Goal: Transaction & Acquisition: Purchase product/service

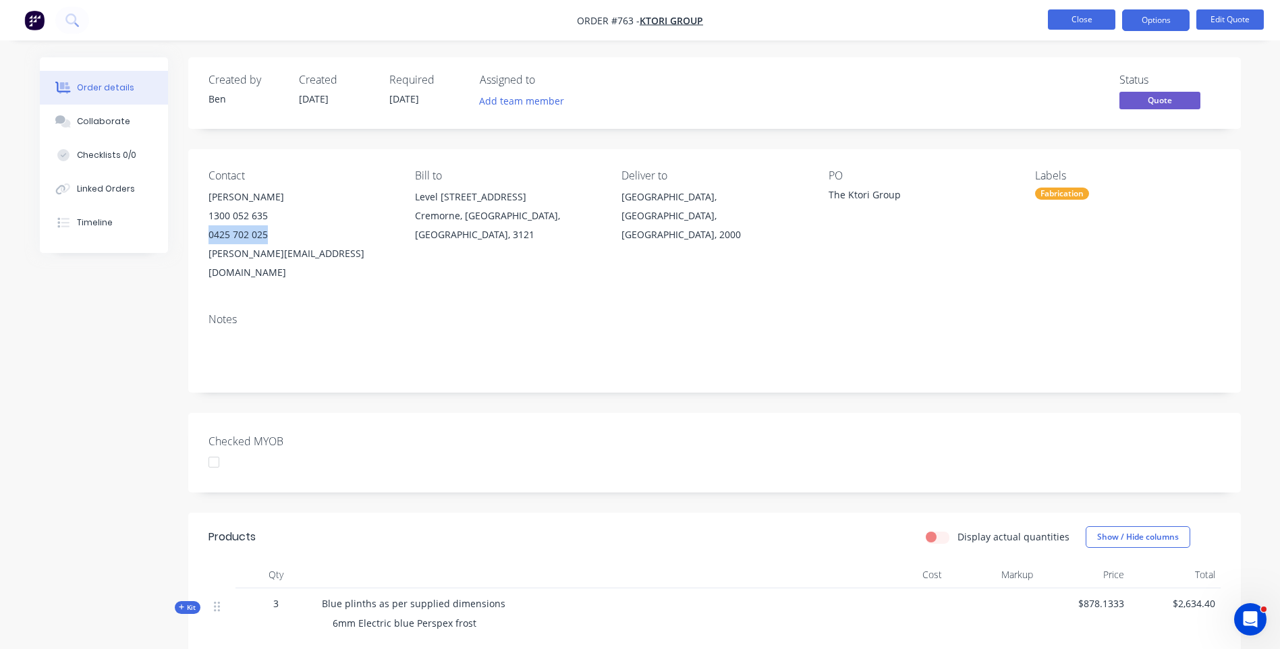
click at [1089, 24] on button "Close" at bounding box center [1081, 19] width 67 height 20
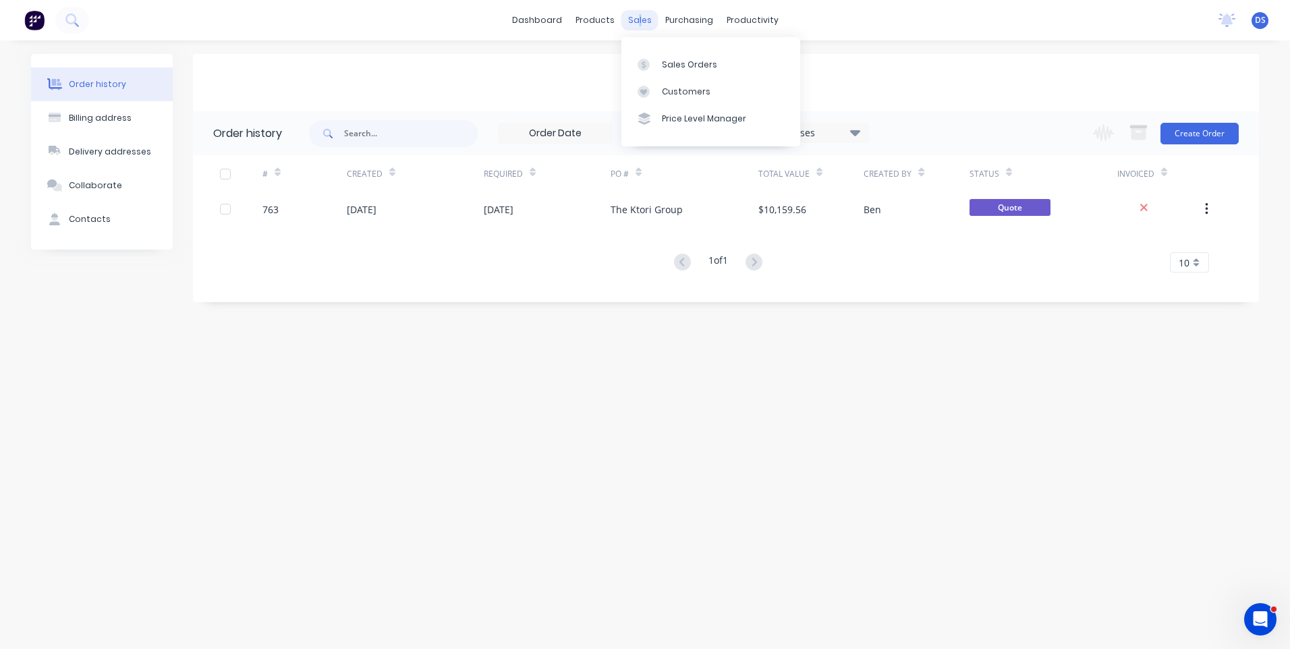
click at [641, 18] on div "sales" at bounding box center [639, 20] width 37 height 20
click at [633, 22] on div "sales" at bounding box center [639, 20] width 37 height 20
click at [672, 59] on div "Sales Orders" at bounding box center [689, 65] width 55 height 12
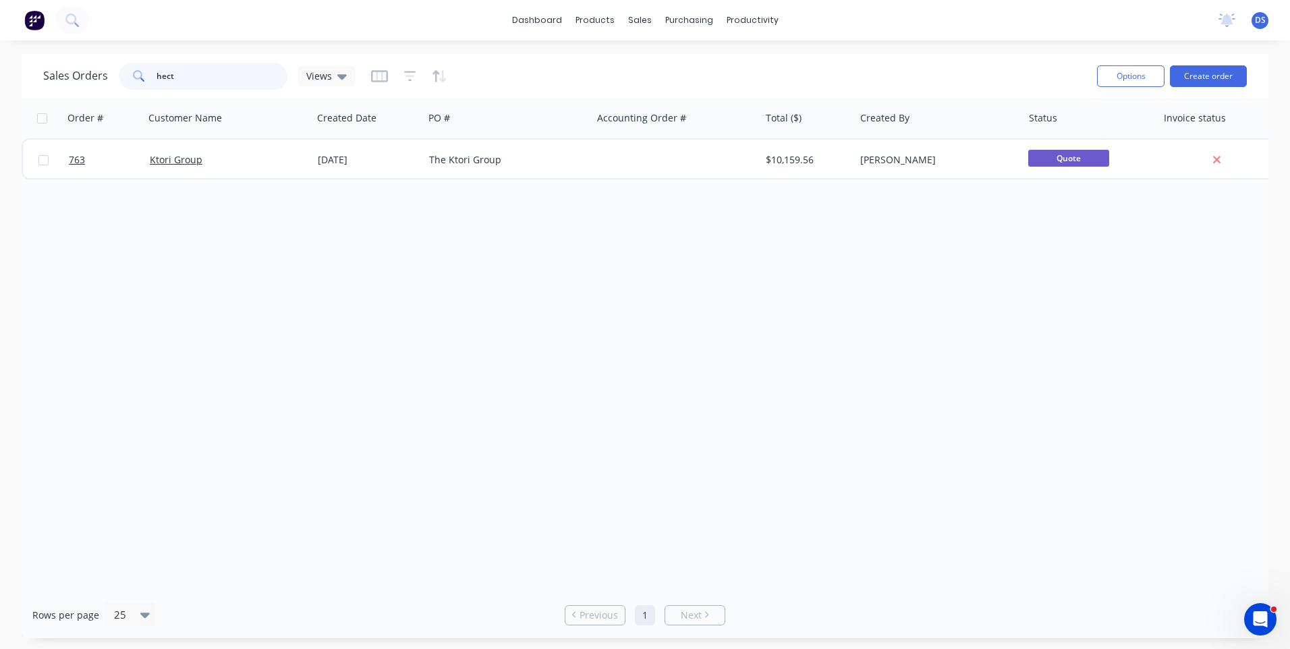
drag, startPoint x: 176, startPoint y: 72, endPoint x: 136, endPoint y: 62, distance: 41.6
click at [136, 63] on div "hect" at bounding box center [203, 76] width 169 height 27
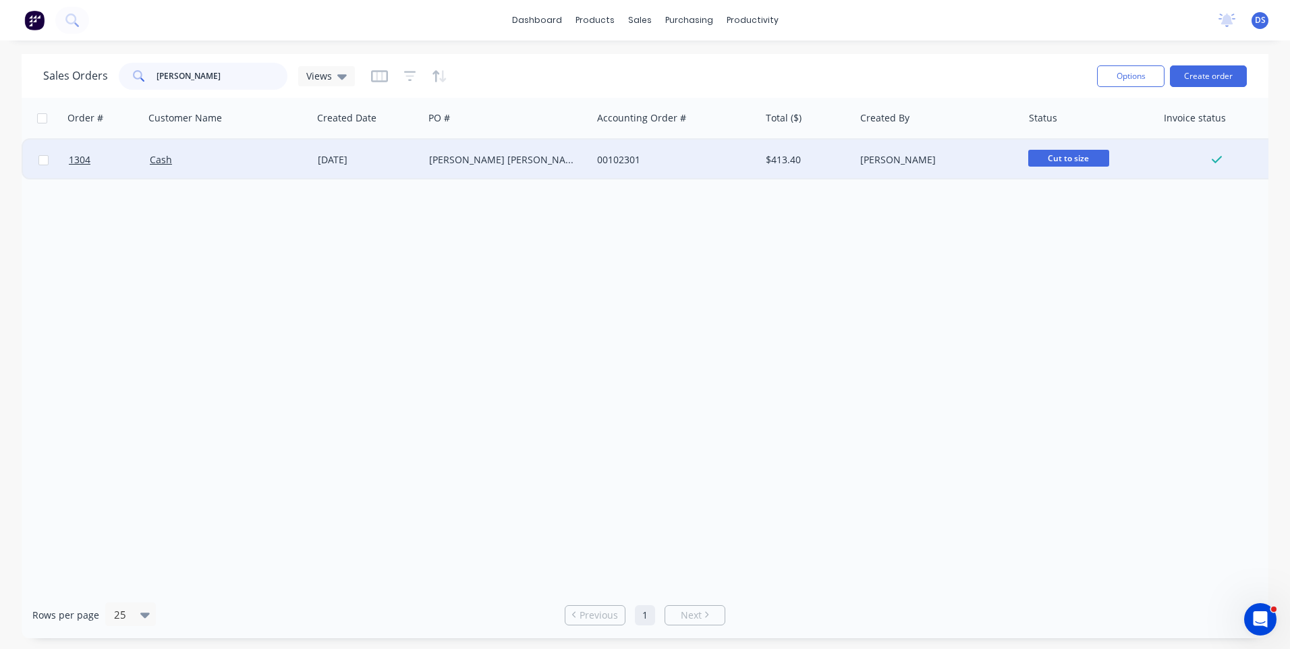
type input "[PERSON_NAME]"
click at [435, 158] on div "[PERSON_NAME] [PERSON_NAME]" at bounding box center [504, 159] width 150 height 13
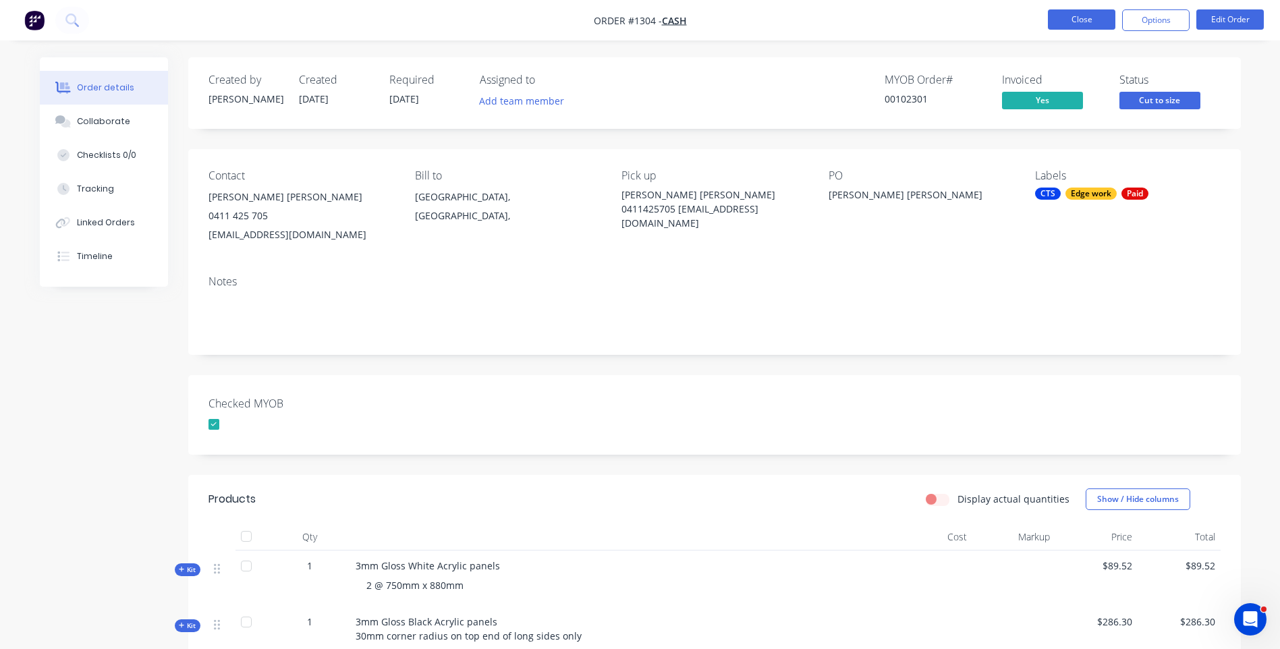
click at [1087, 25] on button "Close" at bounding box center [1081, 19] width 67 height 20
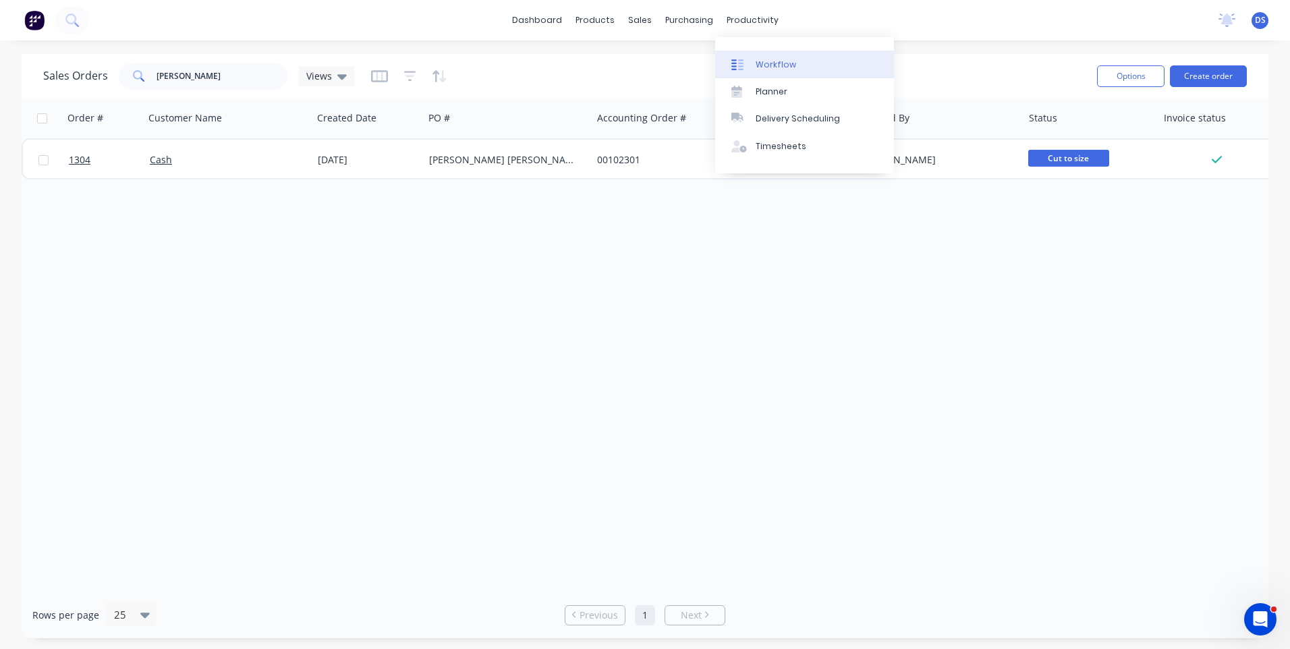
click at [764, 65] on div "Workflow" at bounding box center [776, 65] width 40 height 12
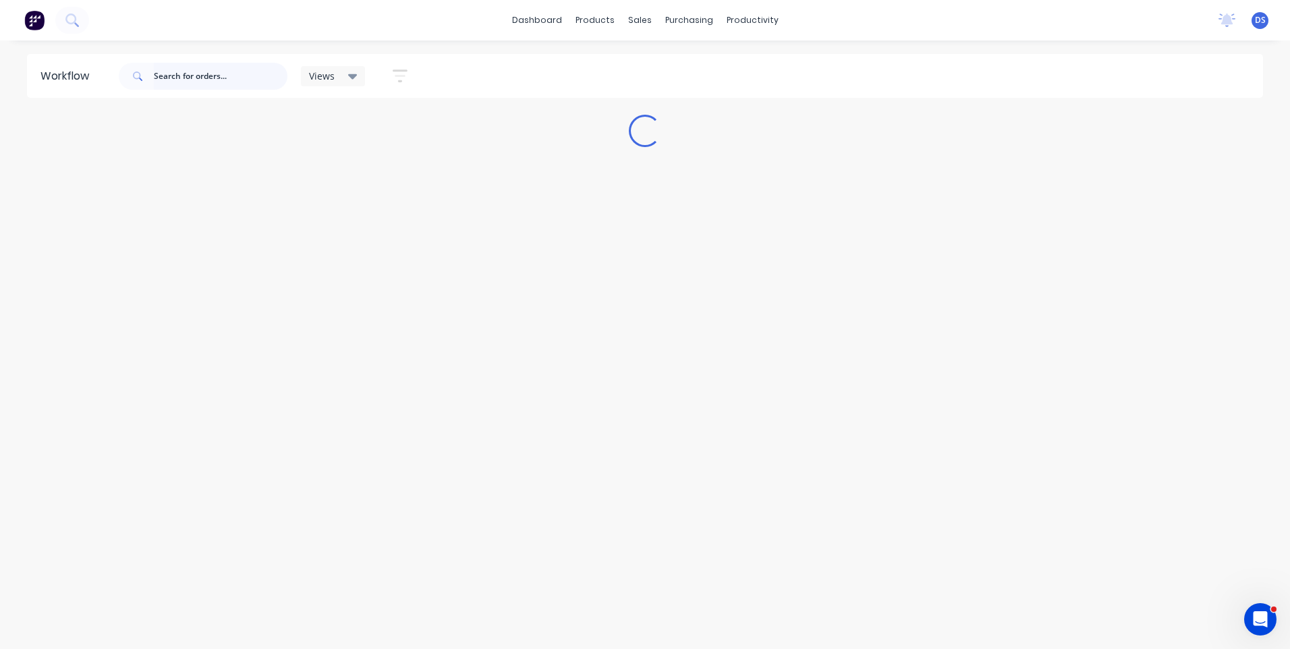
click at [200, 77] on input "text" at bounding box center [221, 76] width 134 height 27
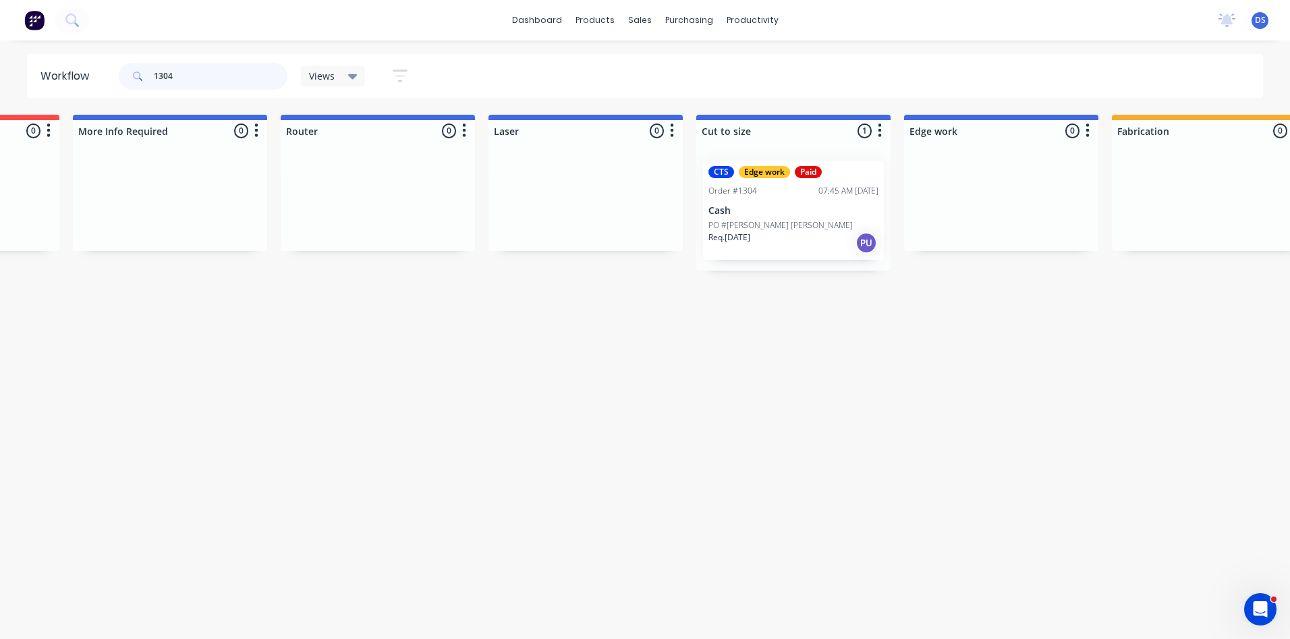
scroll to position [0, 581]
type input "1304"
click at [716, 68] on div "Purchase Orders" at bounding box center [733, 65] width 72 height 12
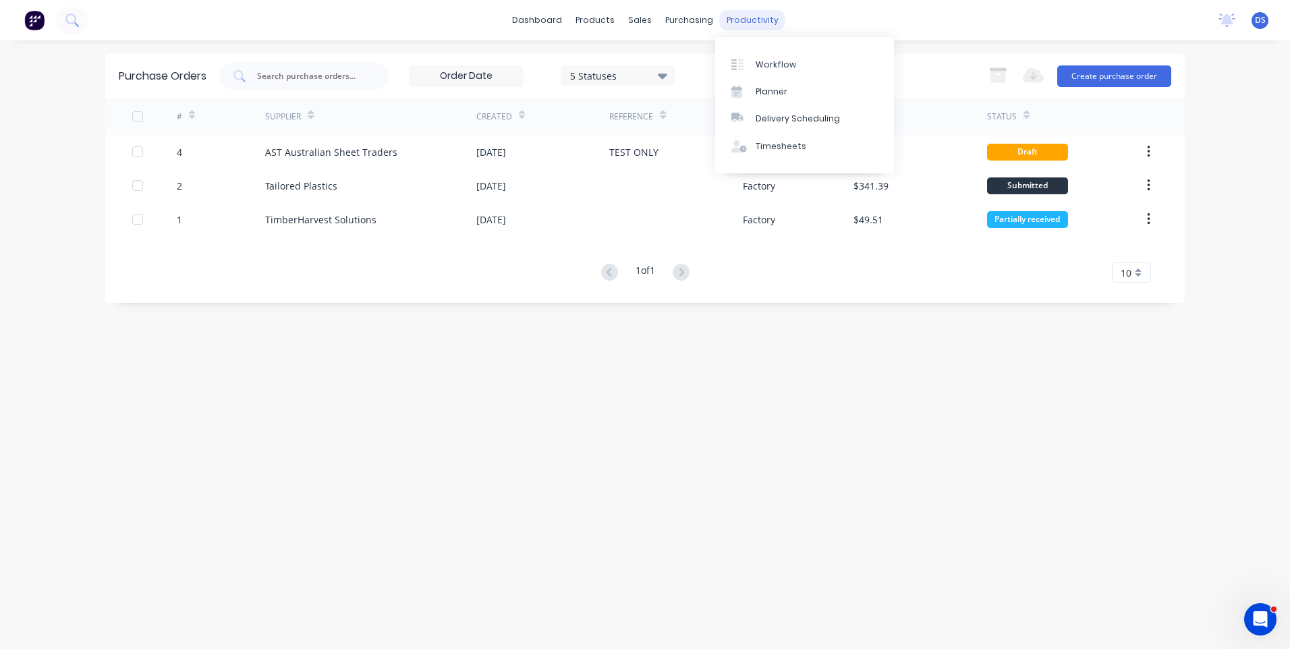
click at [739, 18] on div "productivity" at bounding box center [752, 20] width 65 height 20
click at [772, 61] on div "Workflow" at bounding box center [776, 65] width 40 height 12
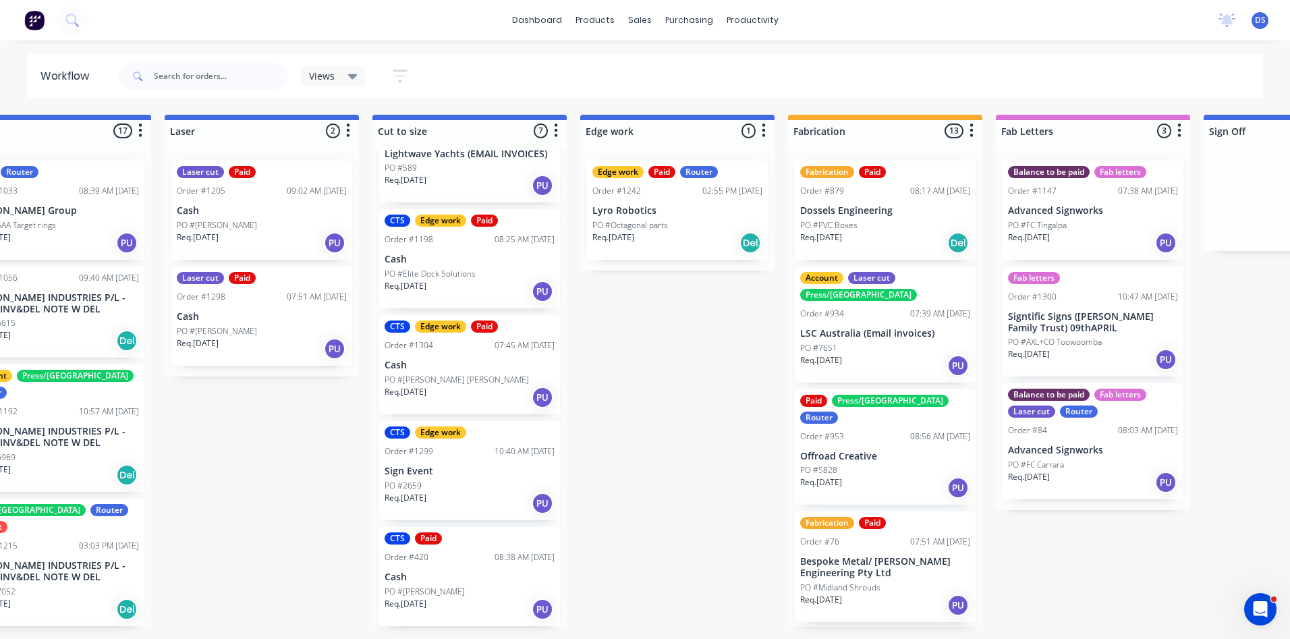
scroll to position [218, 0]
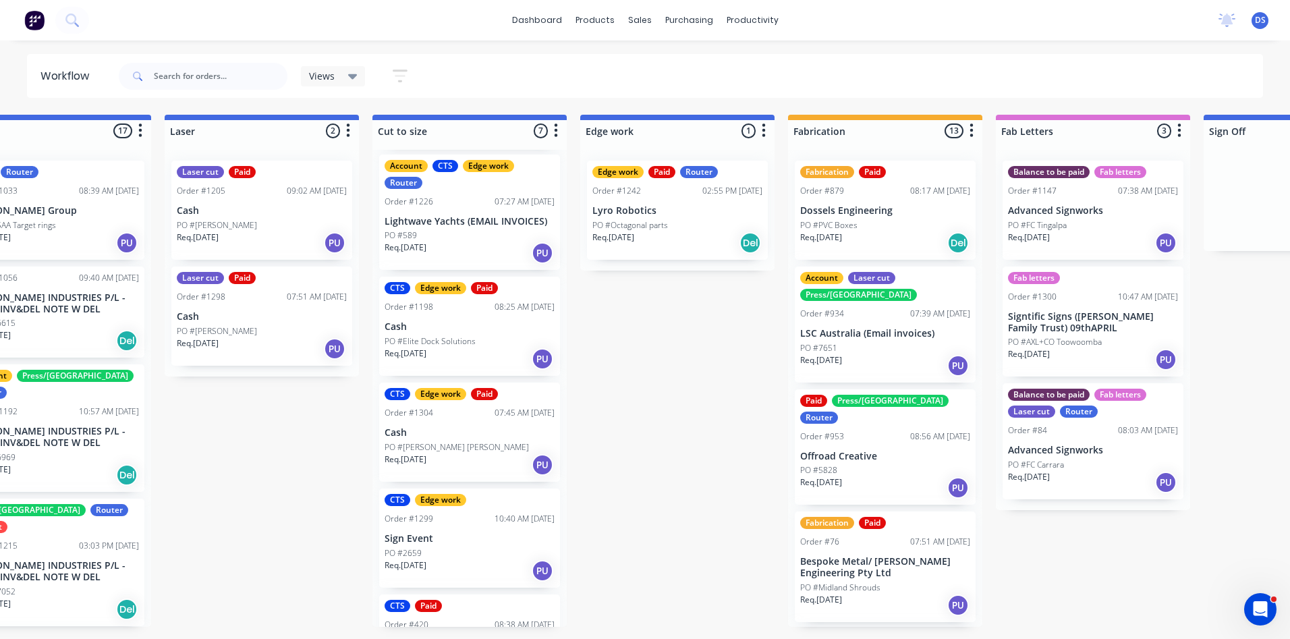
click at [488, 459] on div "Req. [DATE] PU" at bounding box center [470, 464] width 170 height 23
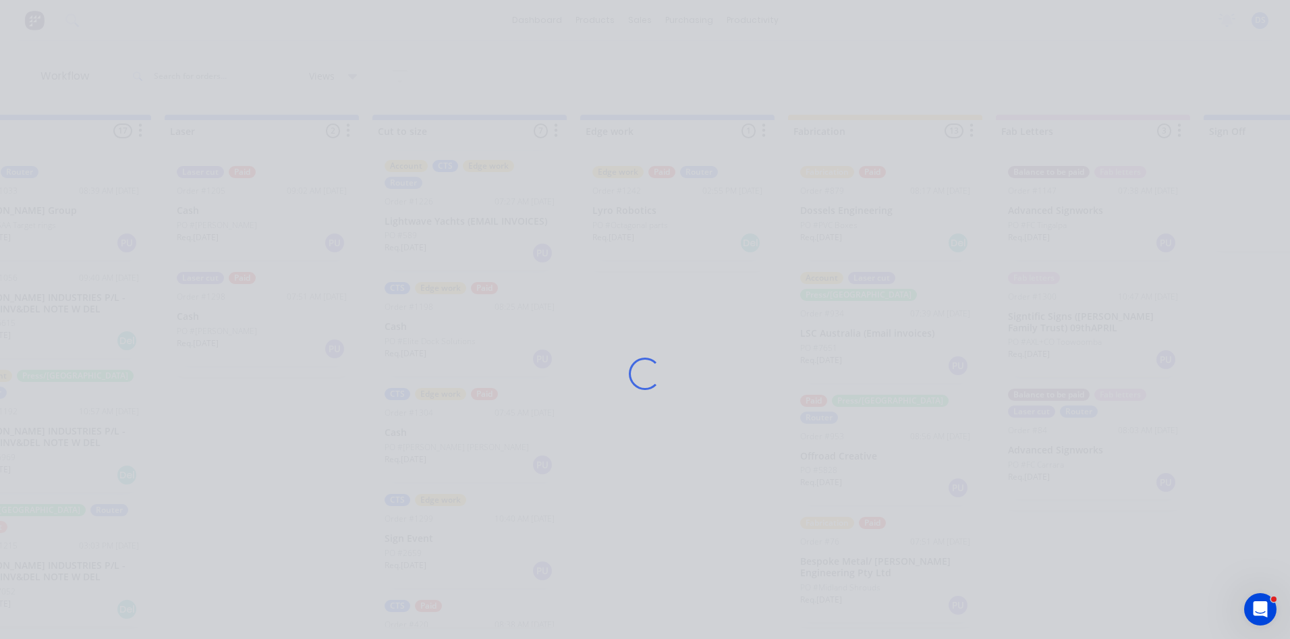
click at [488, 459] on div "Loading..." at bounding box center [644, 373] width 1079 height 639
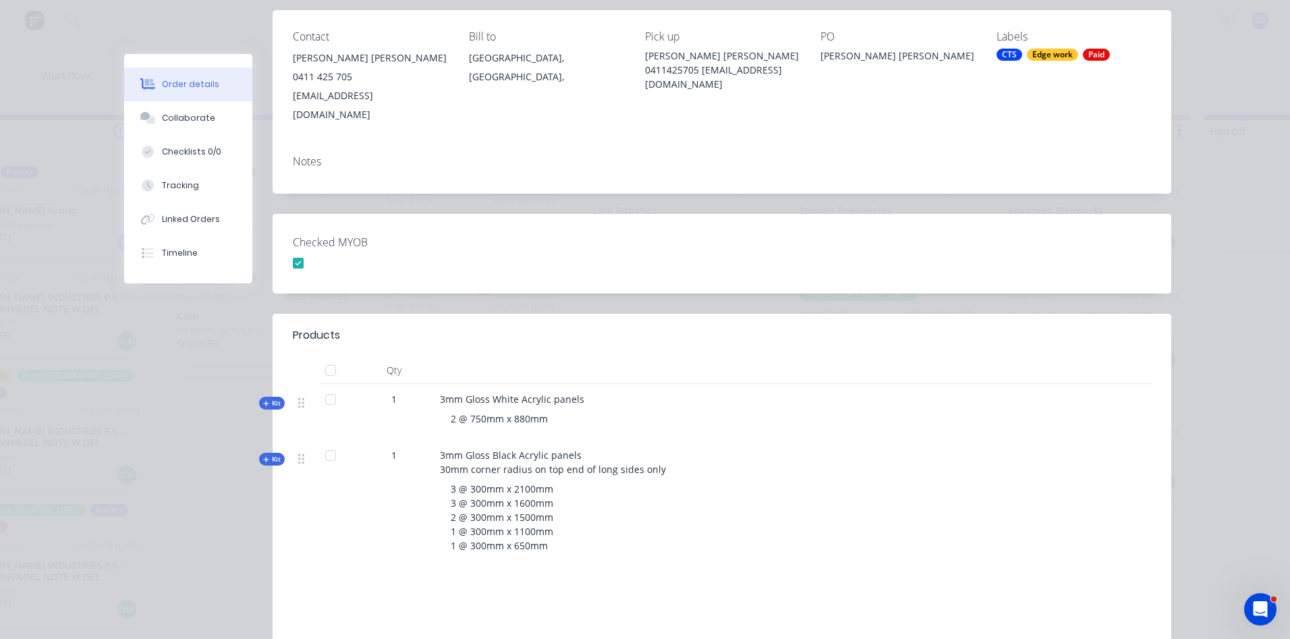
scroll to position [202, 0]
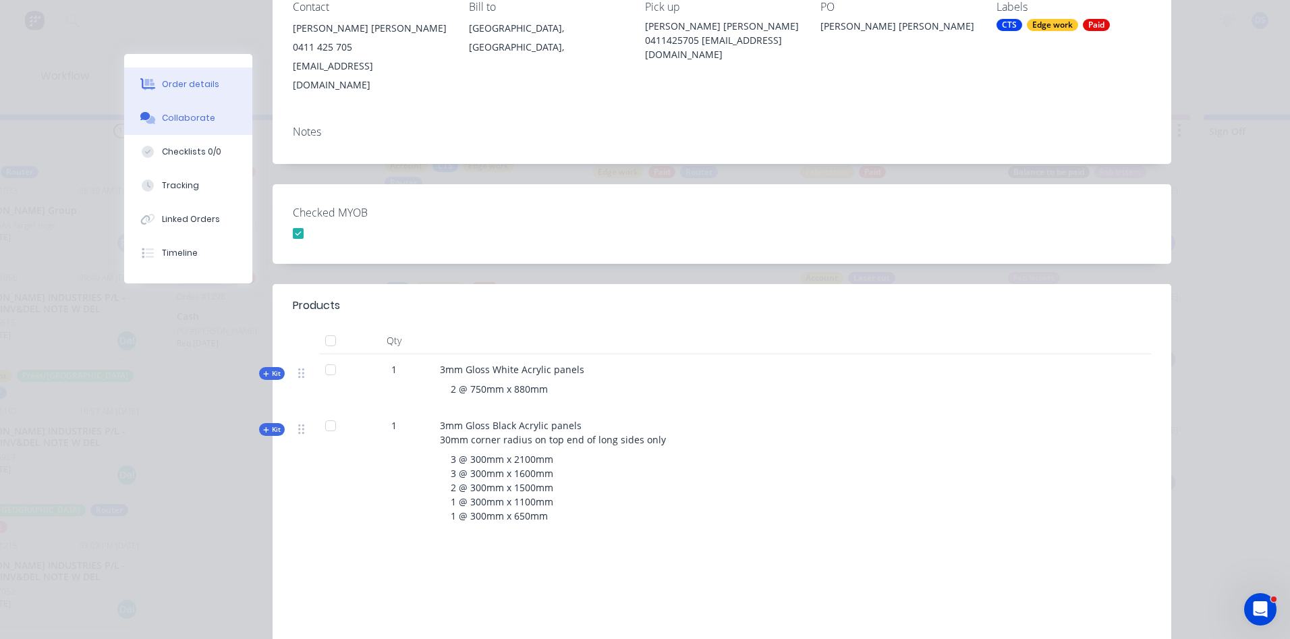
click at [169, 130] on button "Collaborate" at bounding box center [188, 118] width 128 height 34
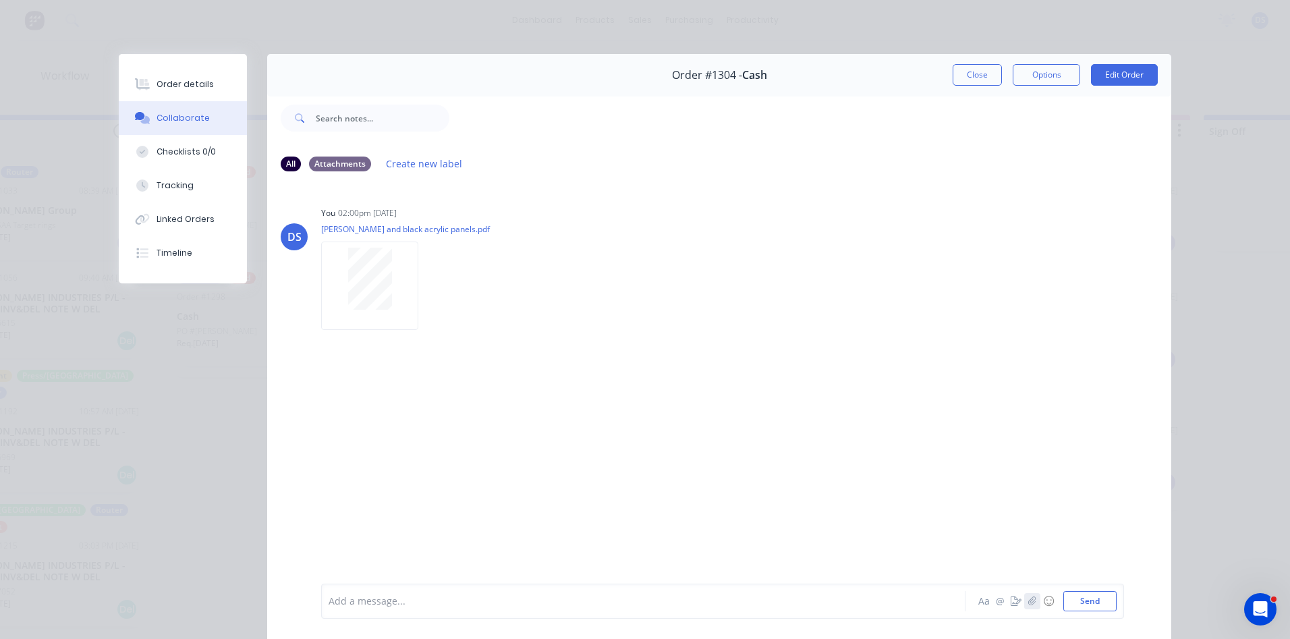
click at [1028, 602] on icon "button" at bounding box center [1032, 600] width 8 height 9
click at [1086, 604] on button "Send" at bounding box center [1089, 601] width 53 height 20
click at [985, 75] on button "Close" at bounding box center [976, 75] width 49 height 22
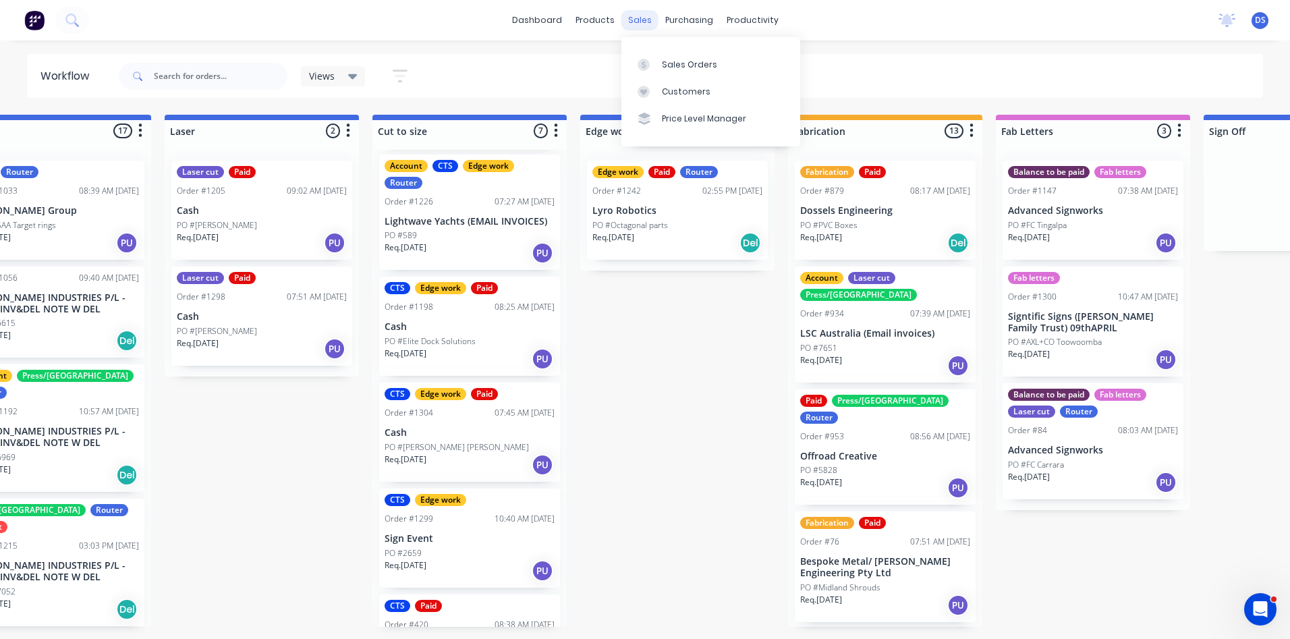
click at [640, 20] on div "sales" at bounding box center [639, 20] width 37 height 20
click at [687, 67] on div "Sales Orders" at bounding box center [689, 65] width 55 height 12
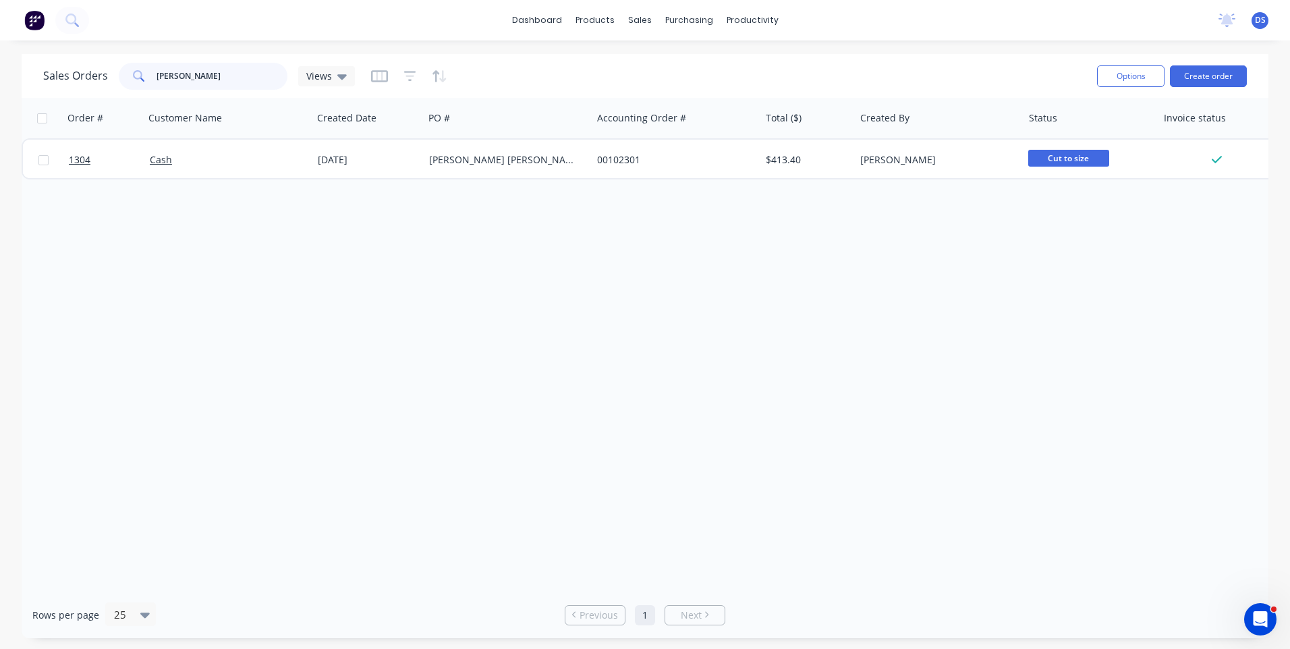
drag, startPoint x: 225, startPoint y: 80, endPoint x: 131, endPoint y: 81, distance: 93.8
click at [131, 81] on div "[PERSON_NAME]" at bounding box center [203, 76] width 169 height 27
click at [221, 273] on div "Order # Customer Name Created Date PO # Accounting Order # Total ($) Created By…" at bounding box center [645, 345] width 1247 height 494
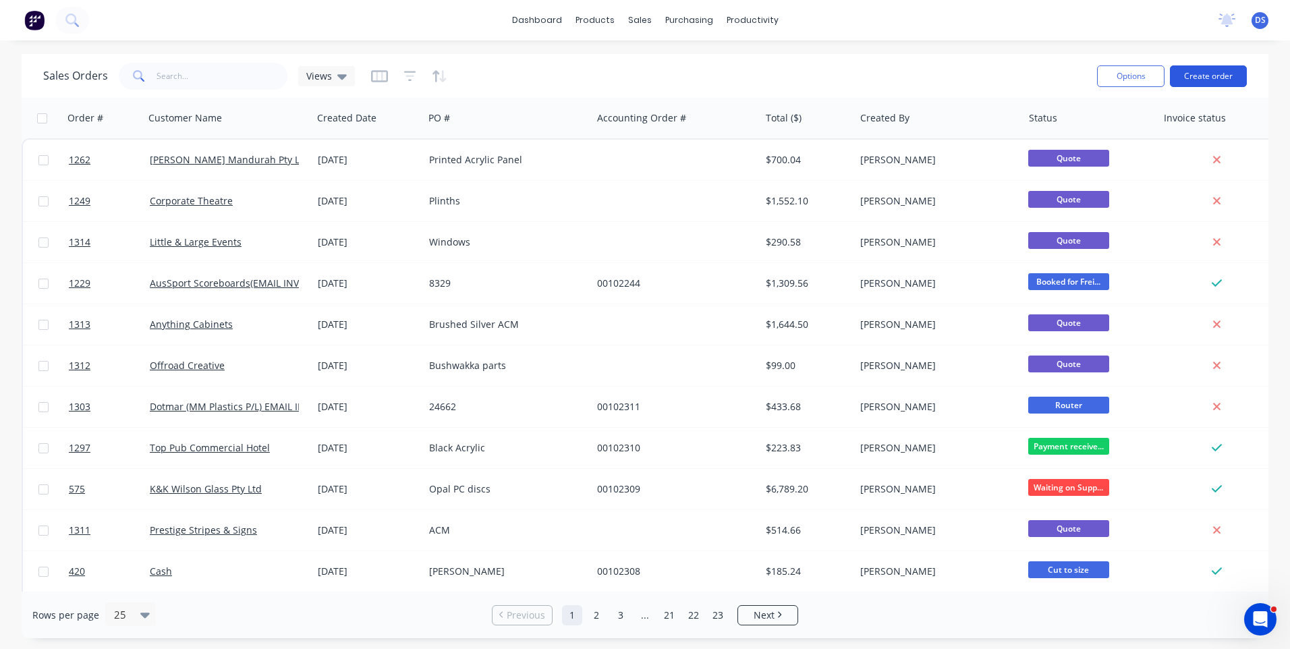
click at [1194, 81] on button "Create order" at bounding box center [1208, 76] width 77 height 22
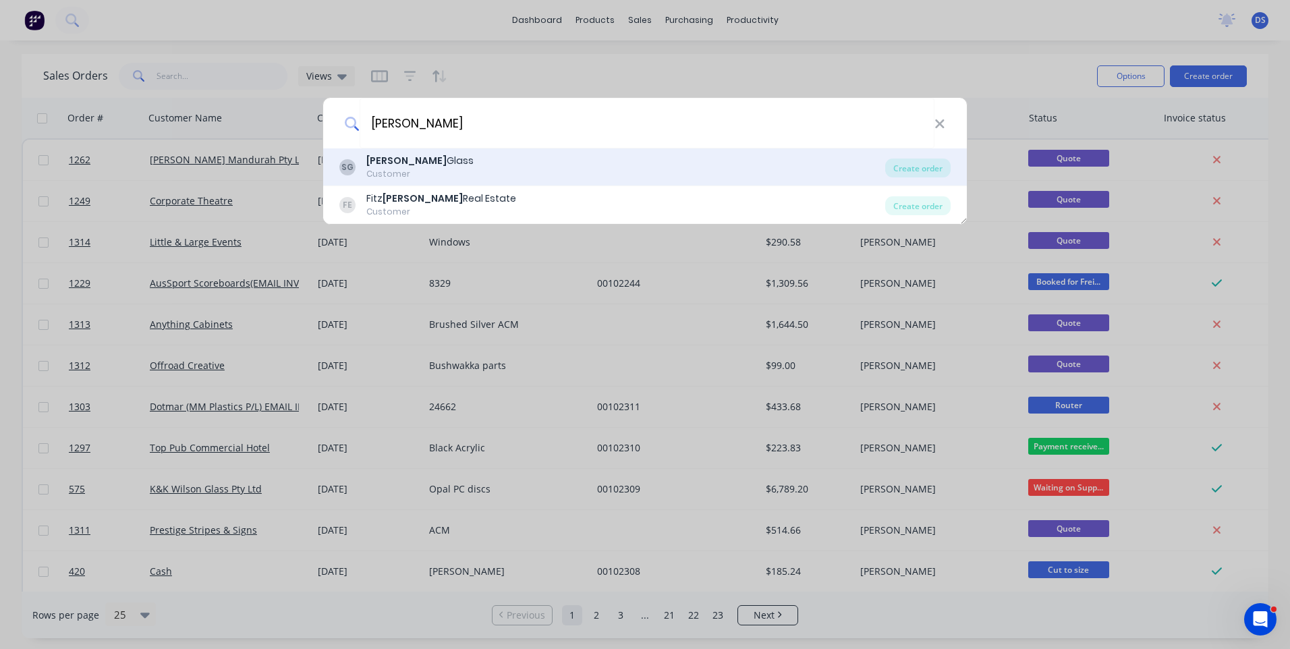
type input "[PERSON_NAME]"
click at [393, 167] on b "[PERSON_NAME]" at bounding box center [406, 160] width 80 height 13
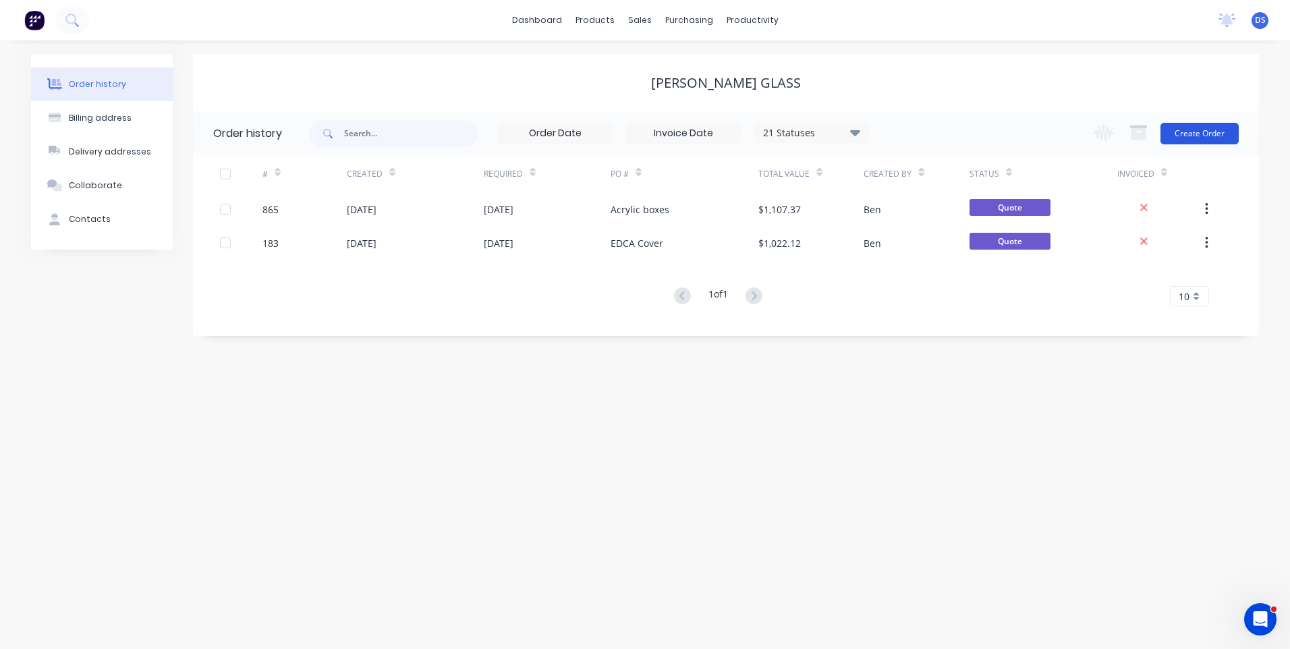
click at [1194, 134] on button "Create Order" at bounding box center [1199, 134] width 78 height 22
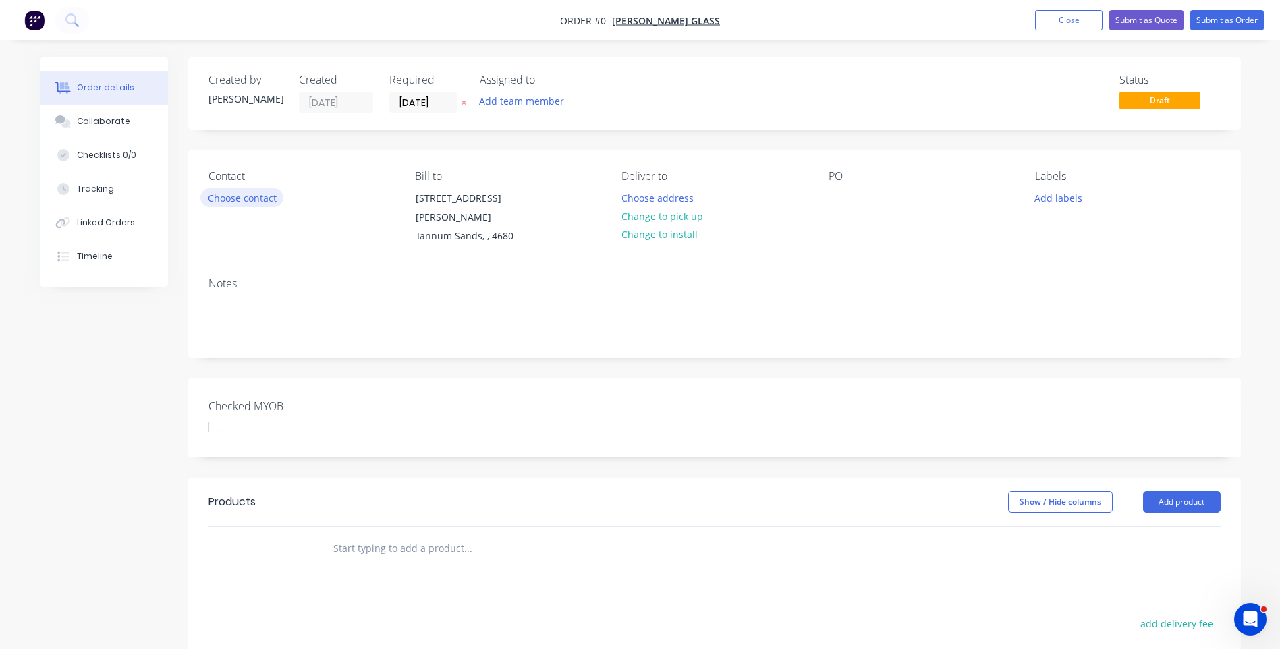
click at [258, 198] on button "Choose contact" at bounding box center [241, 197] width 83 height 18
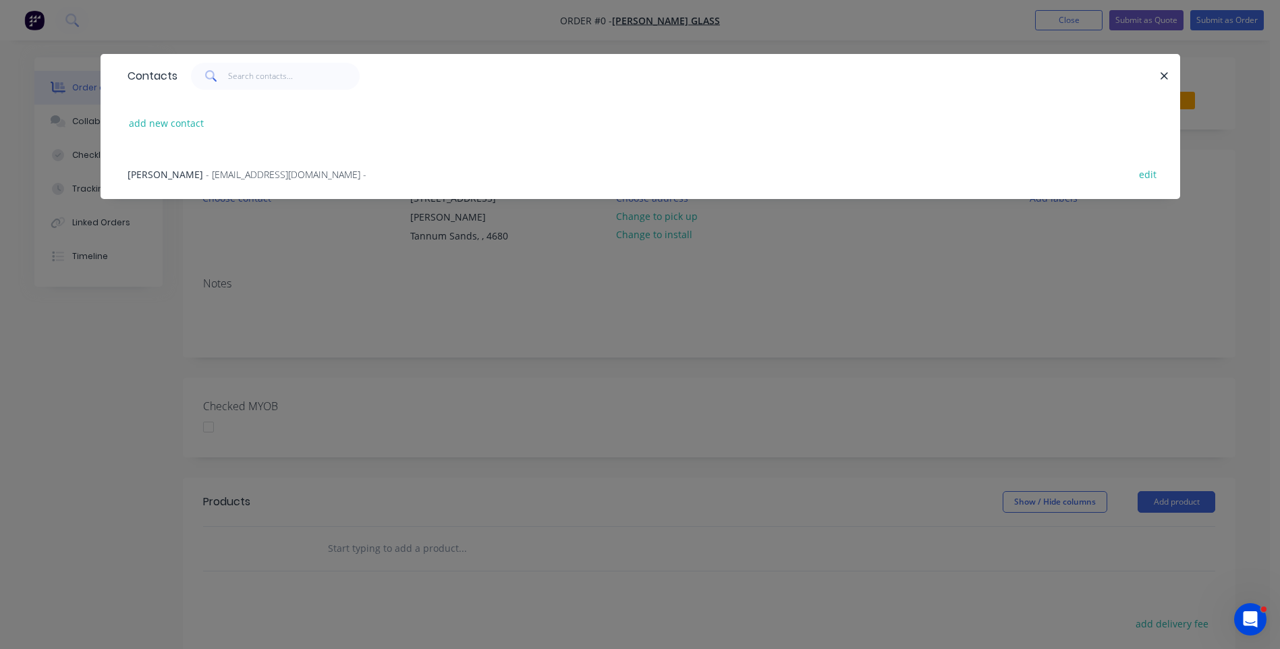
click at [206, 179] on span "- [EMAIL_ADDRESS][DOMAIN_NAME] -" at bounding box center [286, 174] width 161 height 13
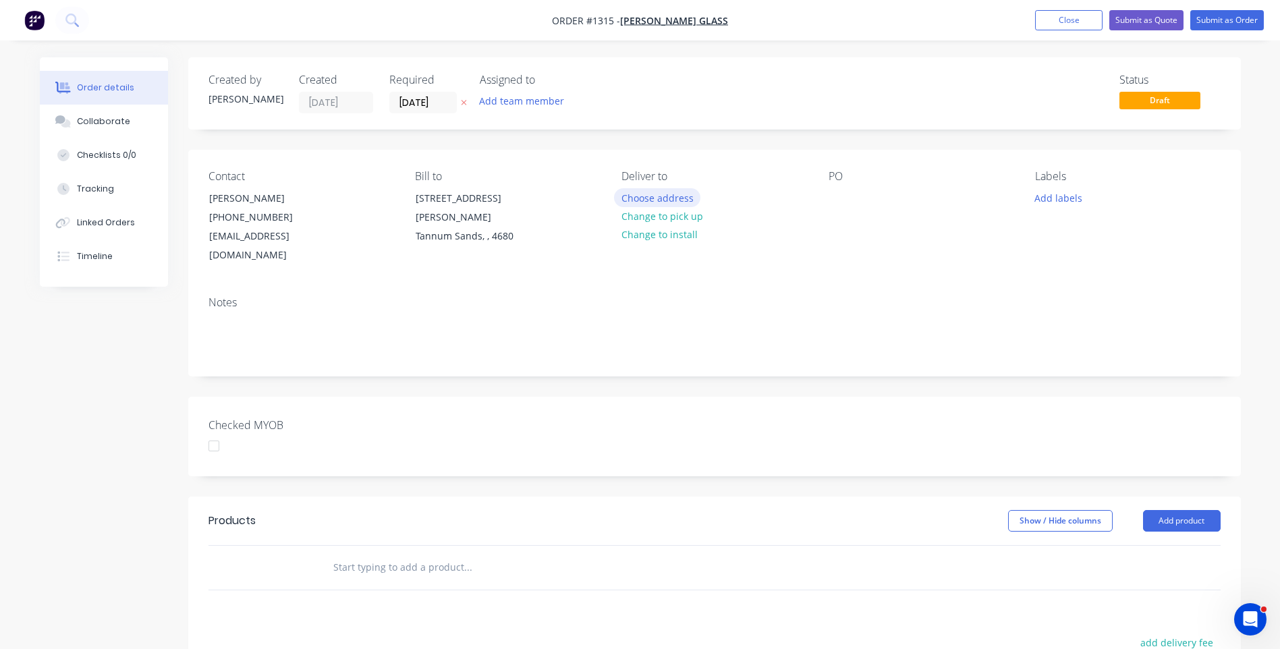
click at [651, 198] on button "Choose address" at bounding box center [657, 197] width 86 height 18
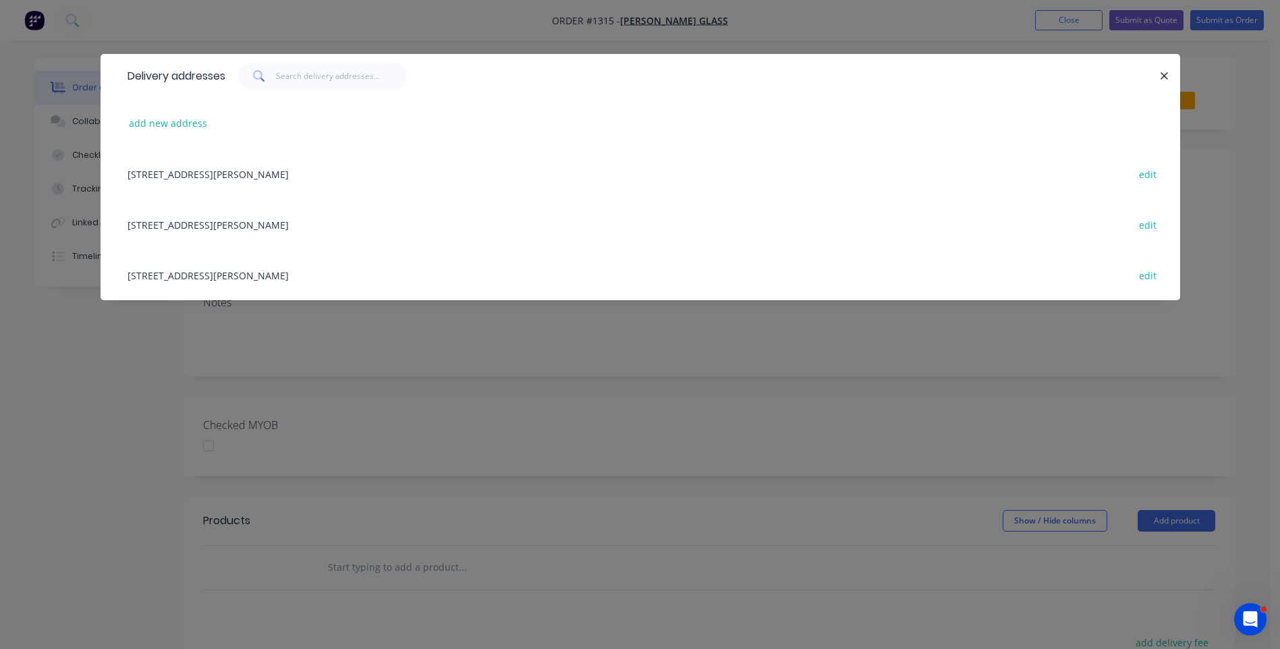
click at [291, 175] on div "[STREET_ADDRESS][PERSON_NAME] edit" at bounding box center [640, 173] width 1039 height 51
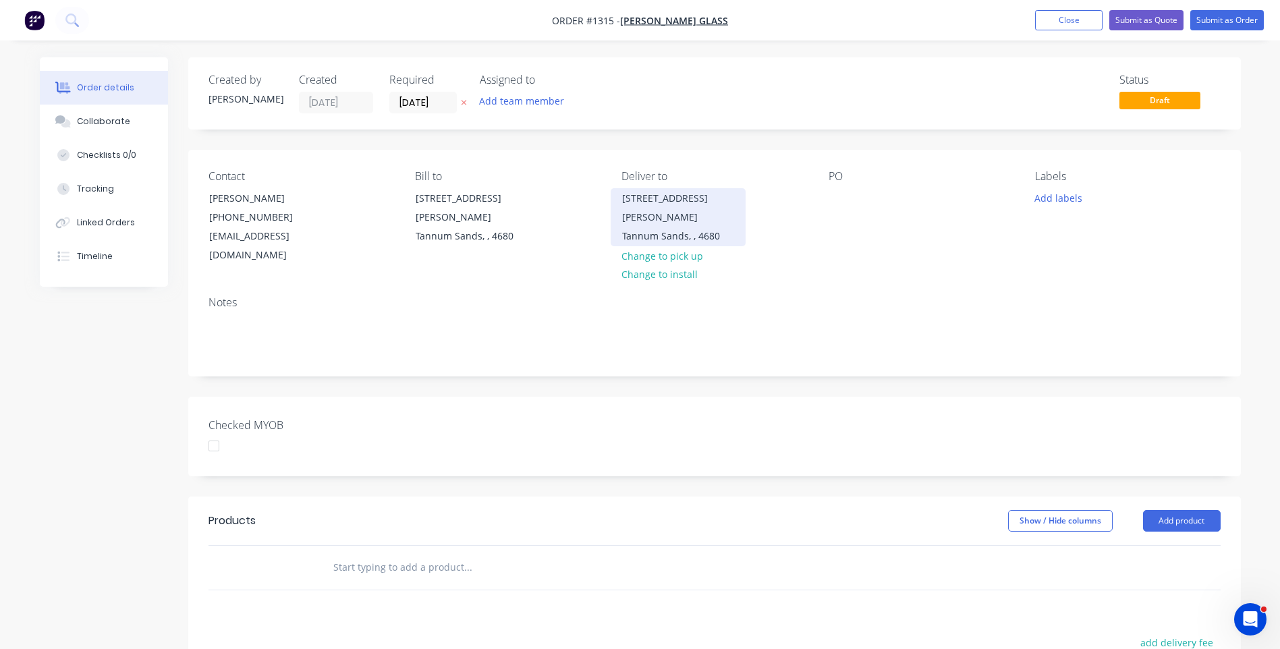
click at [641, 227] on div "Tannum Sands, , 4680" at bounding box center [678, 236] width 112 height 19
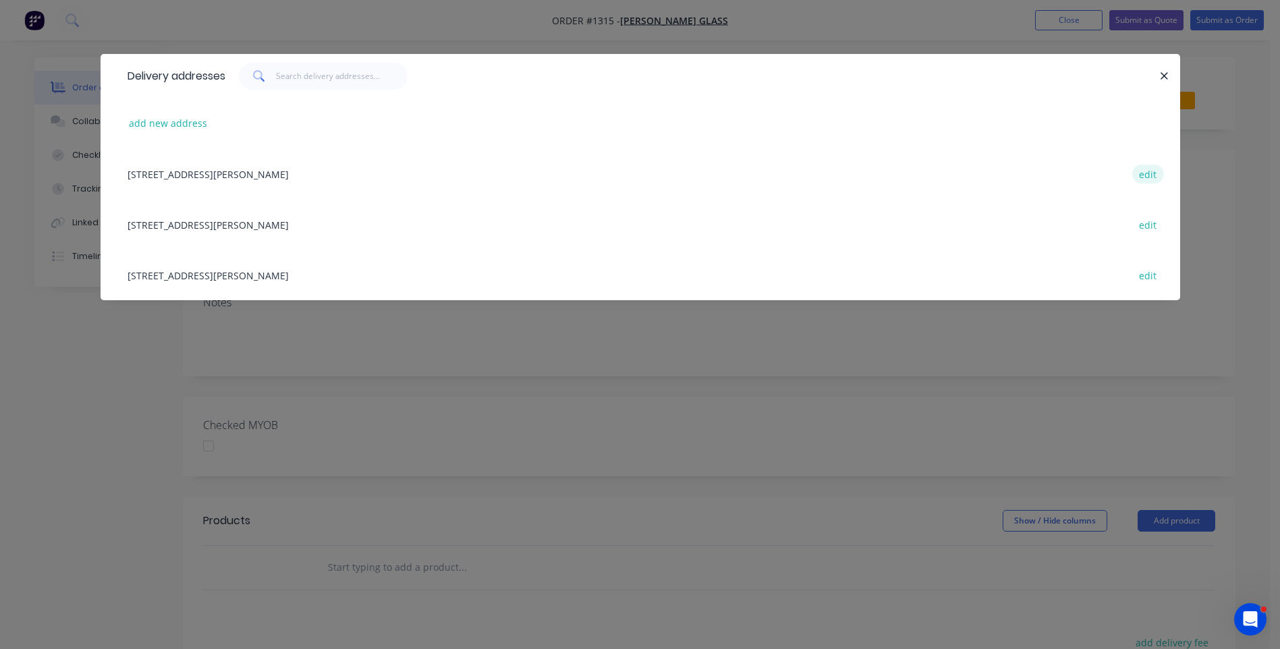
click at [1147, 180] on button "edit" at bounding box center [1148, 174] width 32 height 18
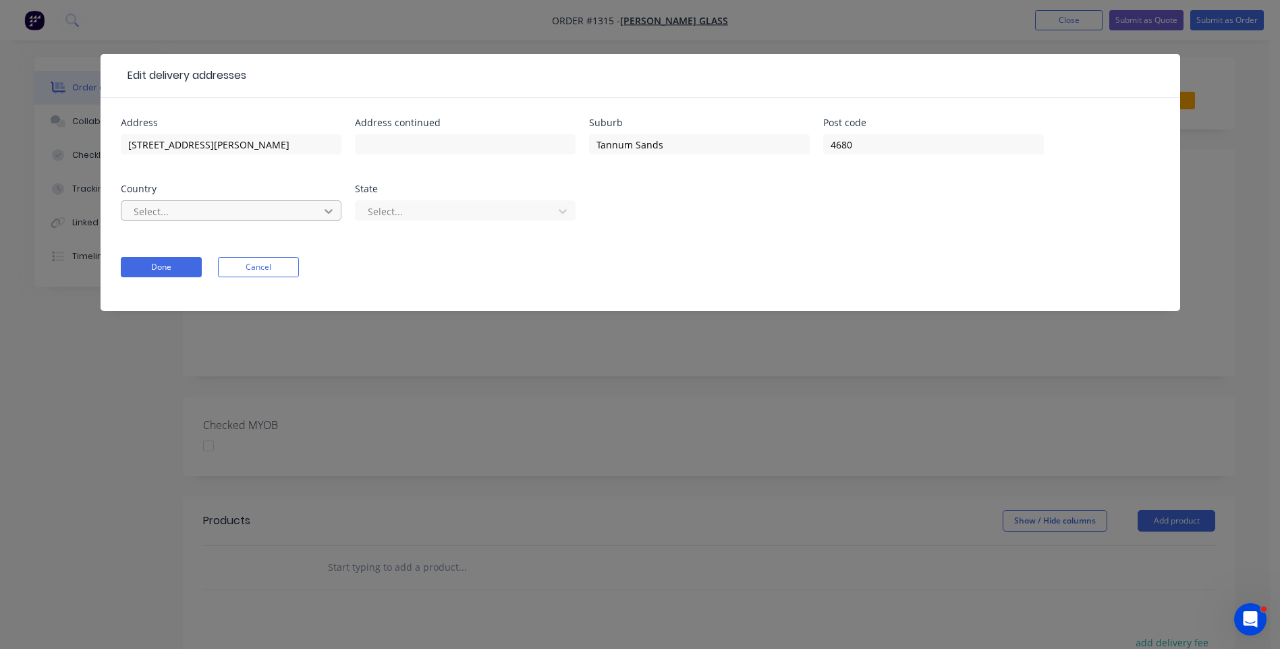
drag, startPoint x: 326, startPoint y: 208, endPoint x: 307, endPoint y: 212, distance: 20.1
click at [326, 208] on icon at bounding box center [328, 210] width 13 height 13
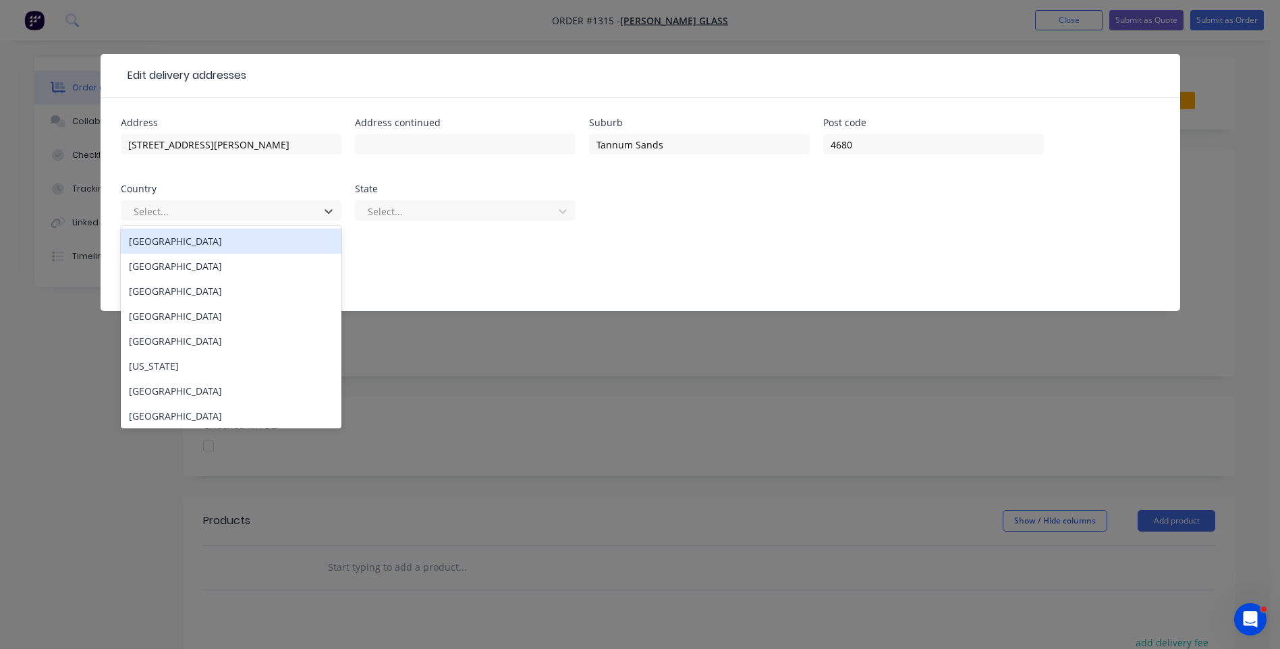
click at [204, 245] on div "[GEOGRAPHIC_DATA]" at bounding box center [231, 241] width 221 height 25
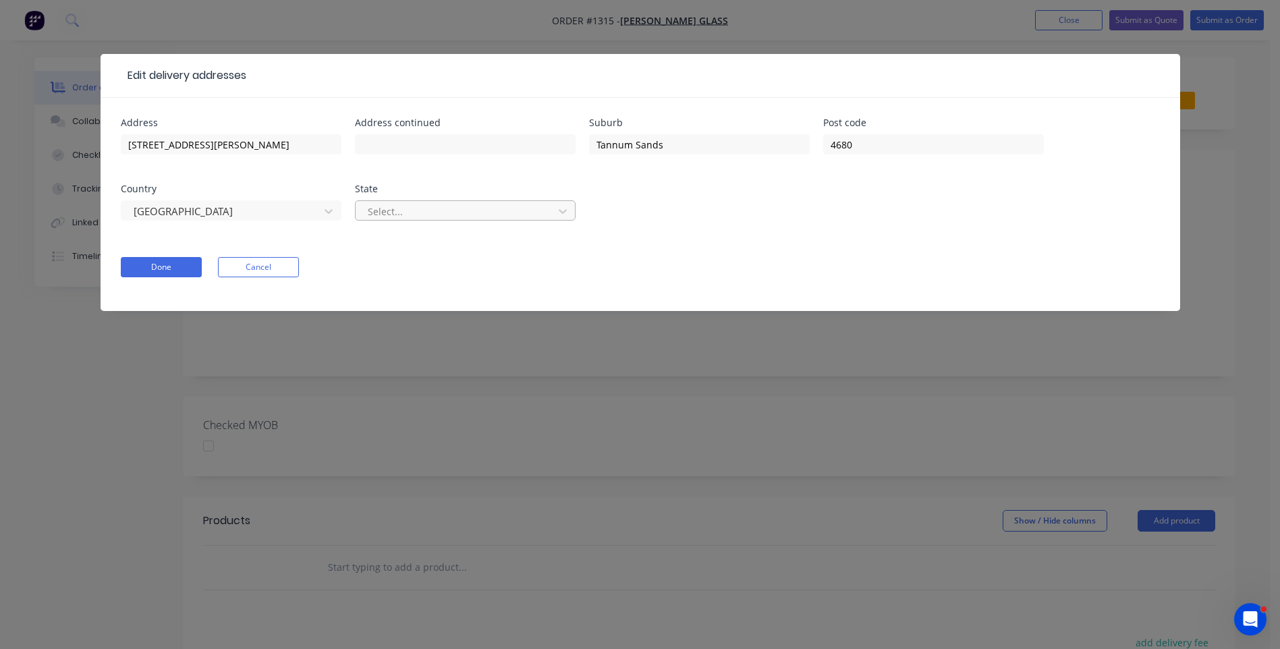
click at [428, 213] on div at bounding box center [456, 211] width 180 height 17
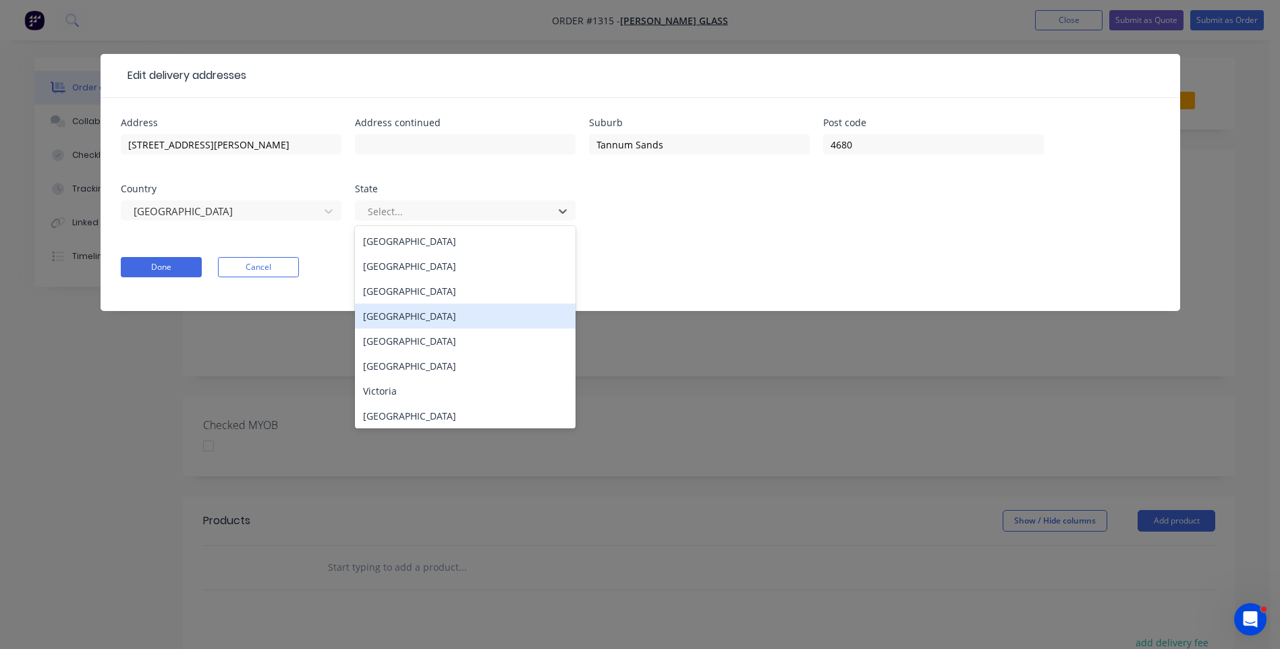
drag, startPoint x: 399, startPoint y: 308, endPoint x: 384, endPoint y: 305, distance: 15.2
click at [398, 310] on div "[GEOGRAPHIC_DATA]" at bounding box center [465, 316] width 221 height 25
type input "[STREET_ADDRESS][PERSON_NAME]"
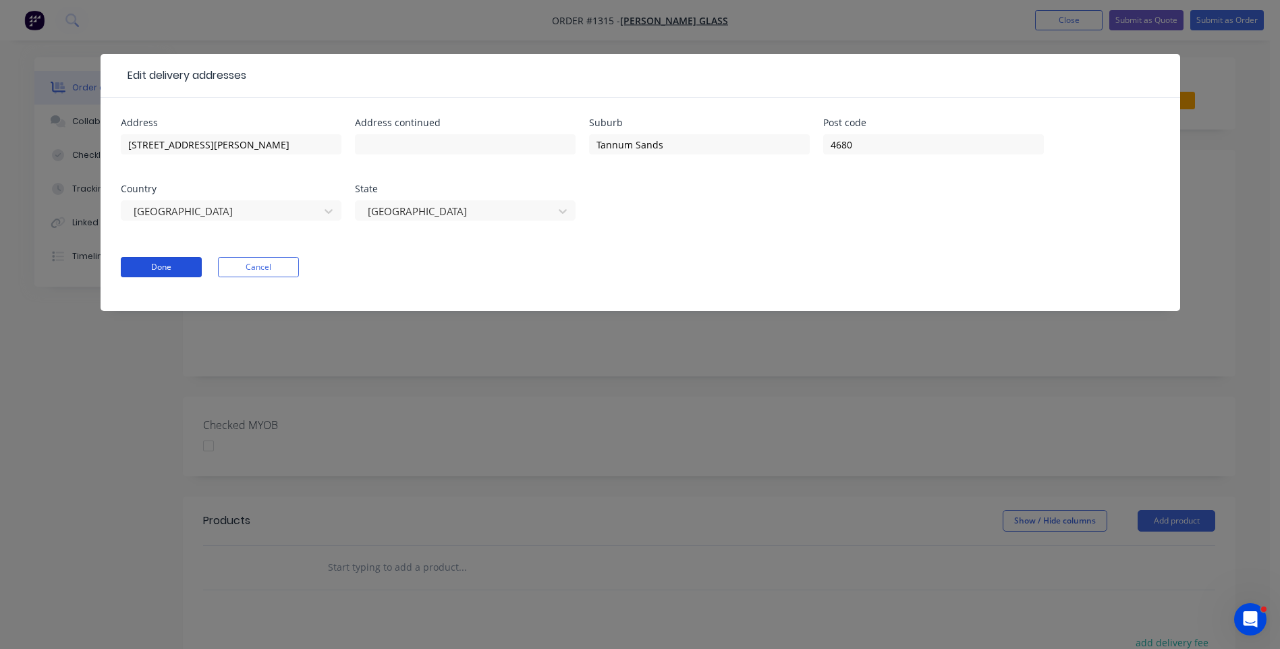
click at [169, 266] on button "Done" at bounding box center [161, 267] width 81 height 20
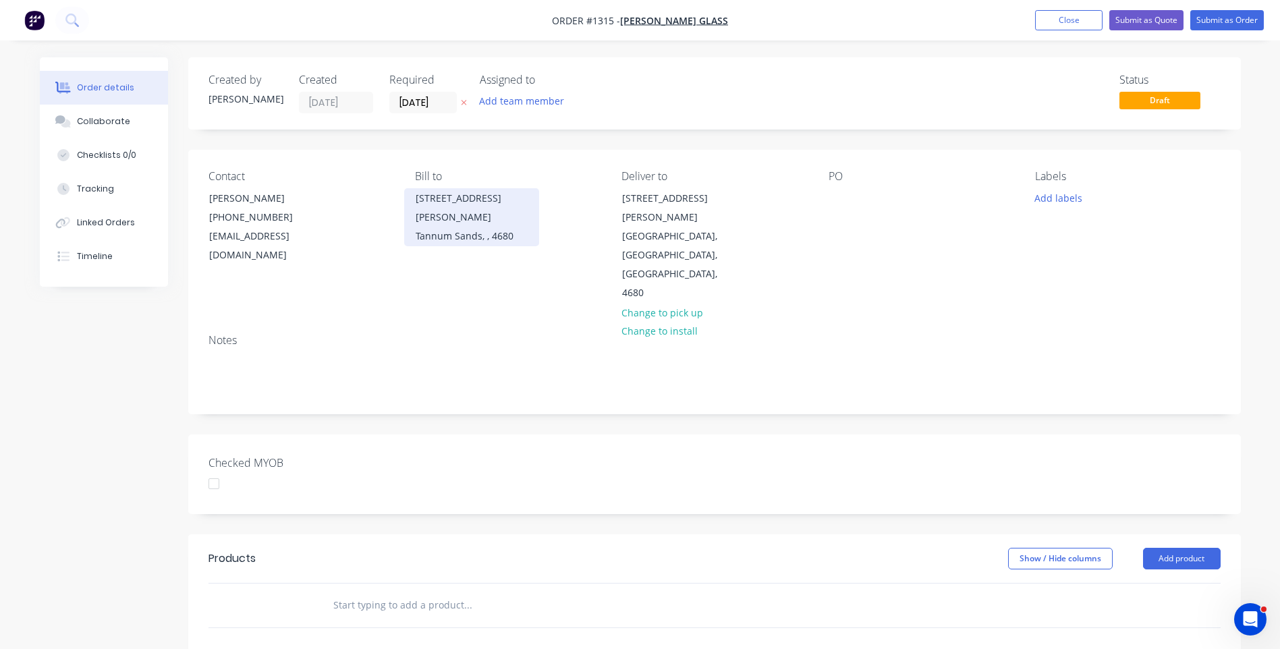
click at [453, 204] on div "[STREET_ADDRESS][PERSON_NAME]" at bounding box center [472, 208] width 112 height 38
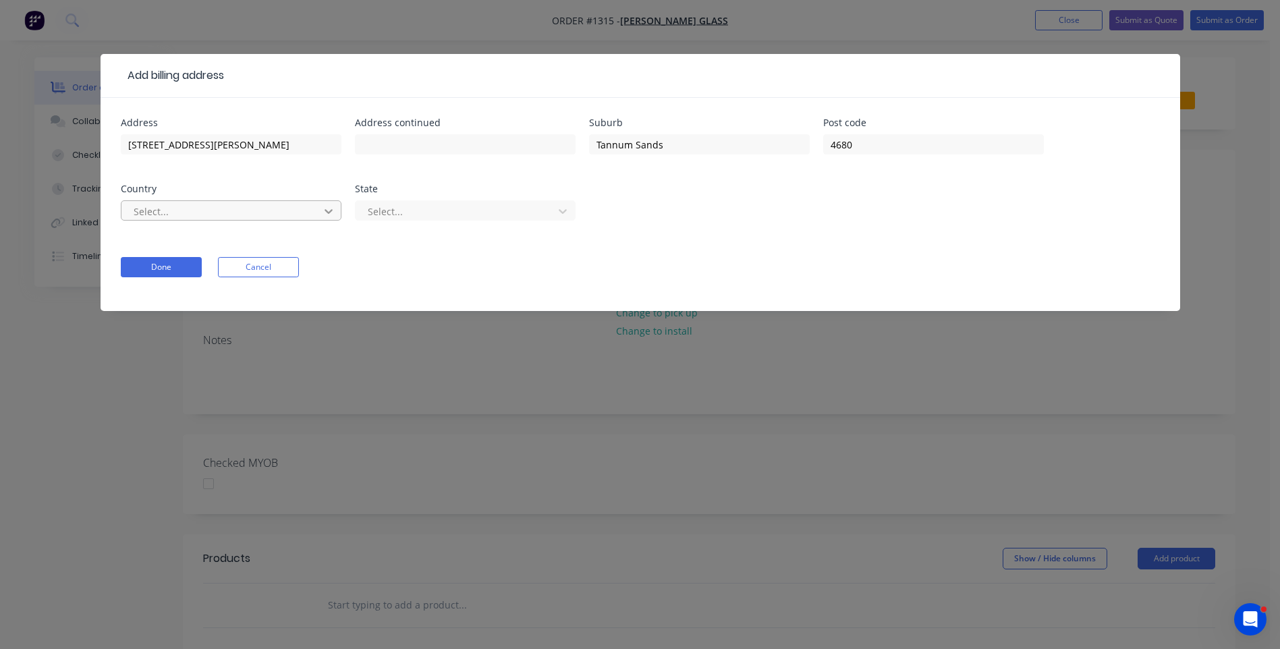
drag, startPoint x: 330, startPoint y: 212, endPoint x: 318, endPoint y: 212, distance: 11.5
click at [326, 212] on icon at bounding box center [328, 211] width 8 height 5
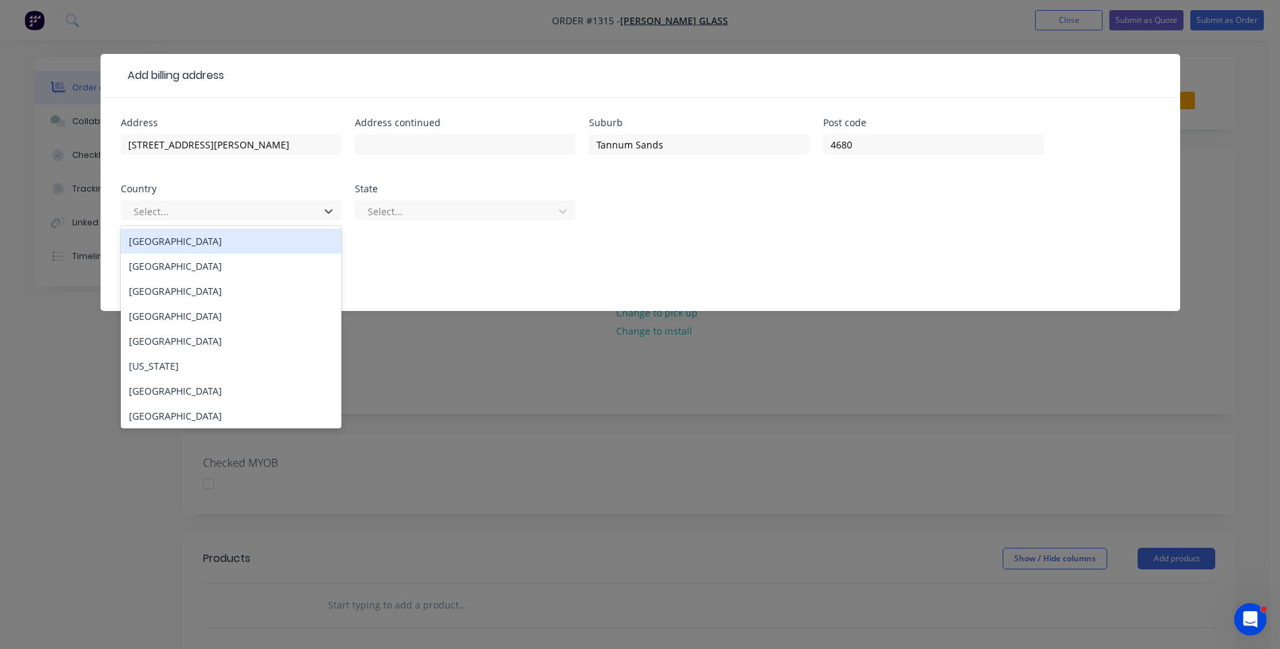
click at [182, 246] on div "[GEOGRAPHIC_DATA]" at bounding box center [231, 241] width 221 height 25
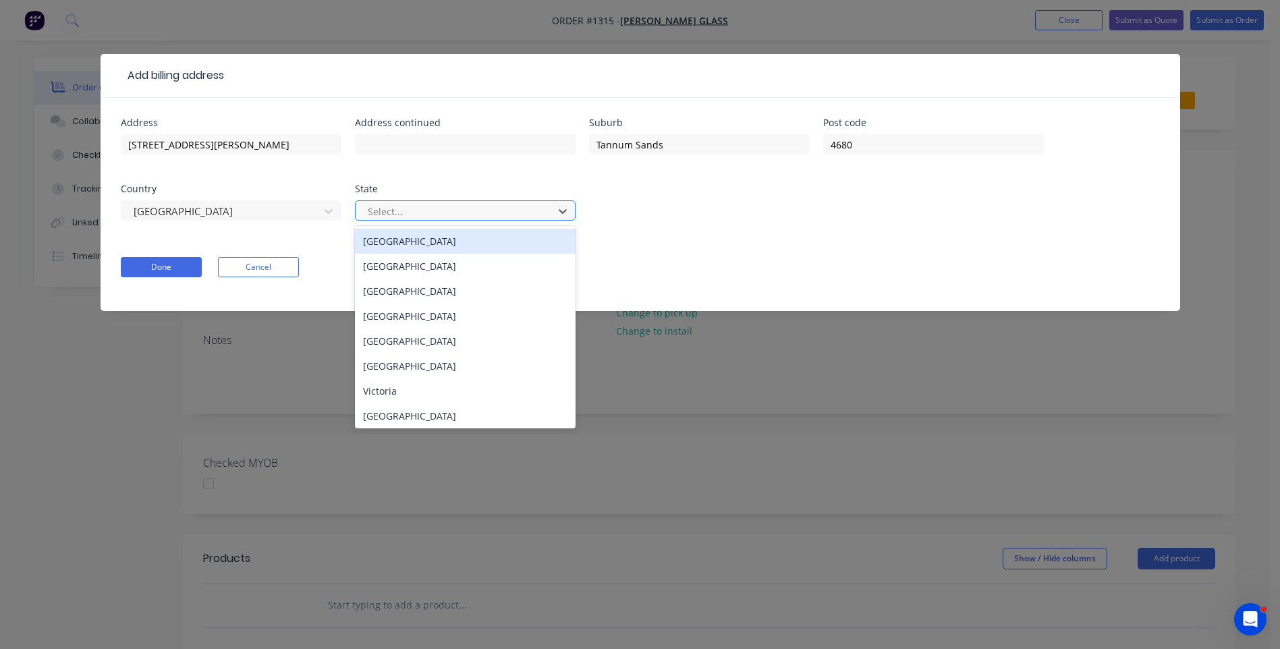
click at [449, 206] on div at bounding box center [456, 211] width 180 height 17
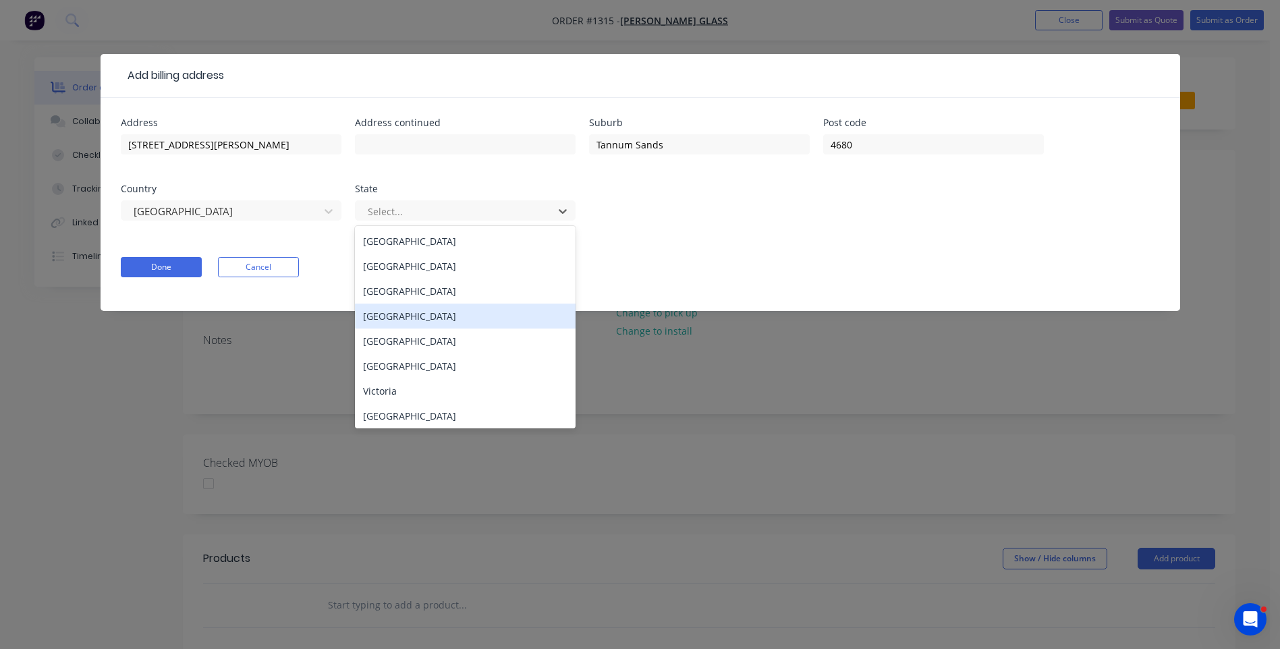
click at [393, 317] on div "[GEOGRAPHIC_DATA]" at bounding box center [465, 316] width 221 height 25
type input "[STREET_ADDRESS][PERSON_NAME]"
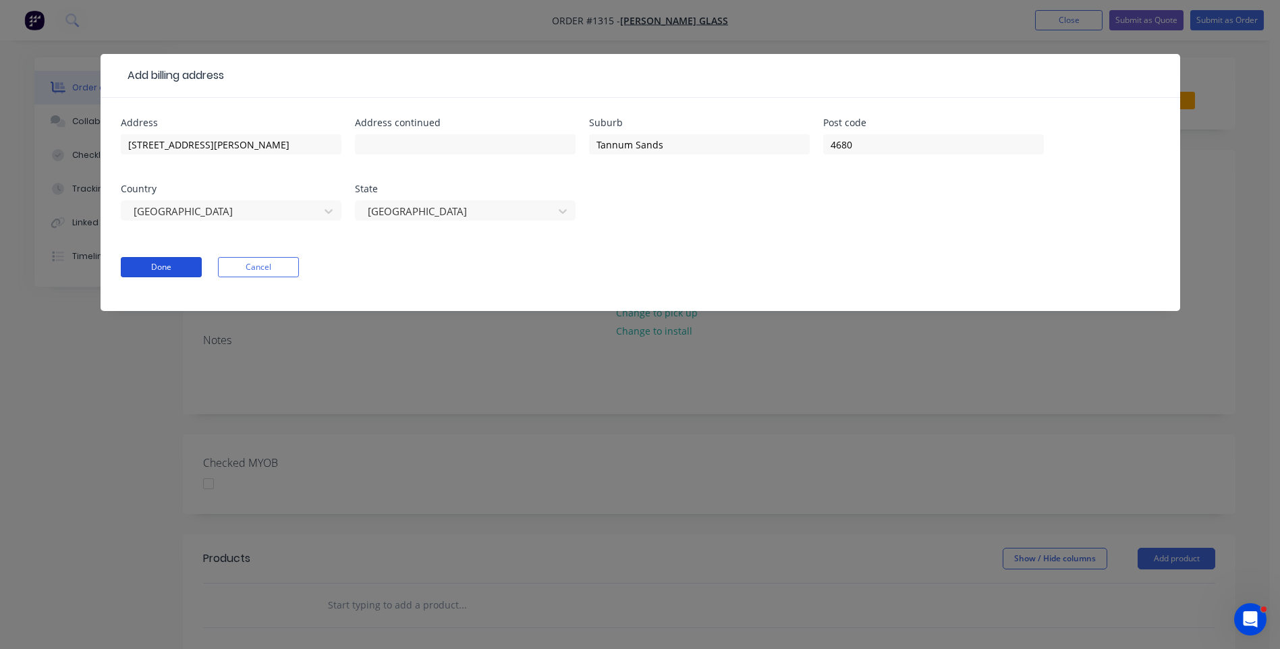
click at [169, 273] on button "Done" at bounding box center [161, 267] width 81 height 20
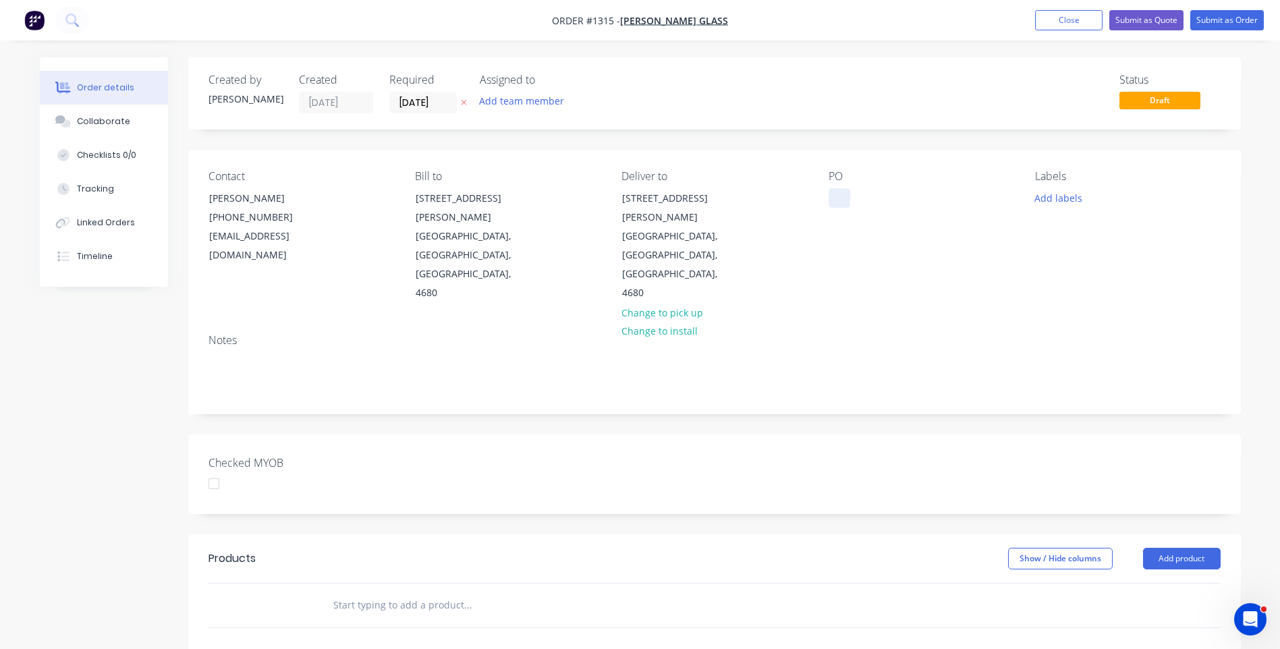
click at [829, 196] on div at bounding box center [839, 198] width 22 height 20
click at [1048, 196] on button "Add labels" at bounding box center [1058, 197] width 62 height 18
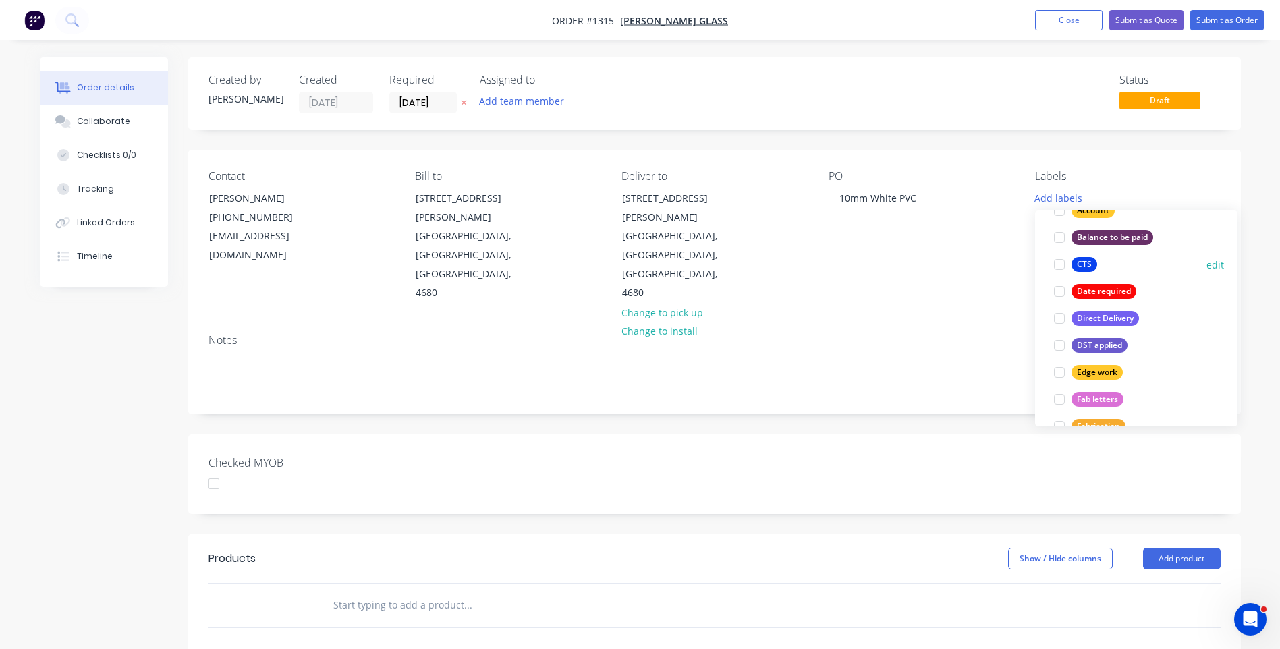
scroll to position [337, 0]
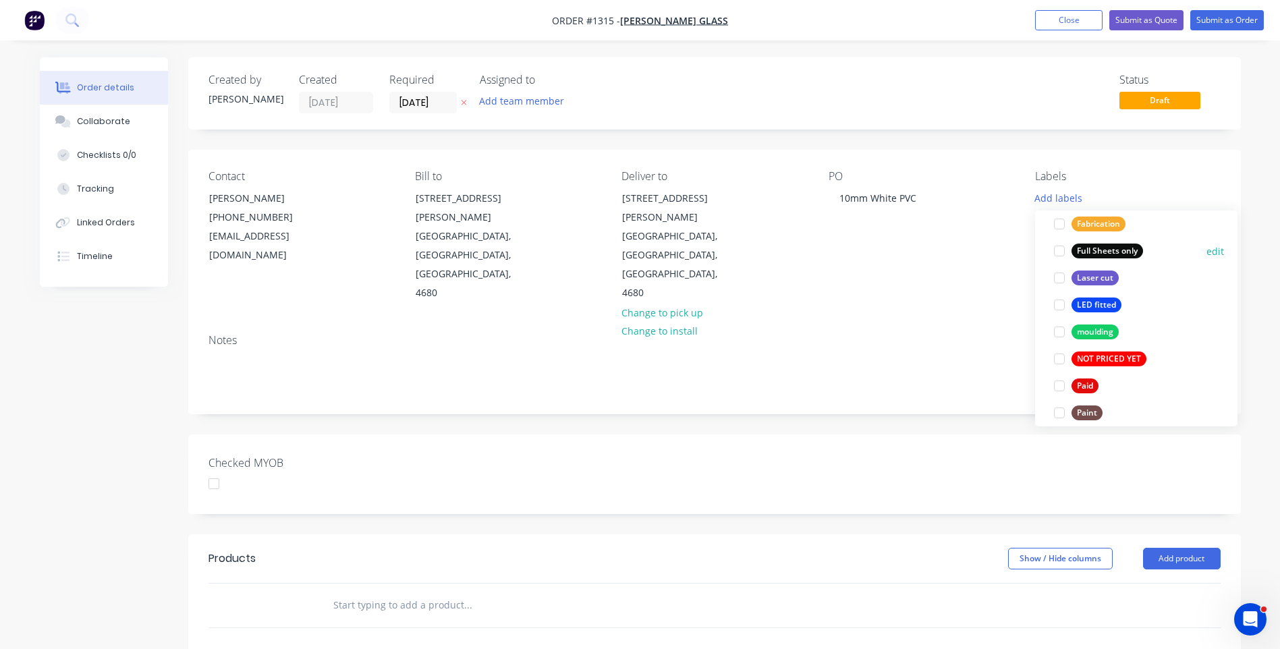
click at [1099, 252] on div "Full Sheets only" at bounding box center [1107, 251] width 72 height 15
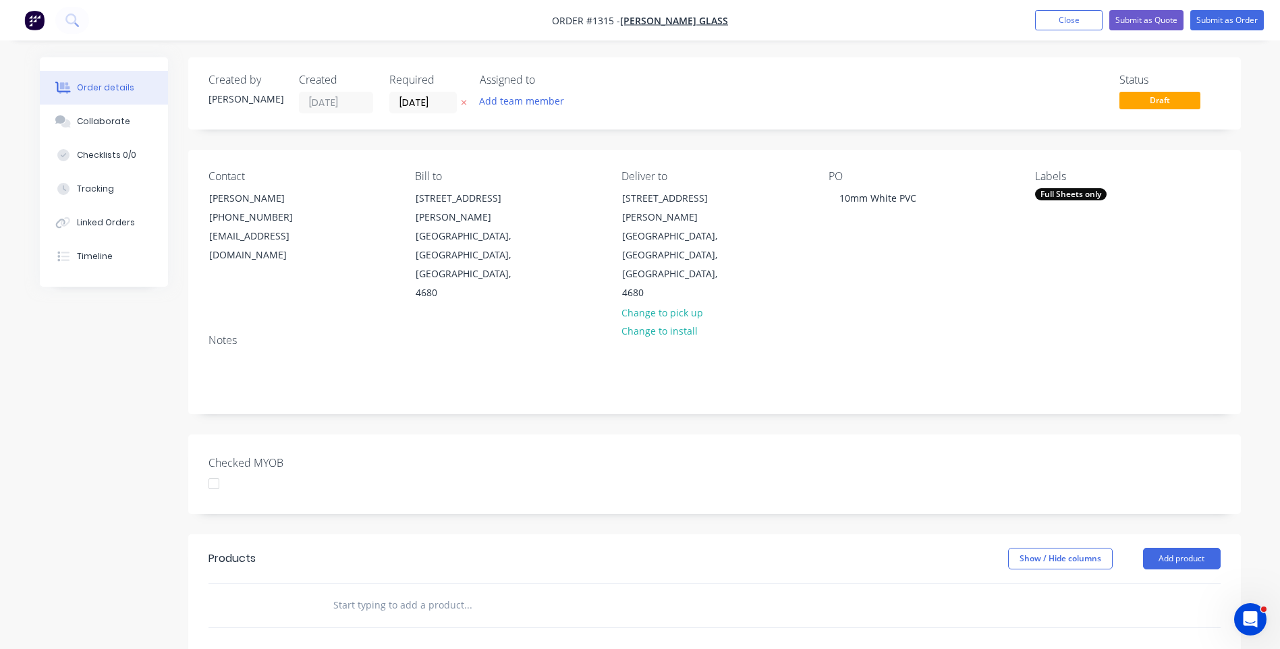
click at [934, 434] on div "Checked MYOB" at bounding box center [714, 474] width 1052 height 80
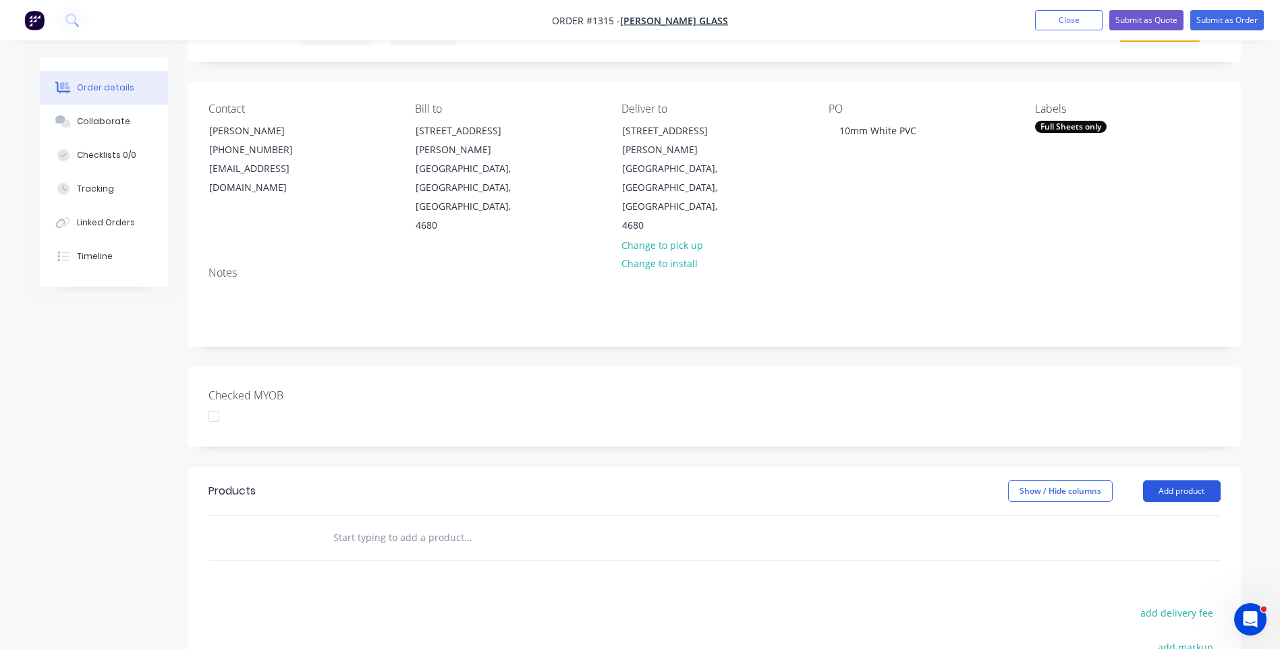
click at [1166, 480] on button "Add product" at bounding box center [1182, 491] width 78 height 22
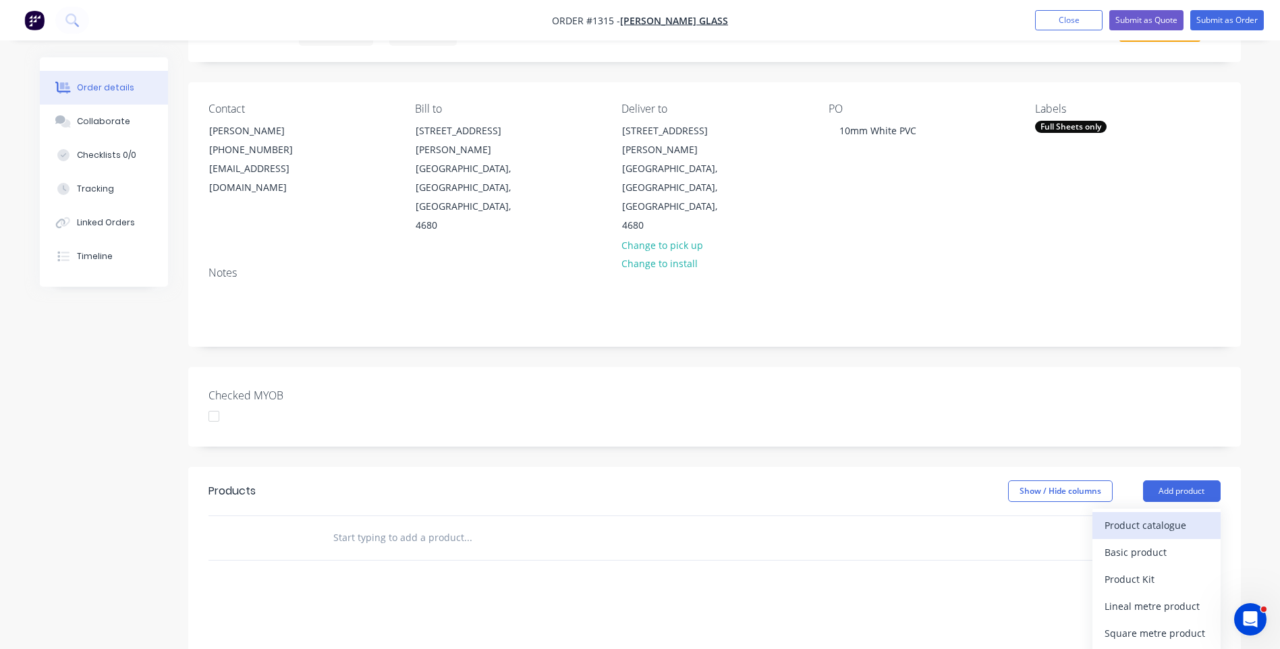
click at [1142, 515] on div "Product catalogue" at bounding box center [1156, 525] width 104 height 20
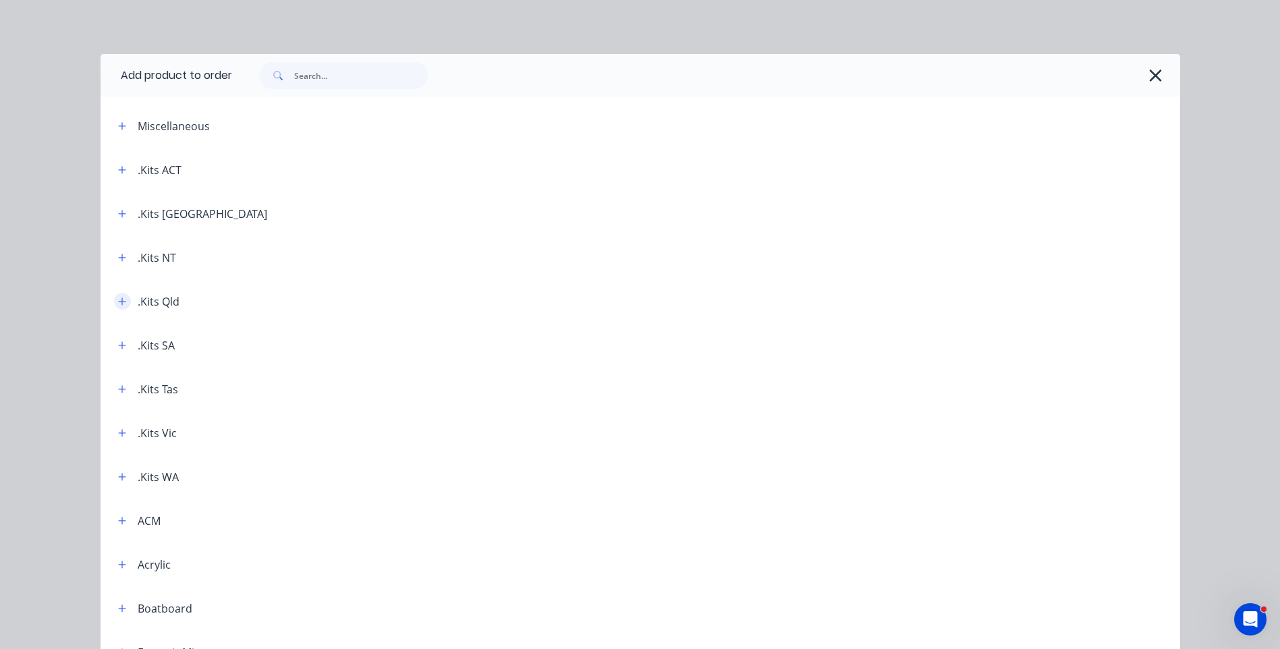
click at [118, 304] on icon "button" at bounding box center [122, 301] width 8 height 9
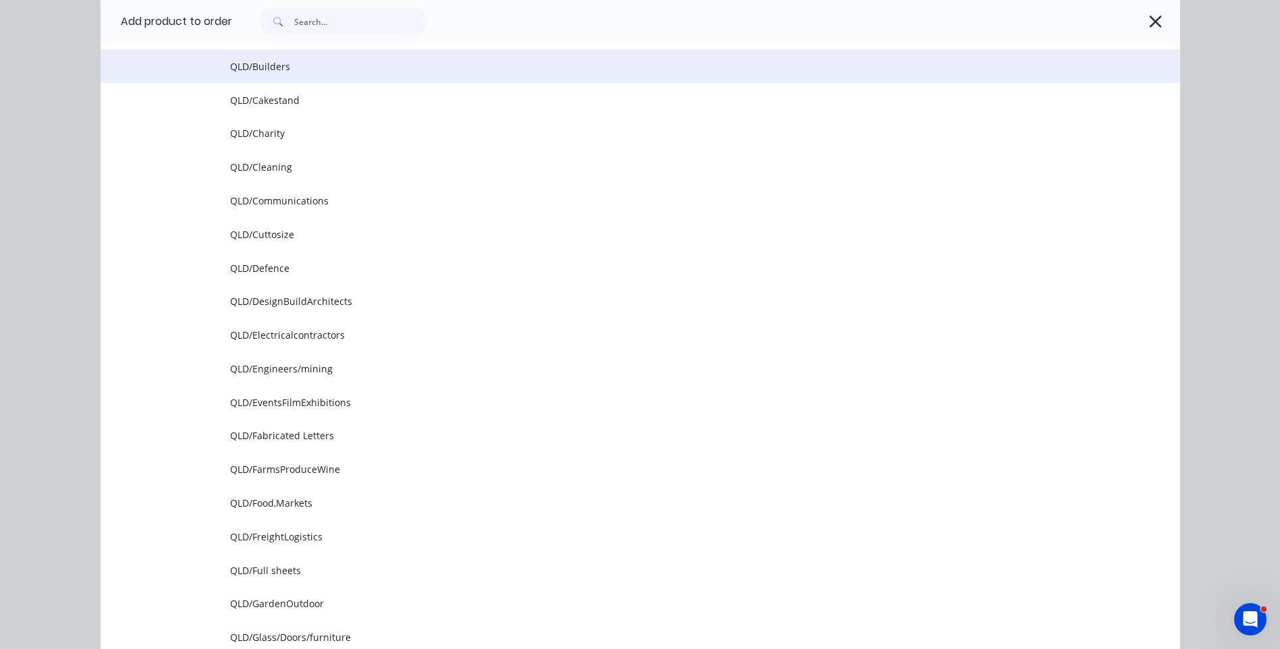
scroll to position [540, 0]
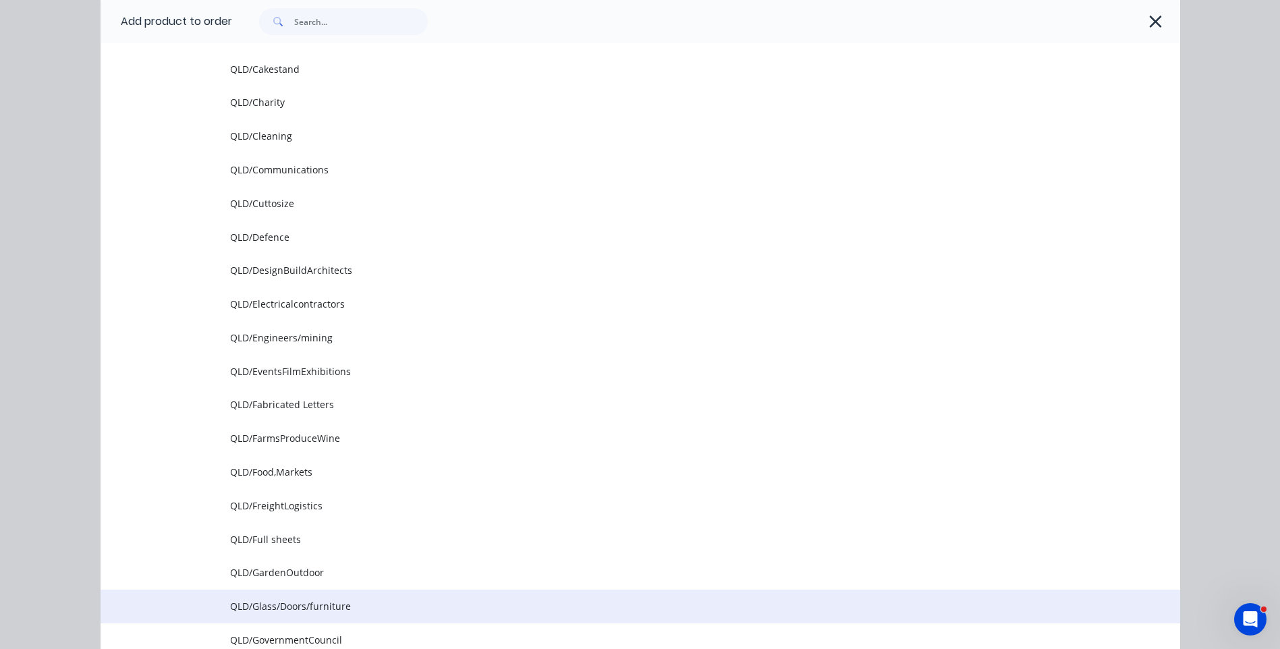
click at [252, 609] on span "QLD/Glass/Doors/furniture" at bounding box center [610, 606] width 760 height 14
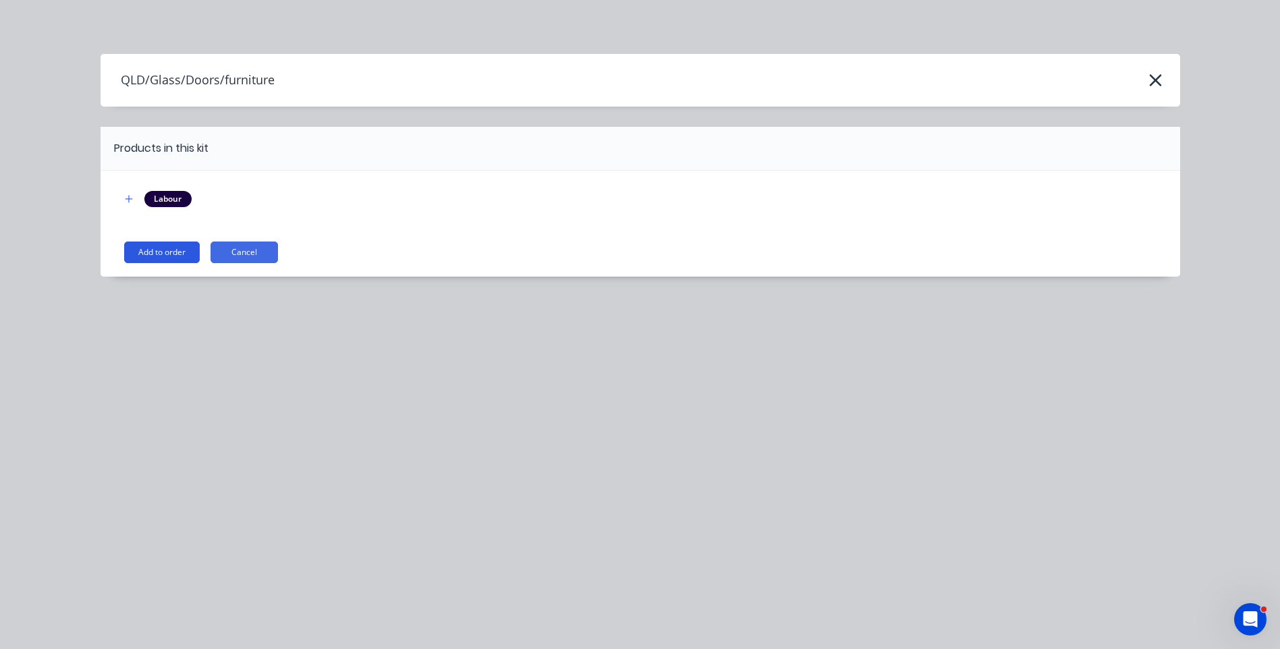
click at [174, 258] on button "Add to order" at bounding box center [162, 252] width 76 height 22
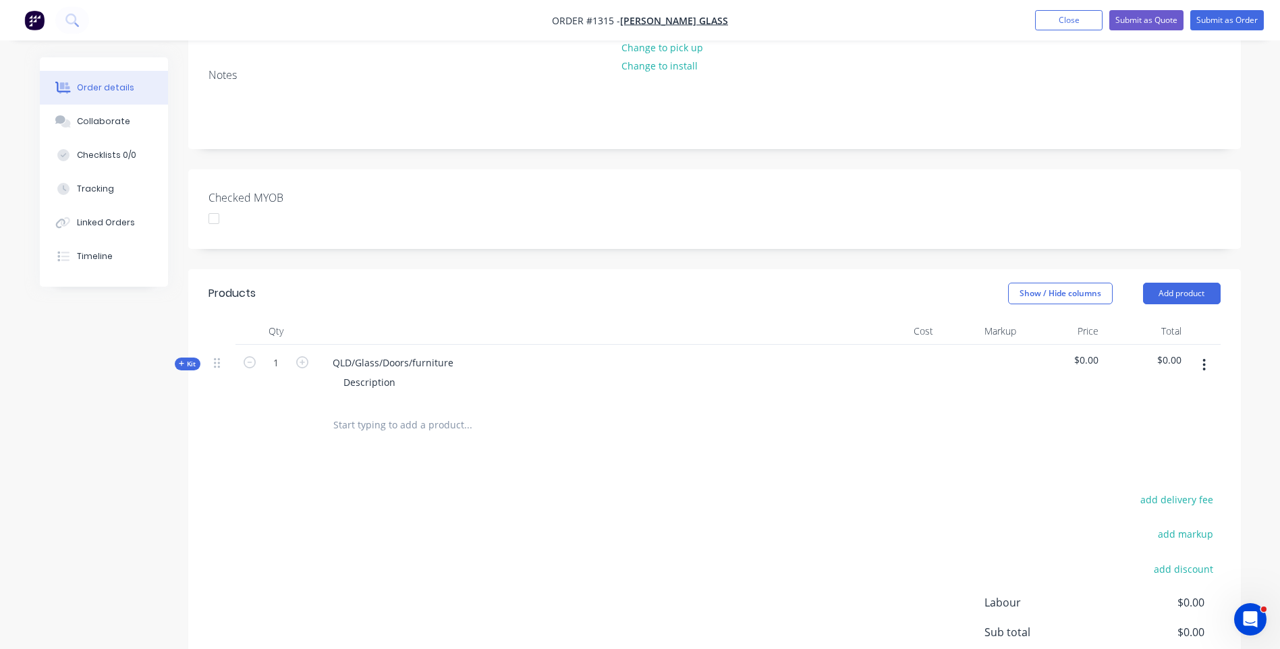
scroll to position [270, 0]
click at [180, 355] on icon at bounding box center [182, 358] width 6 height 7
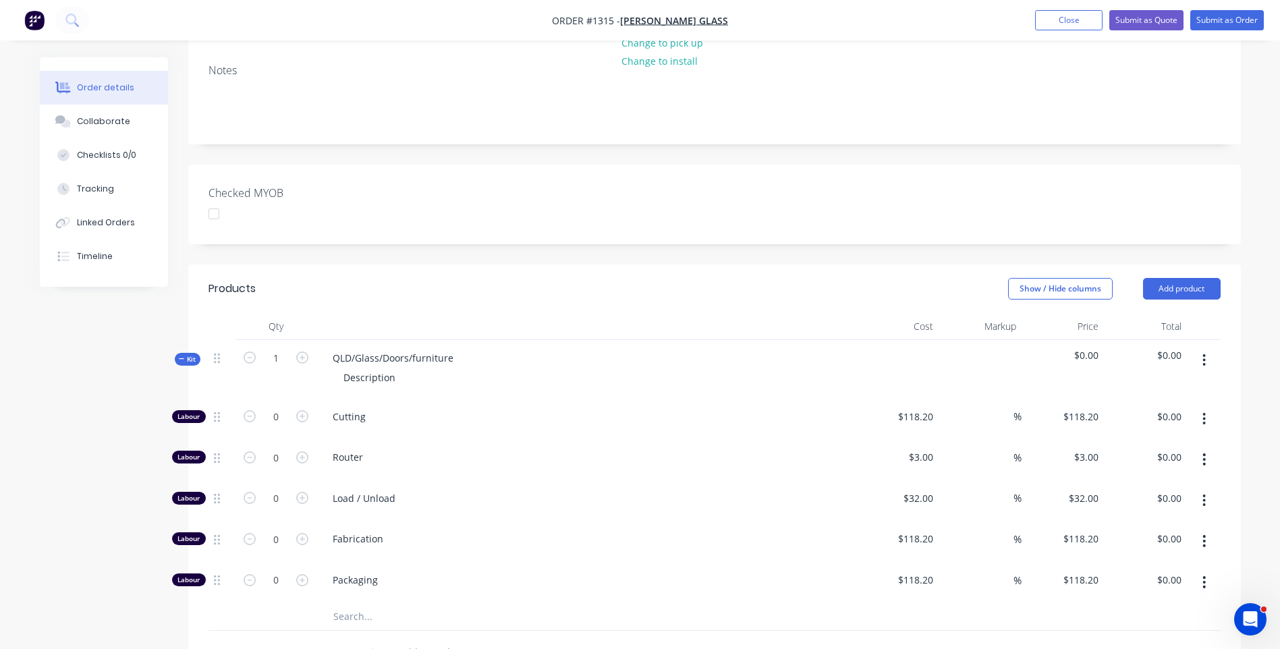
click at [357, 603] on input "text" at bounding box center [468, 616] width 270 height 27
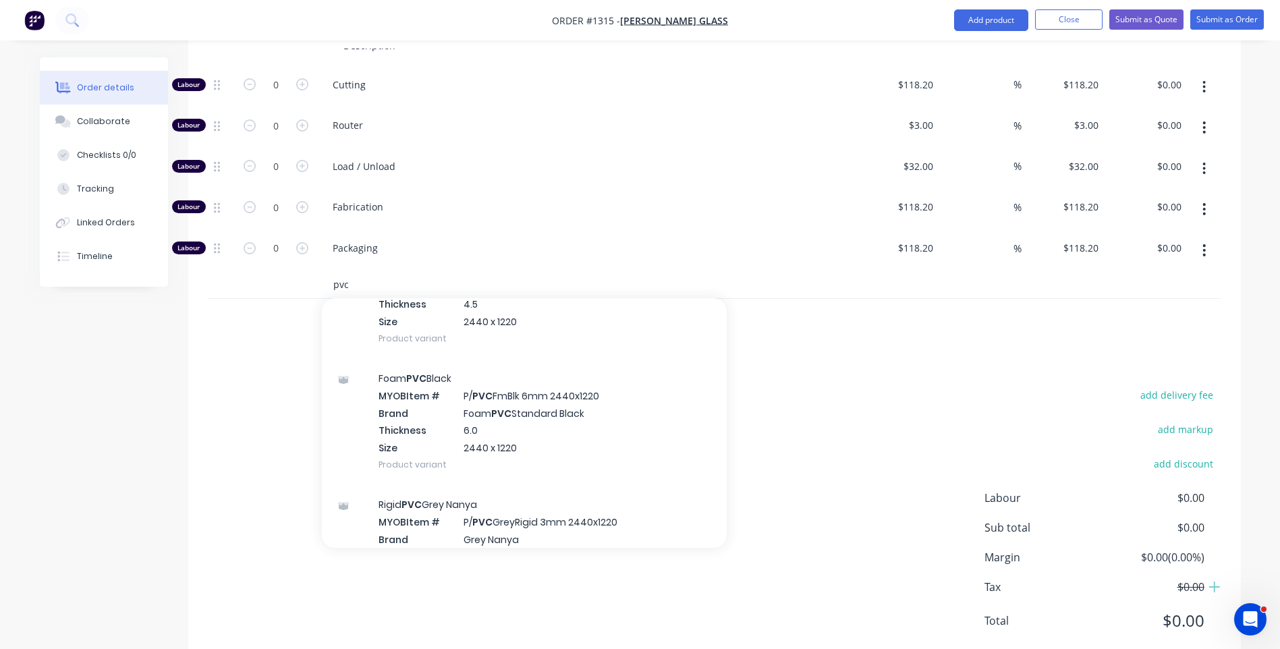
scroll to position [1417, 0]
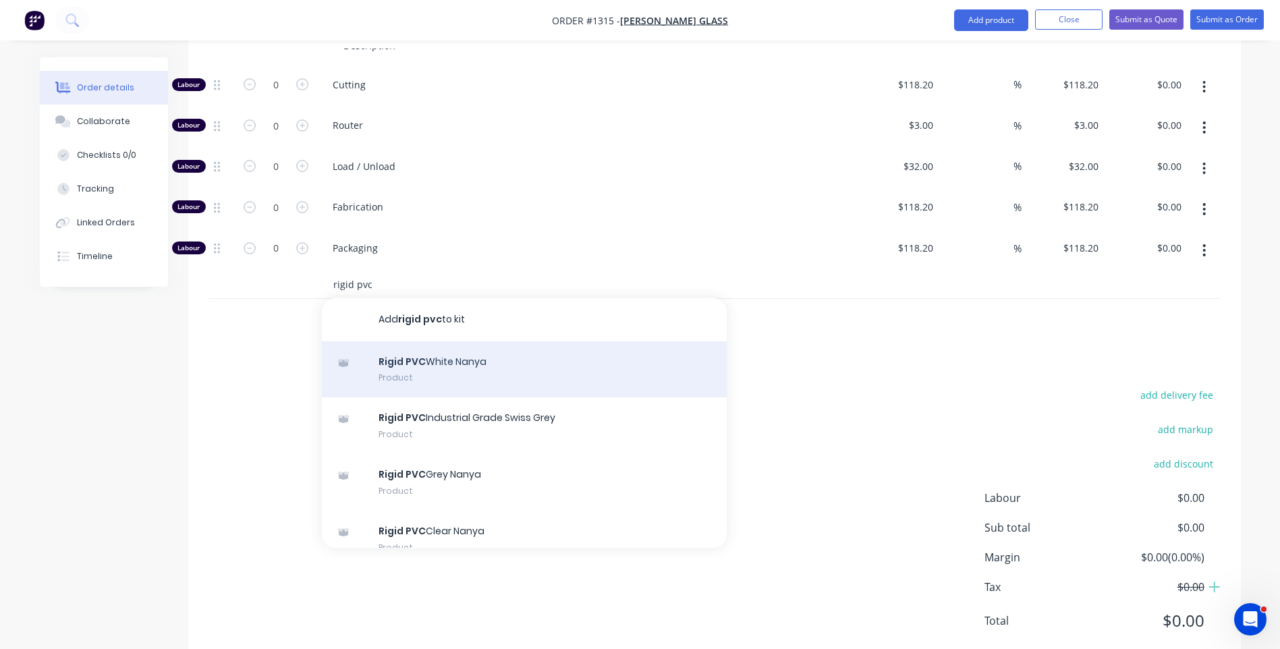
type input "rigid pvc"
click at [423, 341] on div "Rigid PVC White Nanya Product" at bounding box center [524, 369] width 405 height 57
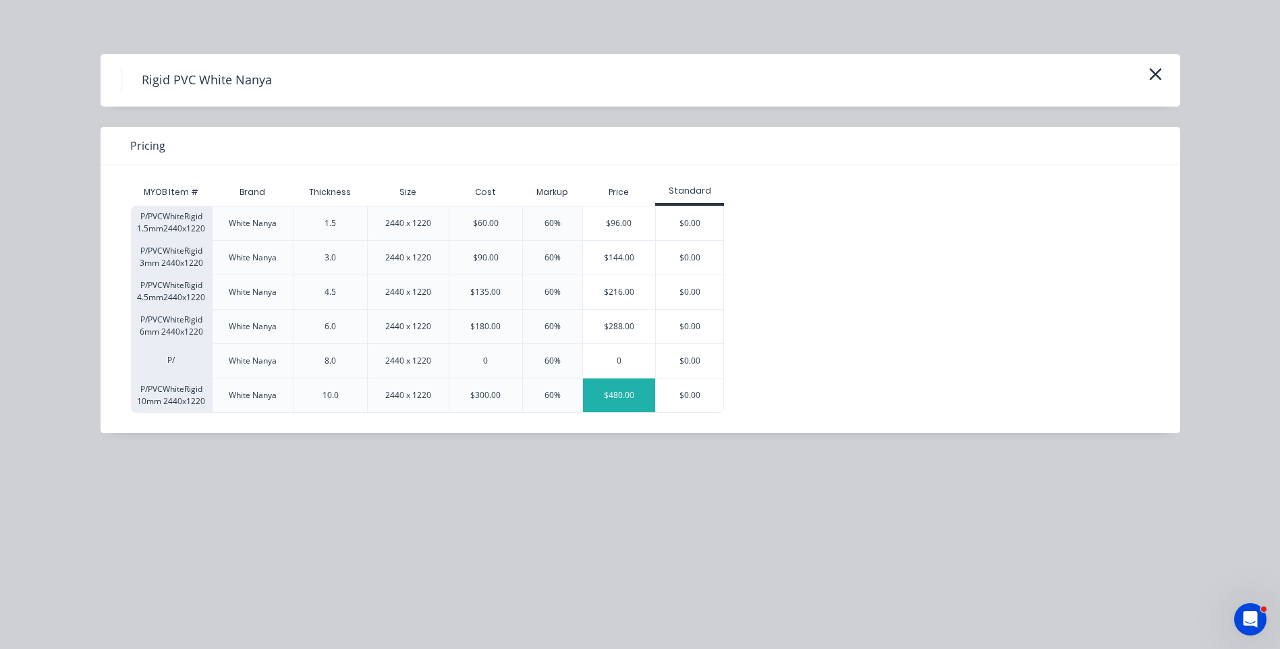
click at [625, 394] on div "$480.00" at bounding box center [619, 395] width 73 height 34
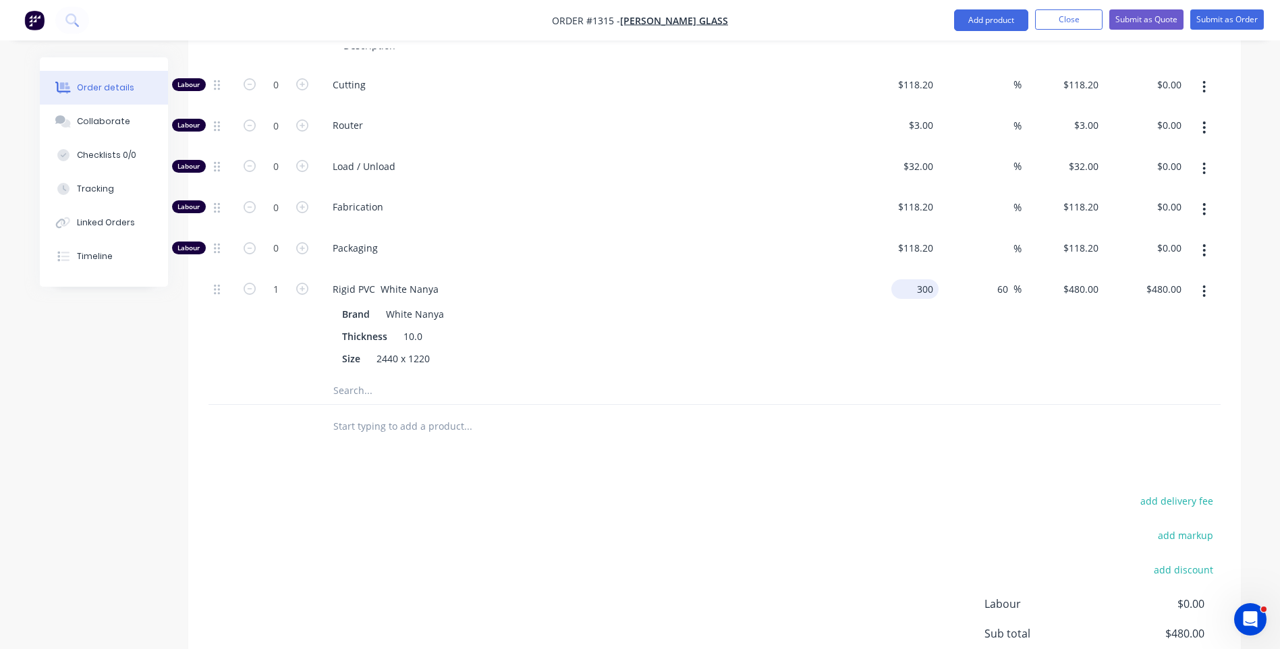
click at [913, 279] on div "300 $300.00" at bounding box center [914, 289] width 47 height 20
type input "$308.53"
type input "$493.648"
type input "$493.65"
click at [831, 302] on div "Brand White Nanya Thickness 10.0 Size 2440 x 1220" at bounding box center [586, 335] width 529 height 67
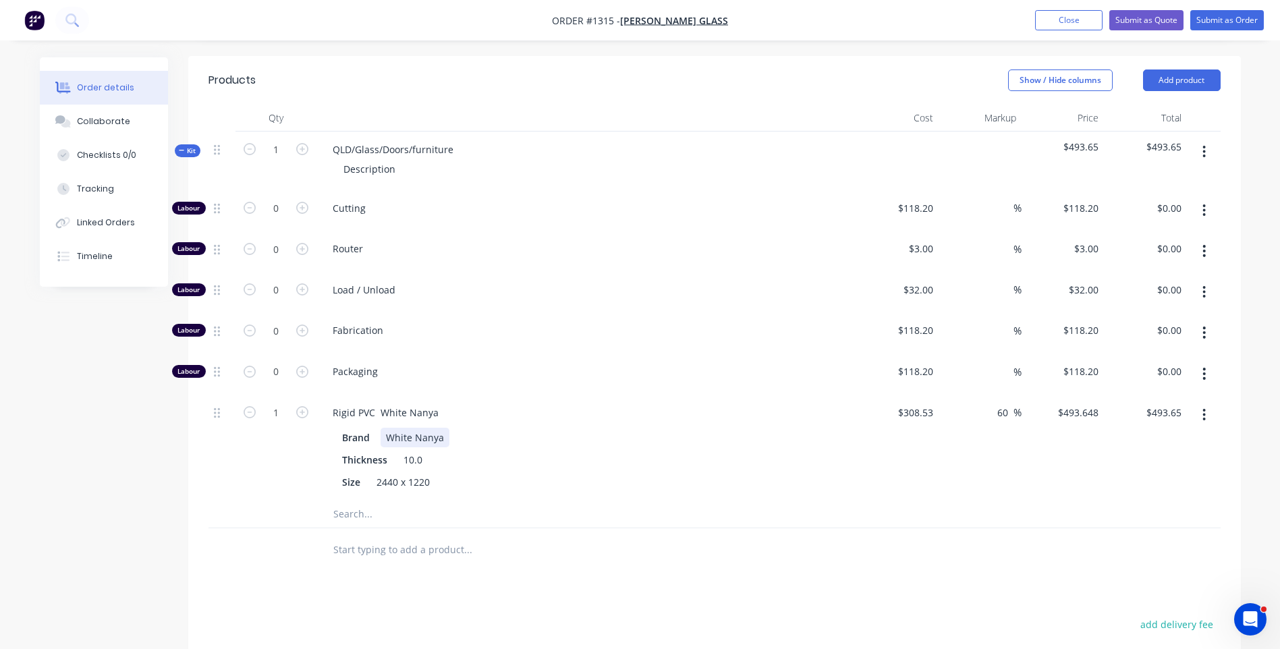
scroll to position [467, 0]
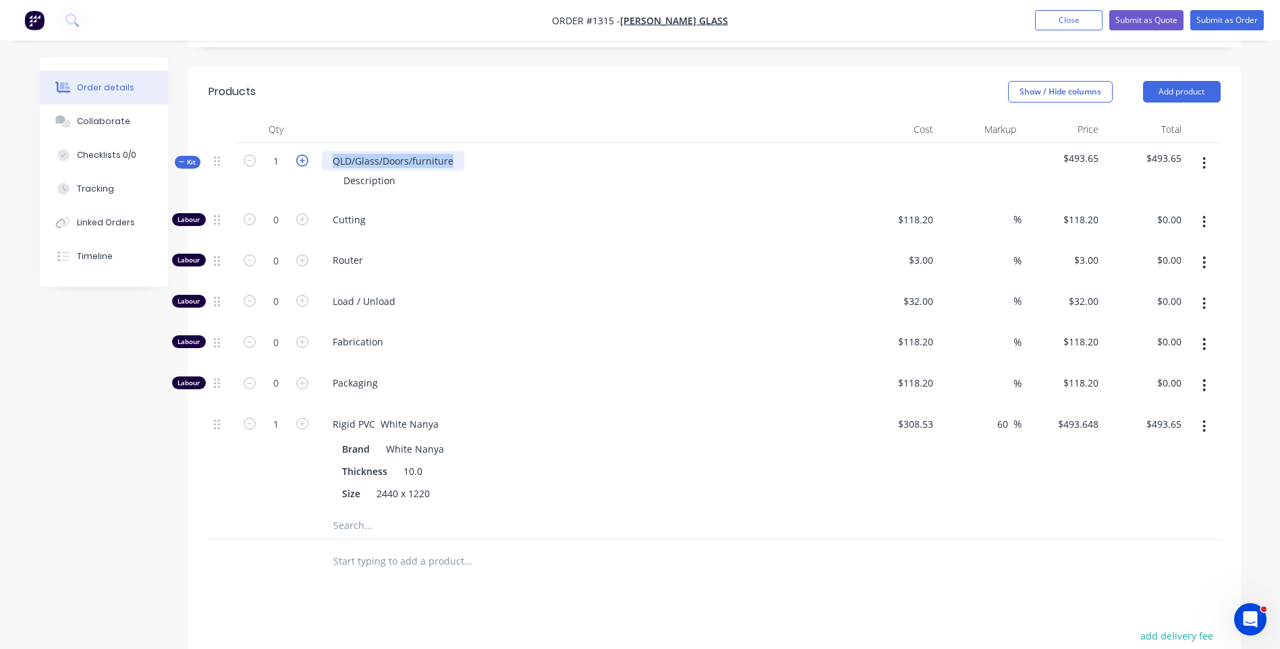
drag, startPoint x: 456, startPoint y: 125, endPoint x: 308, endPoint y: 121, distance: 148.5
click at [308, 143] on div "Kit 1 QLD/Glass/Doors/furniture Description $493.65 $493.65" at bounding box center [714, 172] width 1012 height 59
click at [376, 171] on div "Description" at bounding box center [370, 181] width 74 height 20
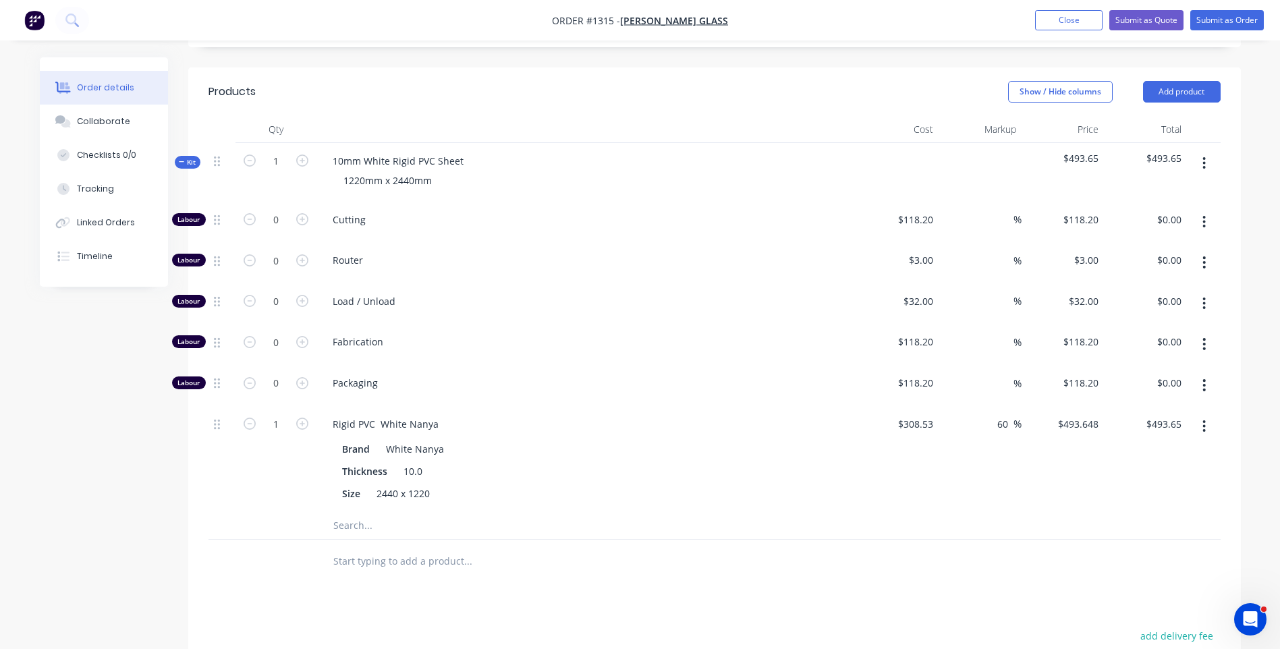
click at [476, 242] on div "Router" at bounding box center [586, 262] width 540 height 41
click at [353, 512] on input "text" at bounding box center [468, 525] width 270 height 27
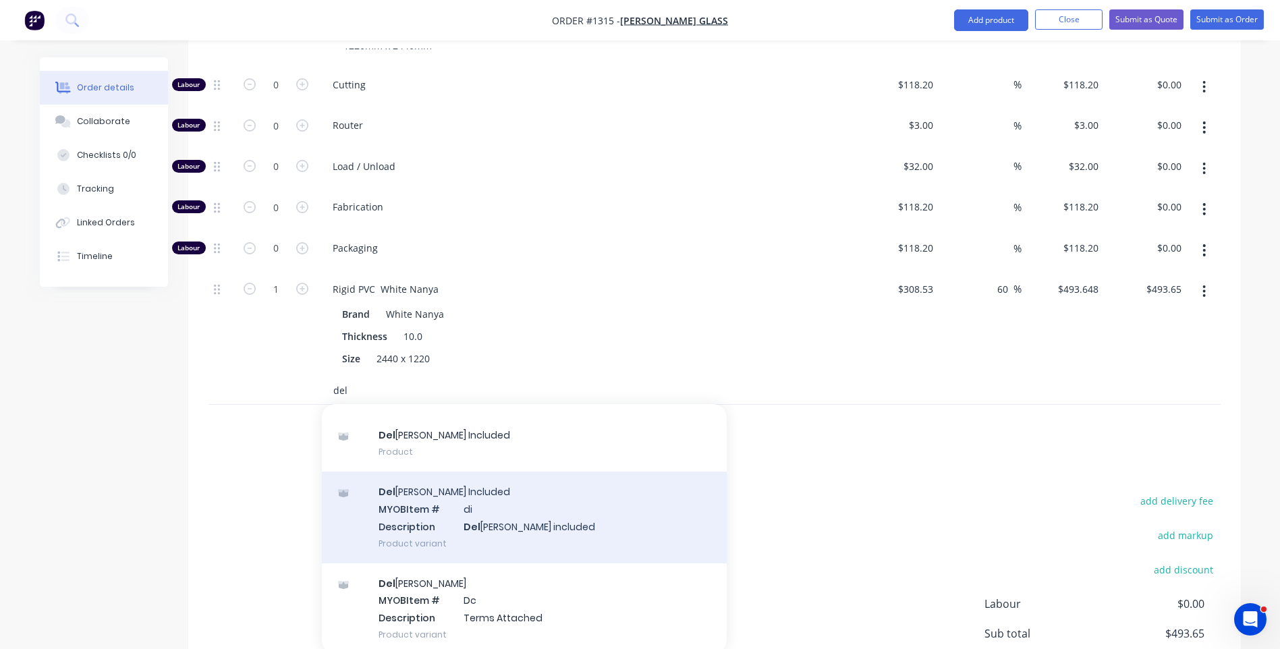
scroll to position [89, 0]
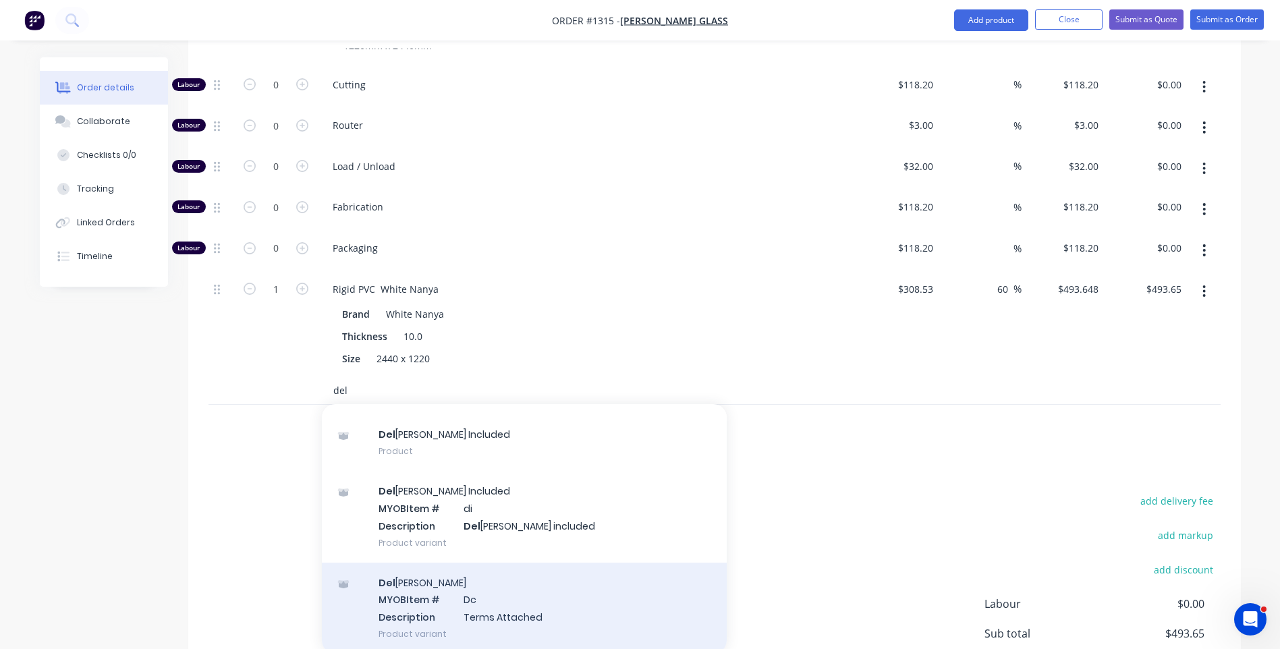
type input "del"
click at [484, 563] on div "Del [PERSON_NAME] MYOB Item # Dc Description Terms Attached Product variant" at bounding box center [524, 608] width 405 height 91
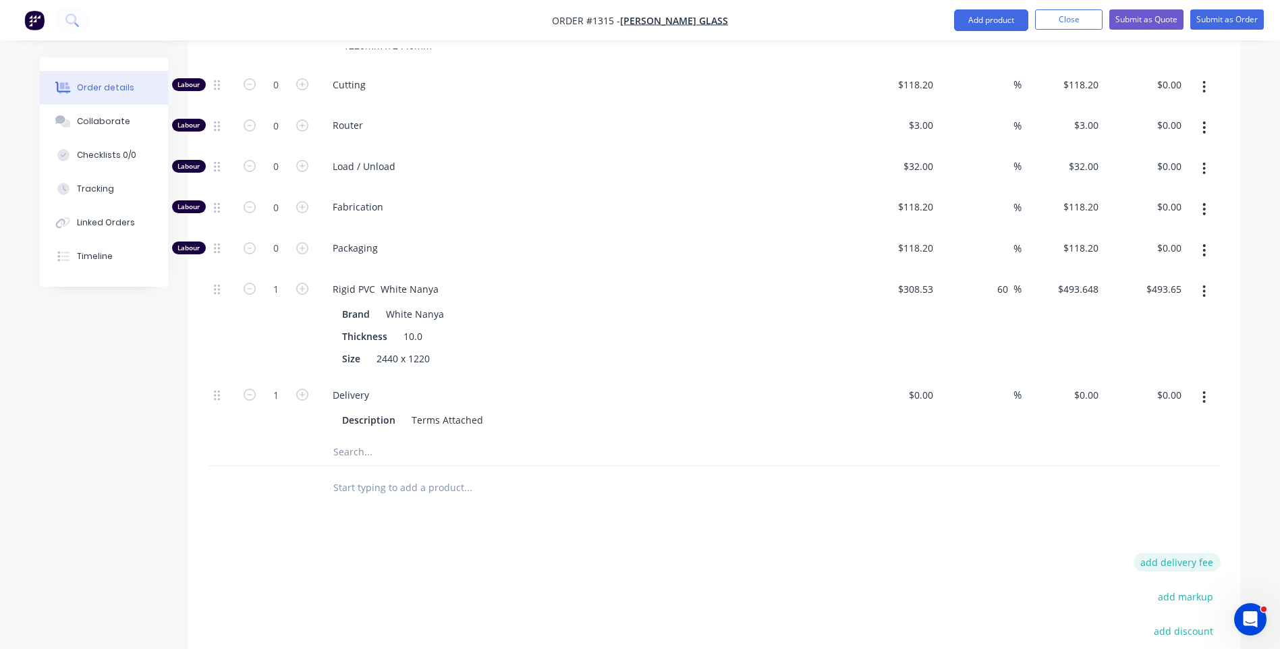
click at [1182, 553] on button "add delivery fee" at bounding box center [1176, 562] width 87 height 18
type input "196"
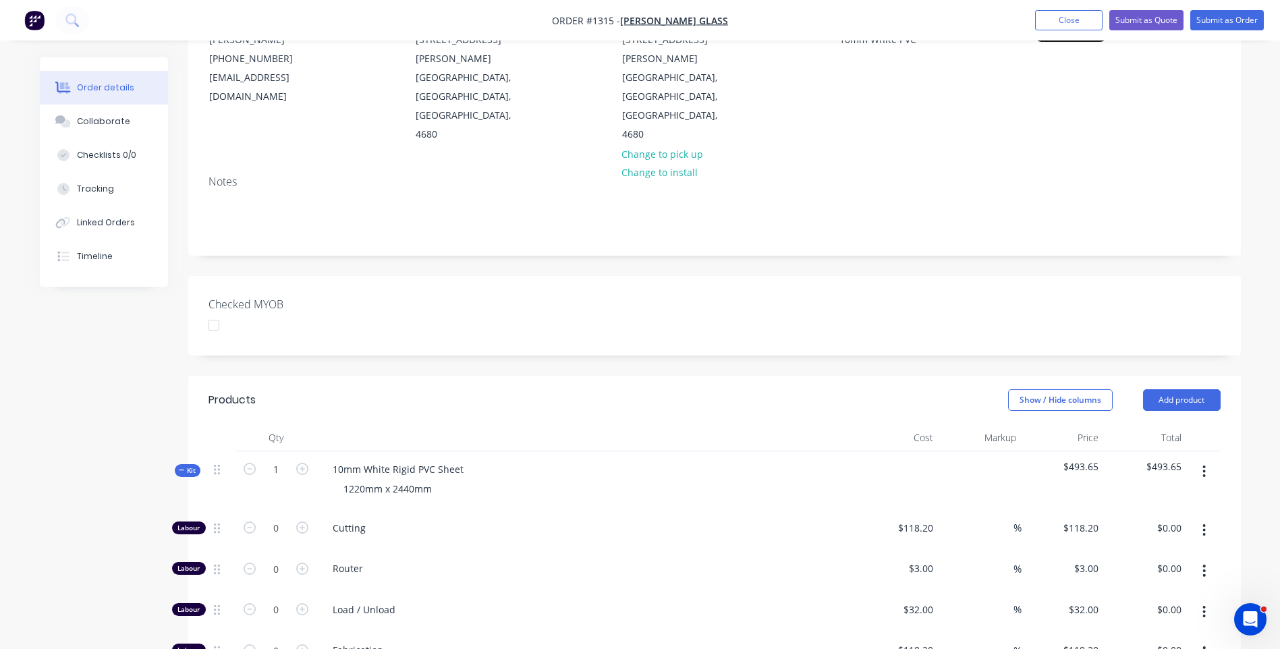
scroll to position [0, 0]
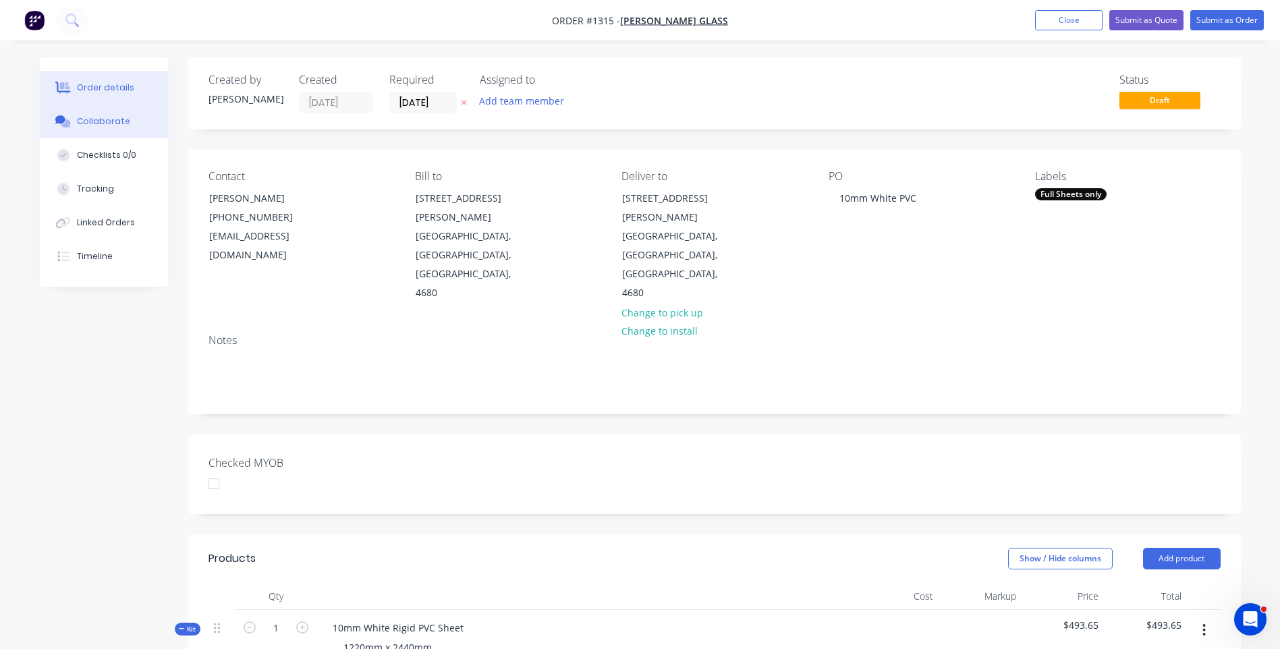
click at [96, 121] on div "Collaborate" at bounding box center [103, 121] width 53 height 12
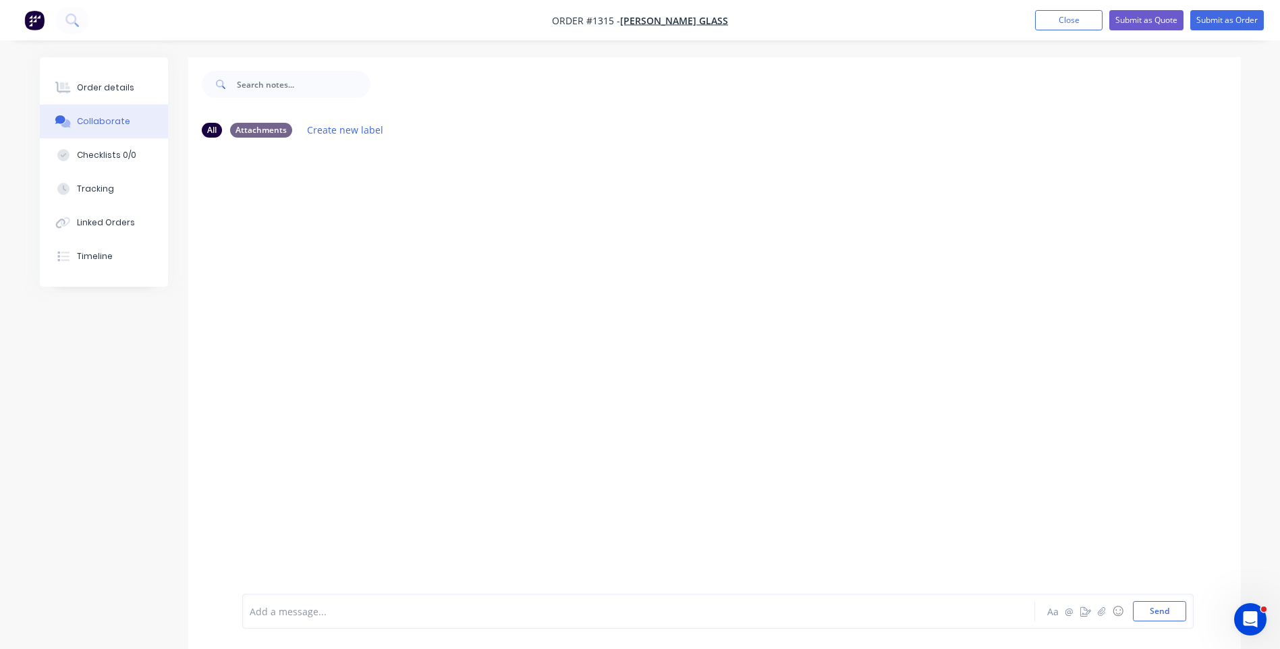
click at [335, 617] on div at bounding box center [601, 611] width 702 height 14
click at [1156, 613] on button "Send" at bounding box center [1159, 611] width 53 height 20
click at [280, 608] on div at bounding box center [601, 611] width 702 height 14
click at [1158, 610] on button "Send" at bounding box center [1159, 611] width 53 height 20
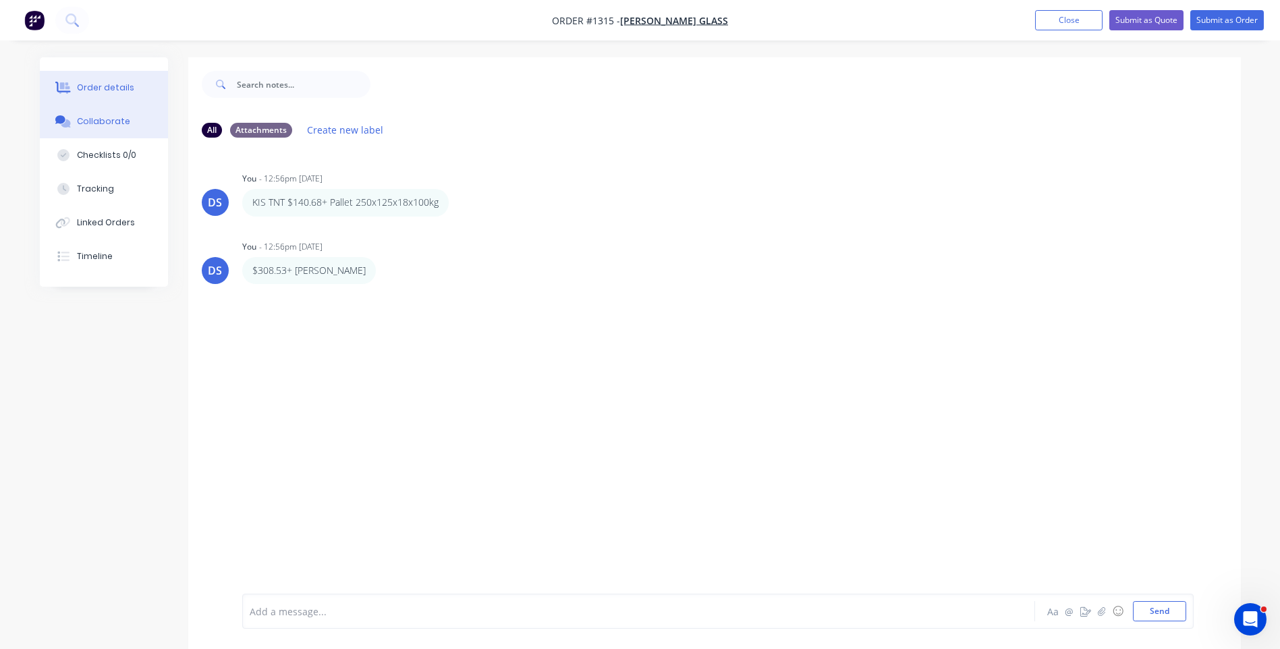
click at [111, 87] on div "Order details" at bounding box center [105, 88] width 57 height 12
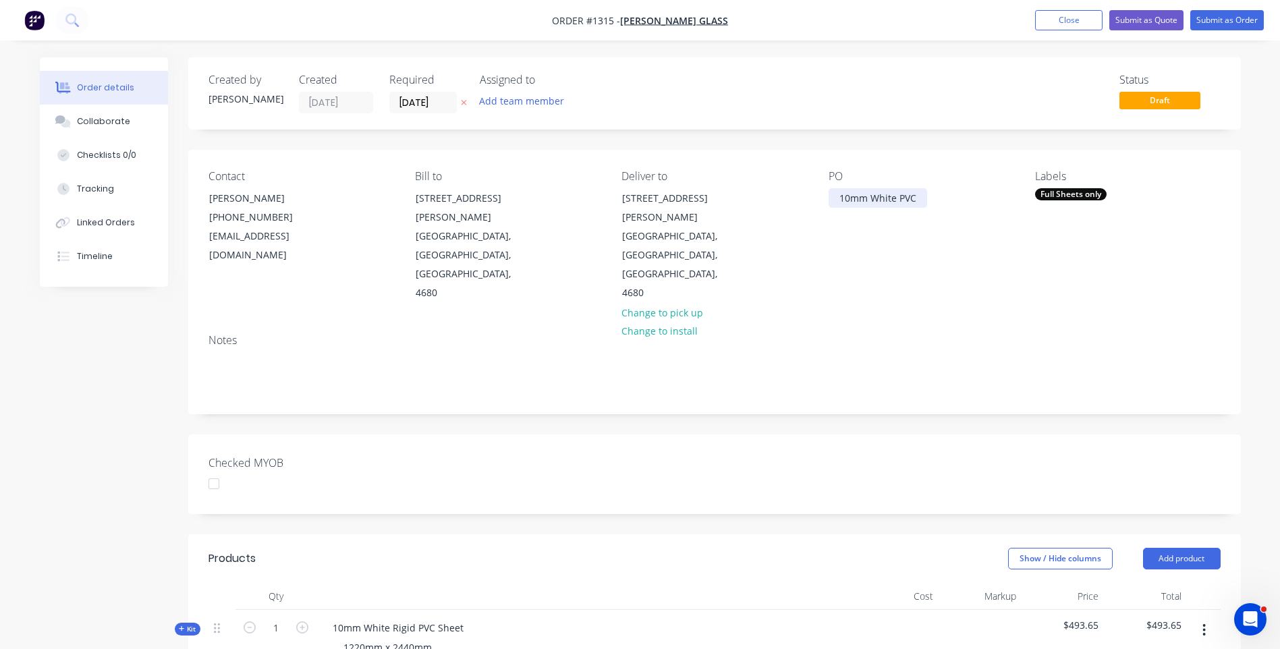
click at [891, 195] on div "10mm White PVC" at bounding box center [877, 198] width 98 height 20
click at [890, 195] on div "10mm White PVC" at bounding box center [877, 198] width 98 height 20
click at [464, 103] on icon at bounding box center [463, 103] width 5 height 5
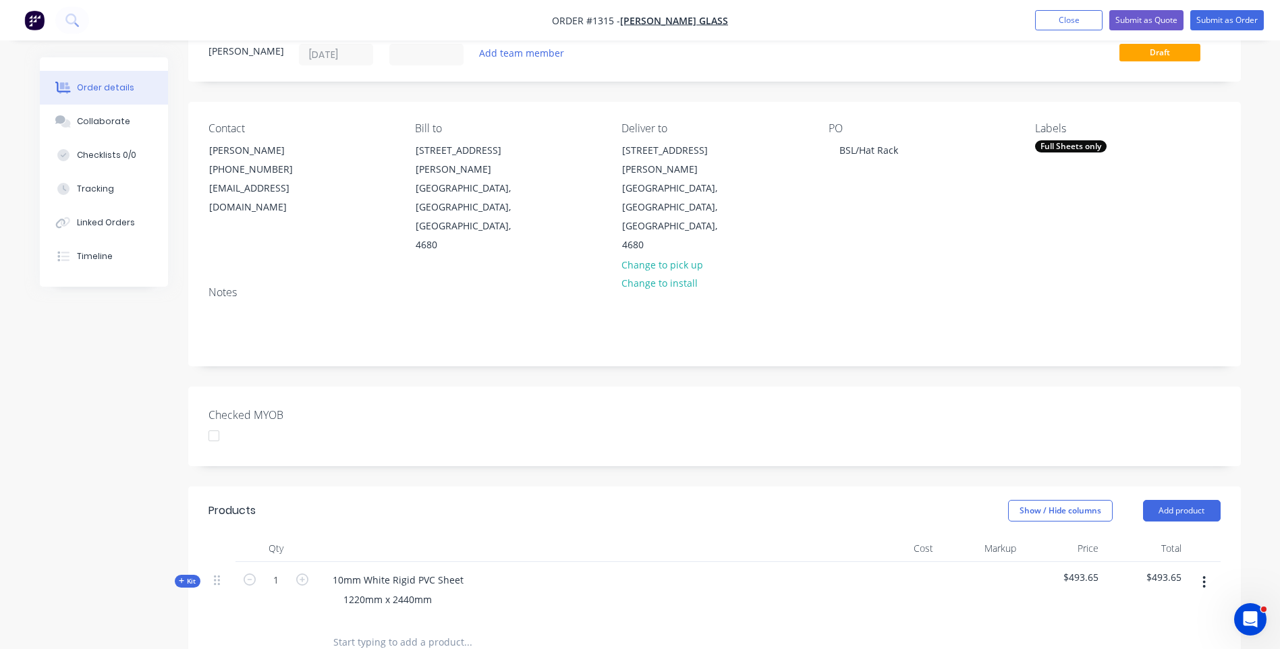
scroll to position [135, 0]
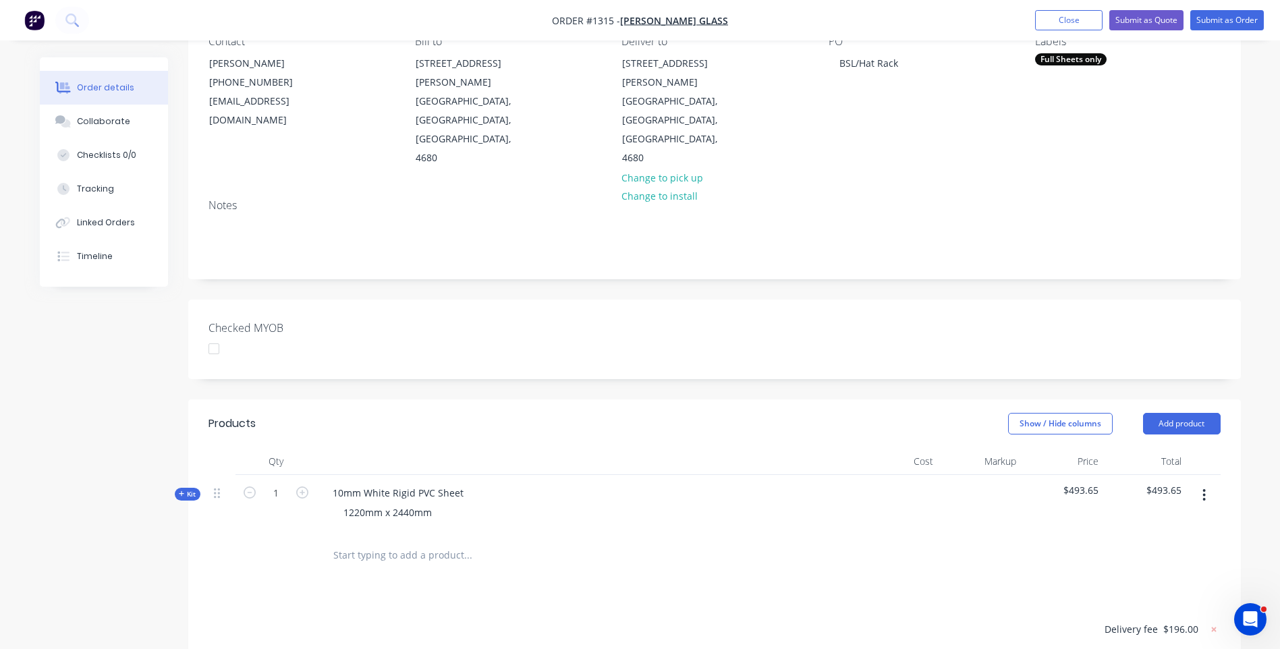
click at [181, 490] on icon at bounding box center [182, 493] width 6 height 7
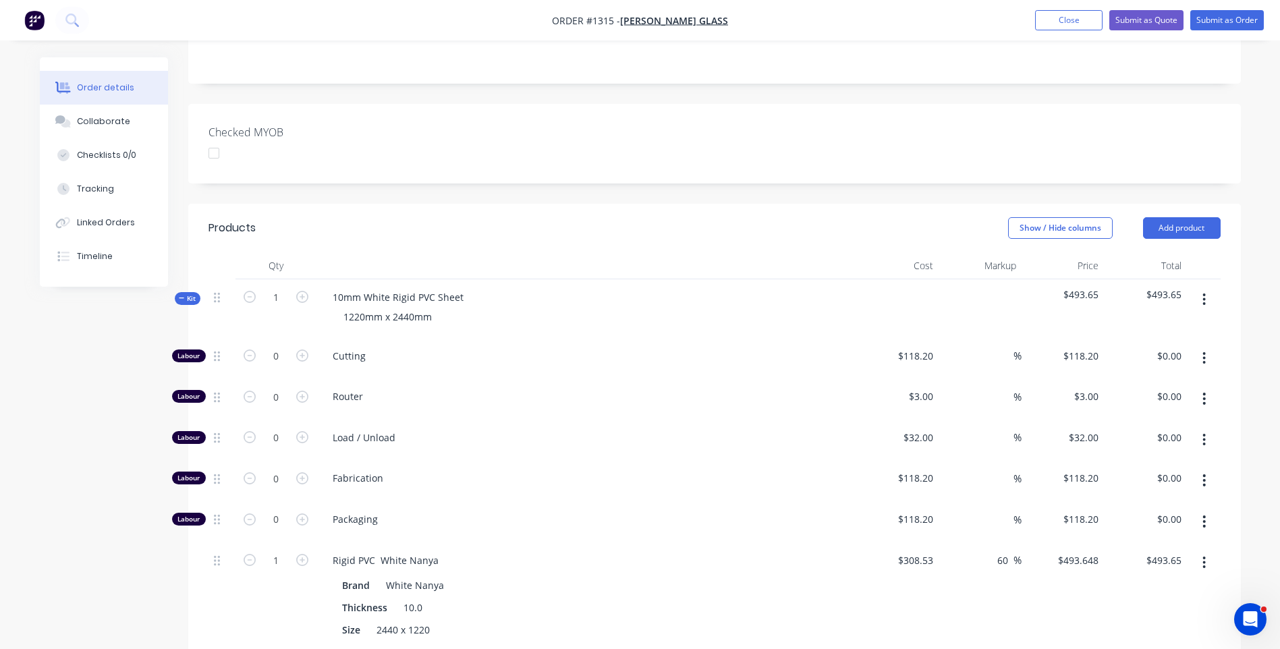
scroll to position [0, 0]
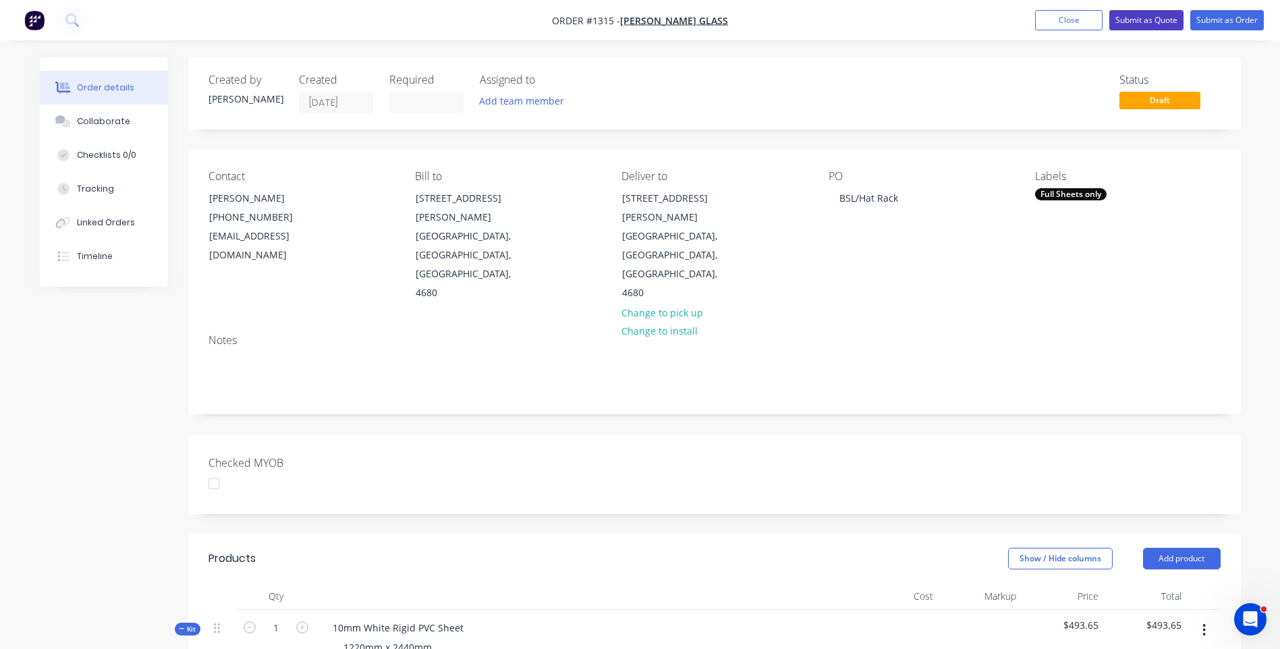
click at [1128, 22] on button "Submit as Quote" at bounding box center [1146, 20] width 74 height 20
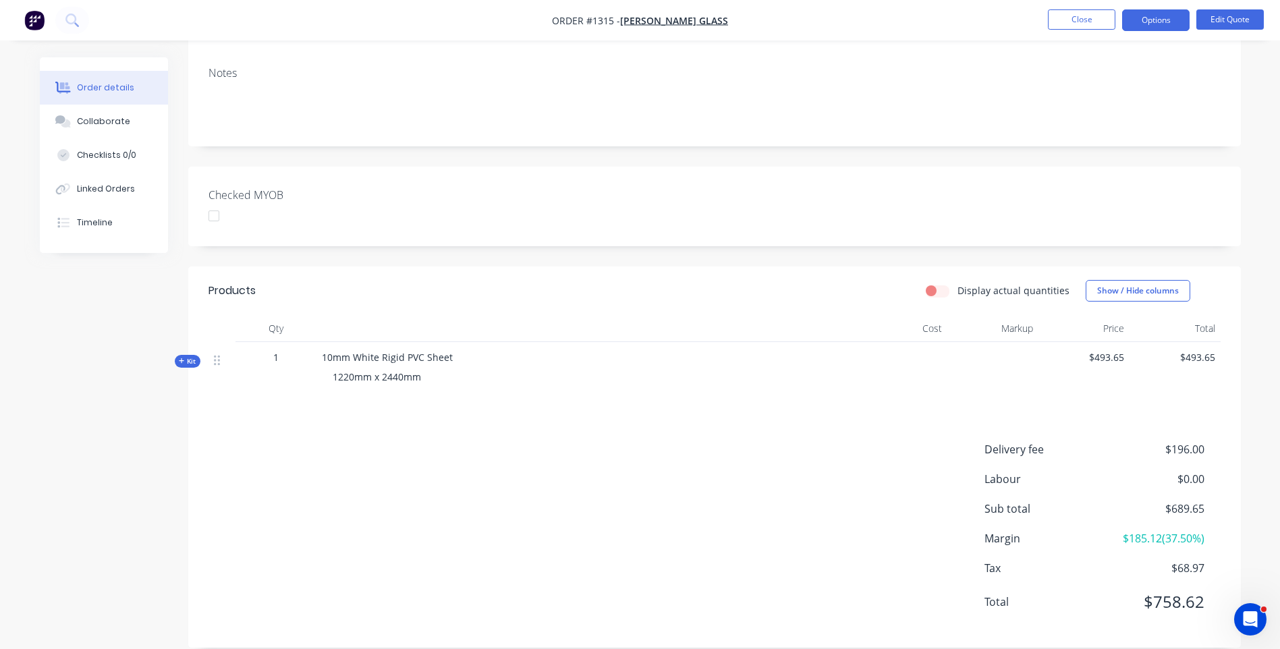
scroll to position [25, 0]
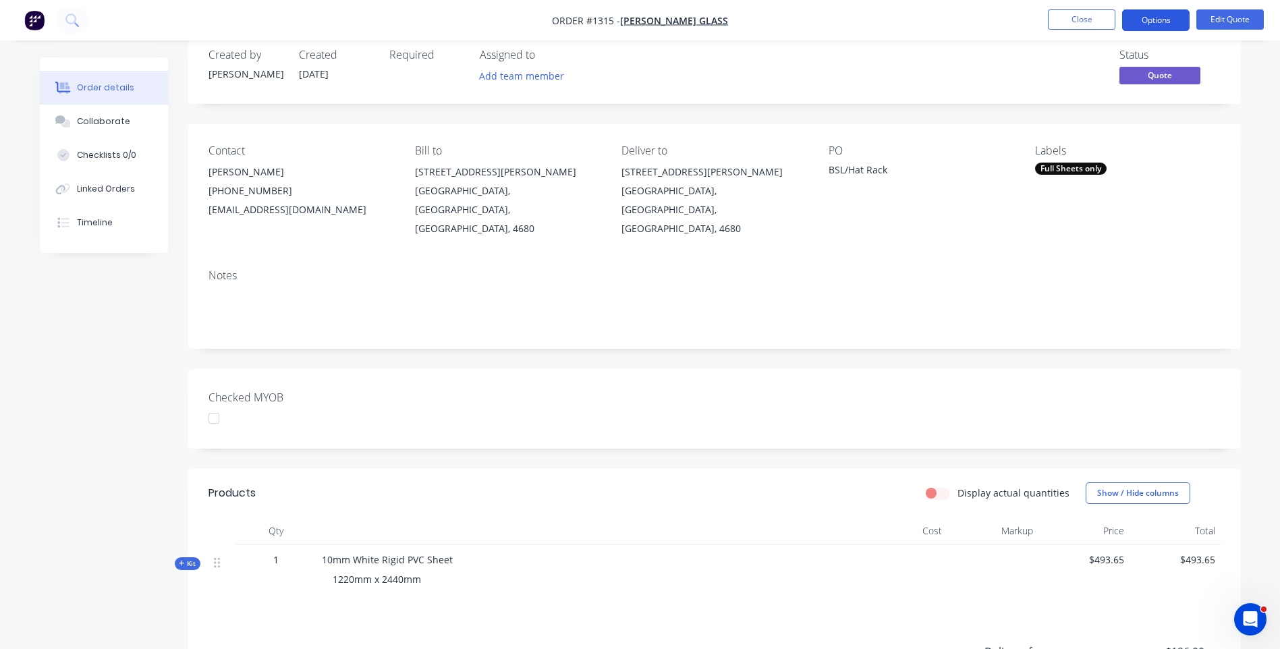
click at [1155, 20] on button "Options" at bounding box center [1155, 20] width 67 height 22
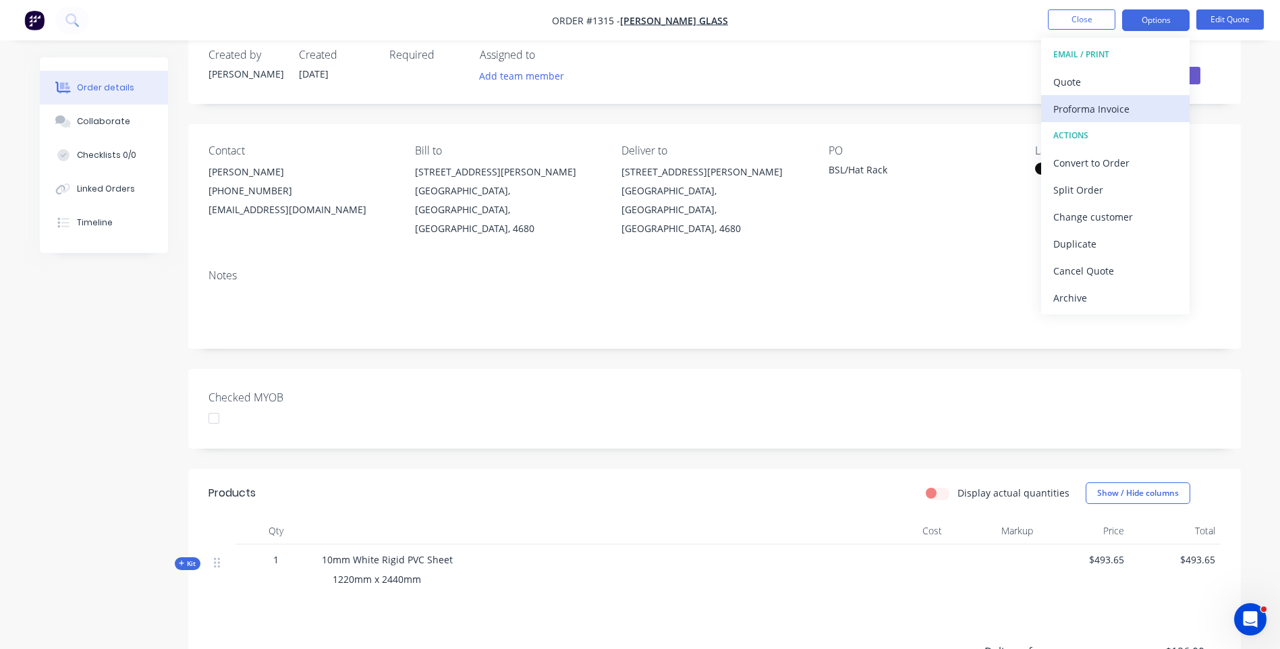
click at [1100, 105] on div "Proforma Invoice" at bounding box center [1115, 109] width 124 height 20
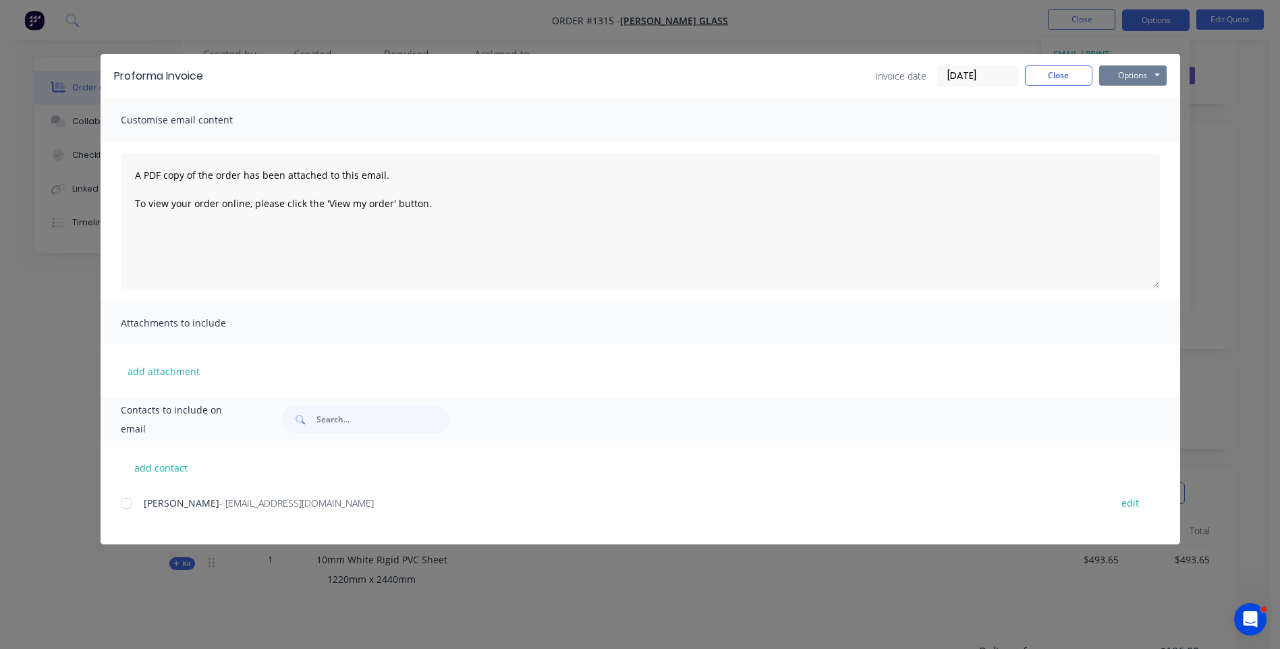
click at [1122, 72] on button "Options" at bounding box center [1132, 75] width 67 height 20
click at [1130, 98] on button "Preview" at bounding box center [1142, 99] width 86 height 22
click at [124, 507] on div at bounding box center [126, 503] width 27 height 27
click at [414, 521] on div "[PERSON_NAME] - [PERSON_NAME][EMAIL_ADDRESS][DOMAIN_NAME] edit" at bounding box center [650, 511] width 1059 height 34
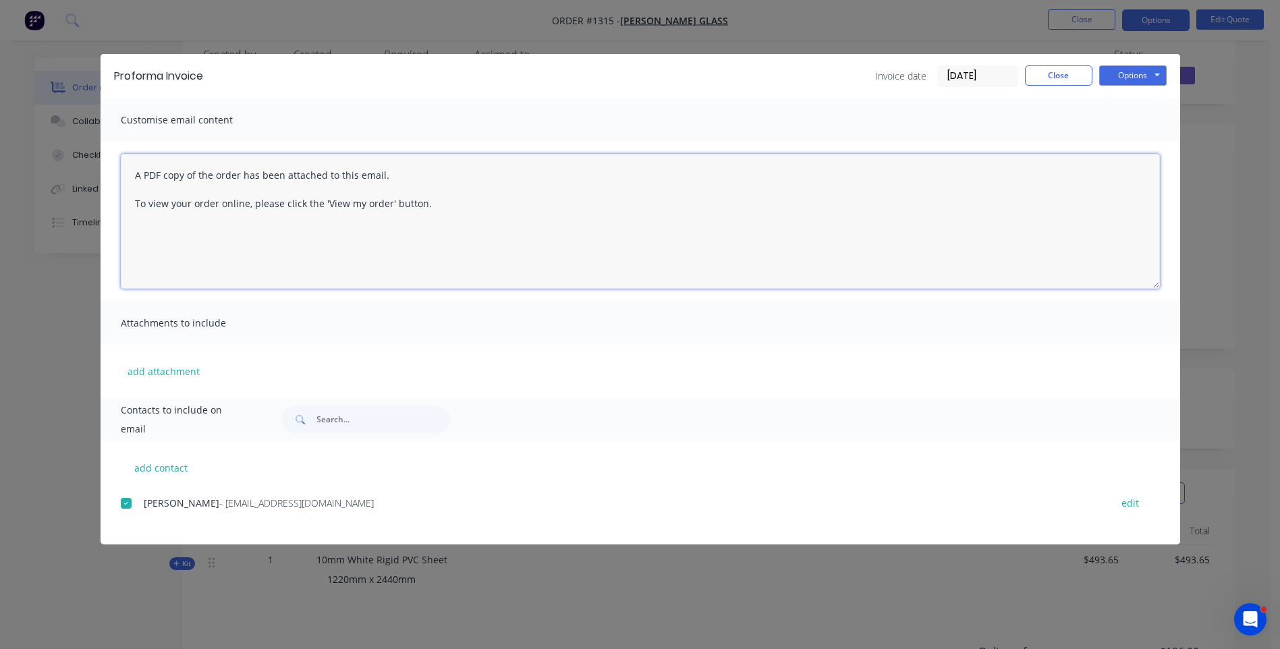
click at [134, 174] on textarea "A PDF copy of the order has been attached to this email. To view your order onl…" at bounding box center [640, 221] width 1039 height 135
paste textarea "Hi, Please contact us if you have any questions. Regards, [PERSON_NAME] [EMAIL_…"
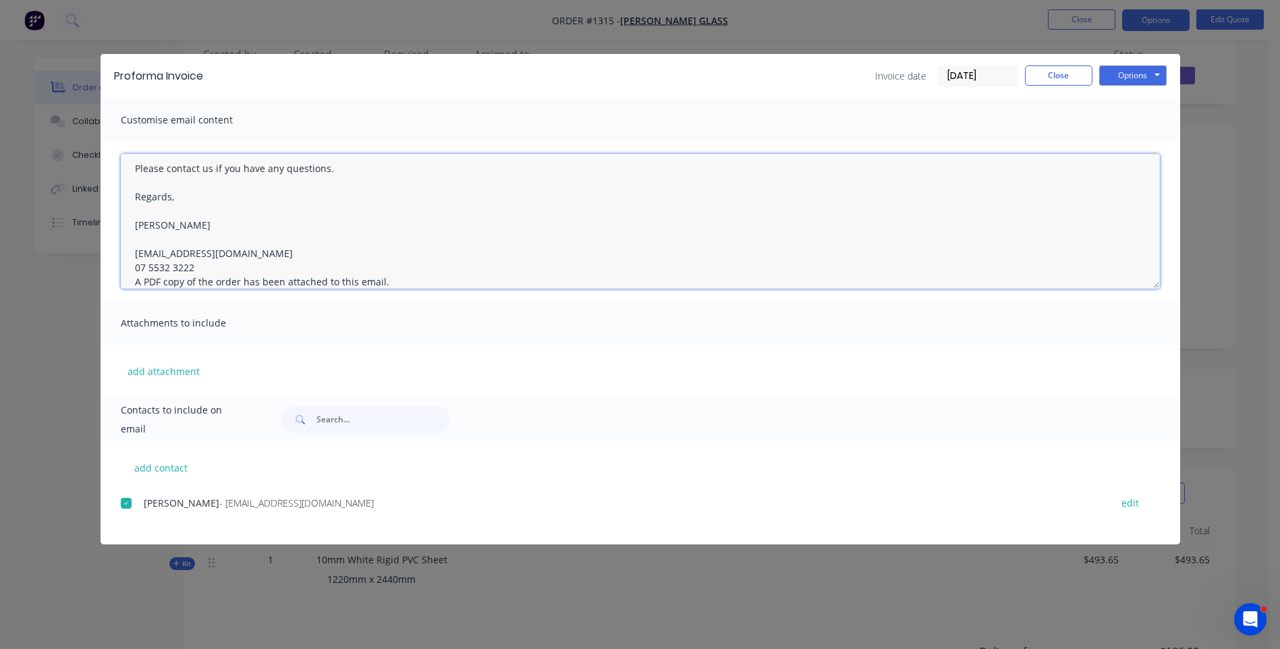
scroll to position [0, 0]
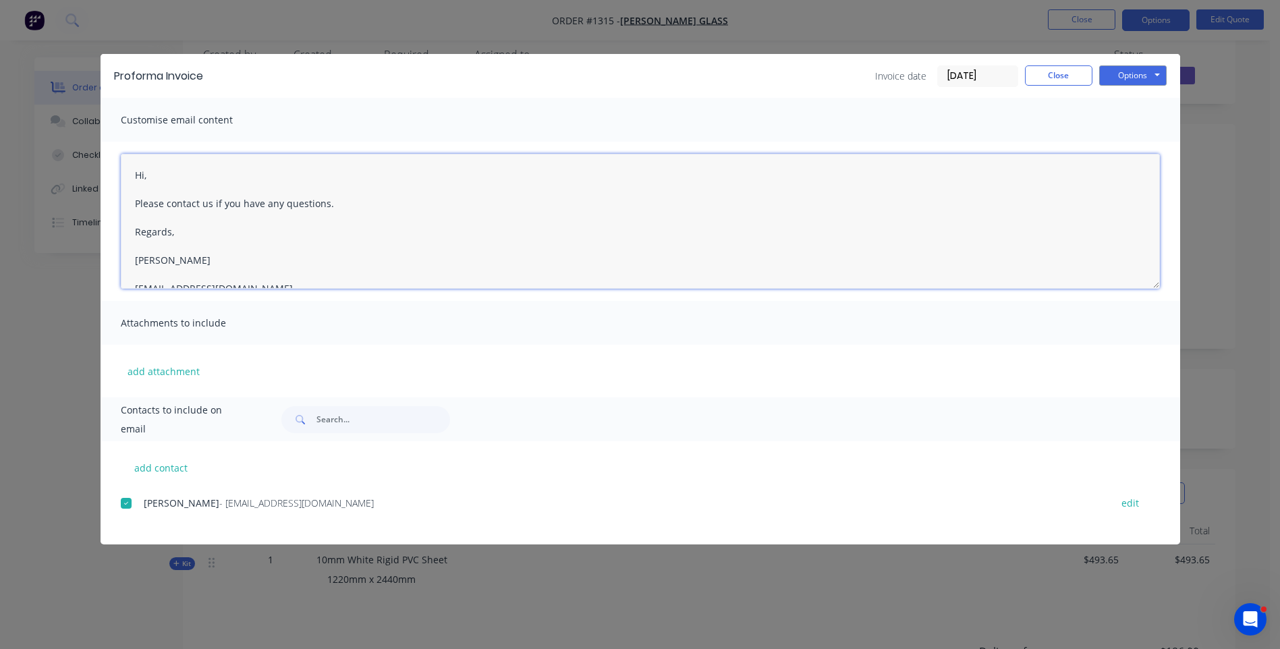
click at [160, 177] on textarea "Hi, Please contact us if you have any questions. Regards, [PERSON_NAME] [EMAIL_…" at bounding box center [640, 221] width 1039 height 135
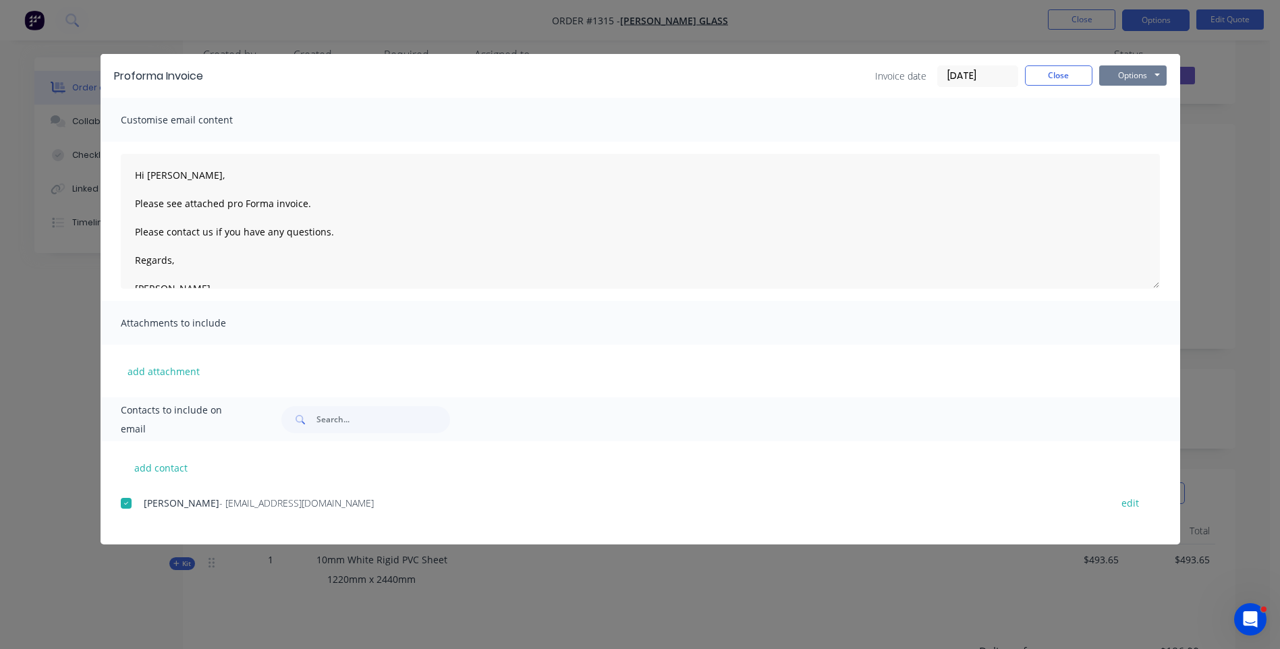
click at [1127, 80] on button "Options" at bounding box center [1132, 75] width 67 height 20
click at [1134, 144] on button "Email" at bounding box center [1142, 144] width 86 height 22
type textarea "A PDF copy of the order has been attached to this email. To view your order onl…"
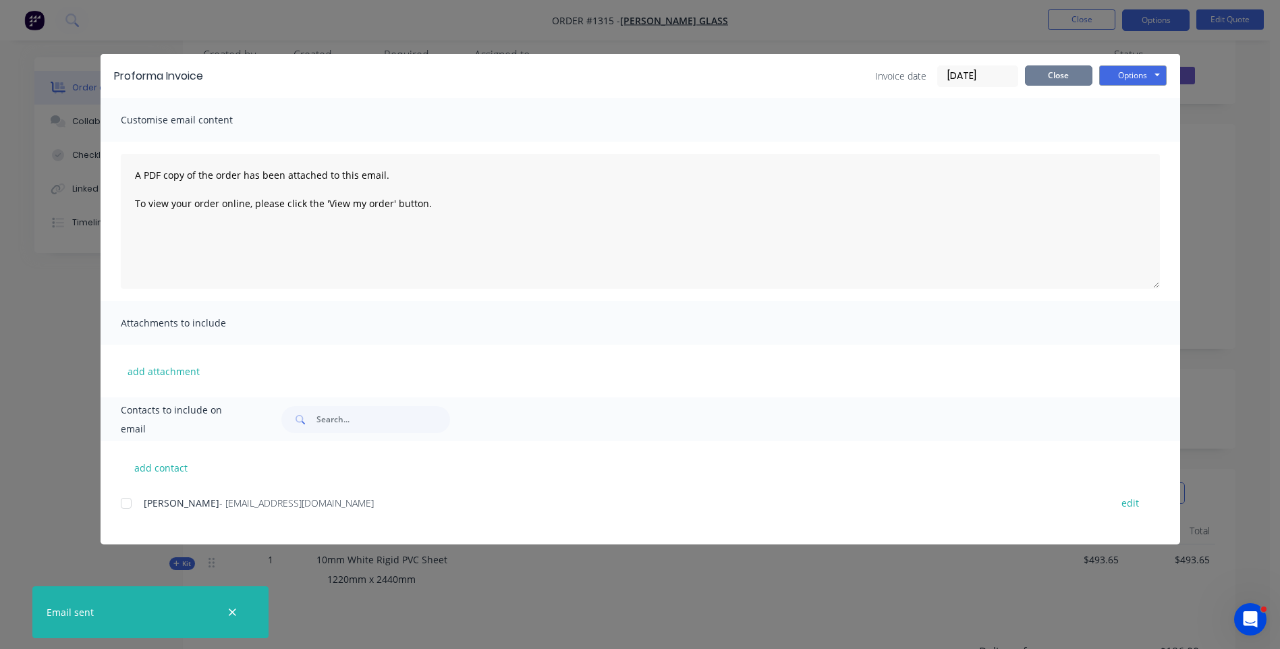
drag, startPoint x: 1058, startPoint y: 80, endPoint x: 1059, endPoint y: 73, distance: 7.5
click at [1058, 73] on button "Close" at bounding box center [1058, 75] width 67 height 20
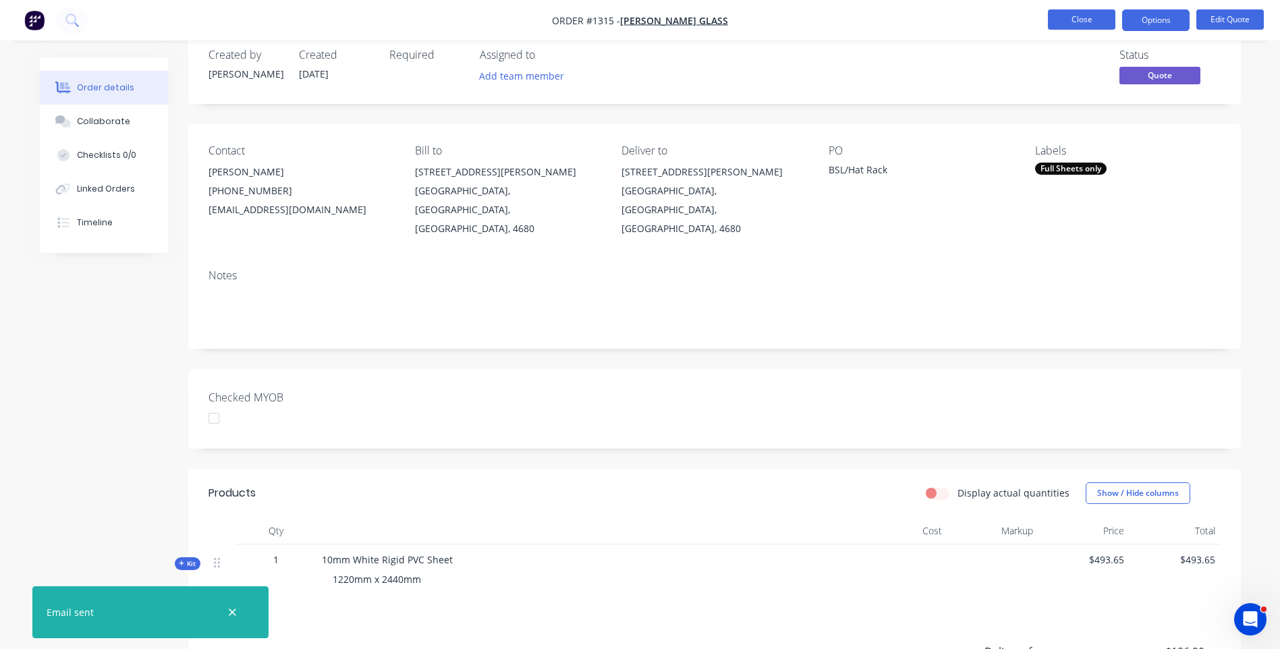
click at [1090, 20] on button "Close" at bounding box center [1081, 19] width 67 height 20
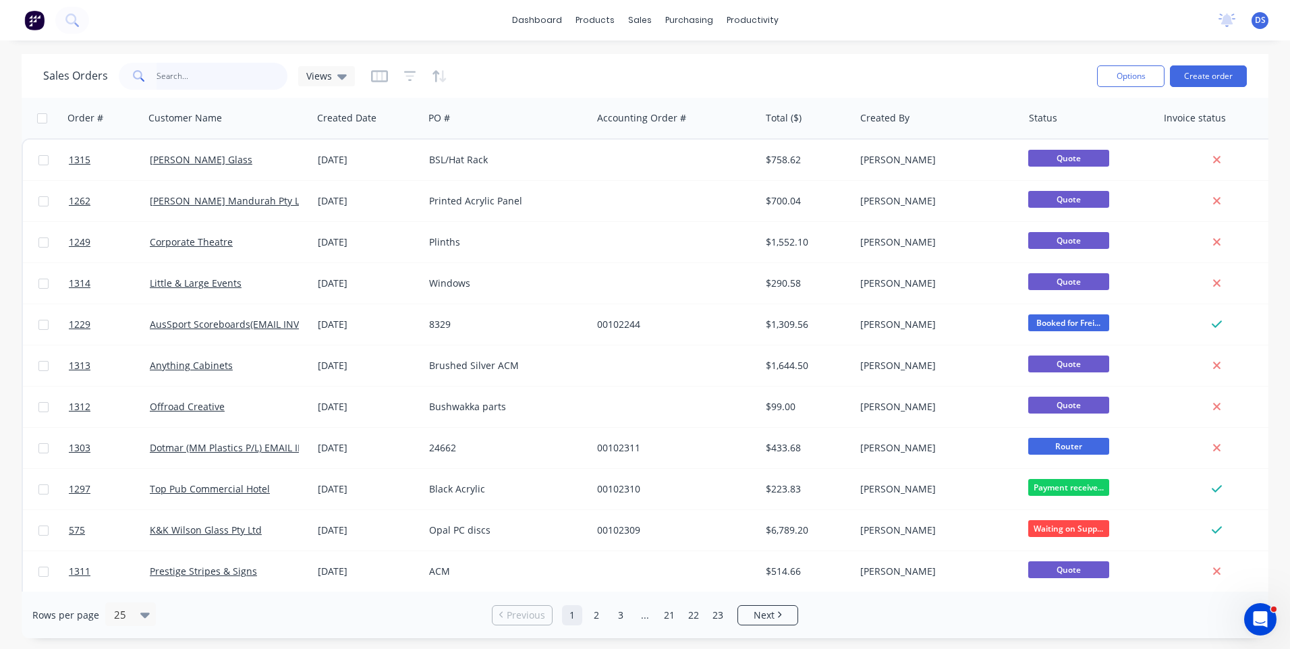
click at [212, 82] on input "text" at bounding box center [222, 76] width 132 height 27
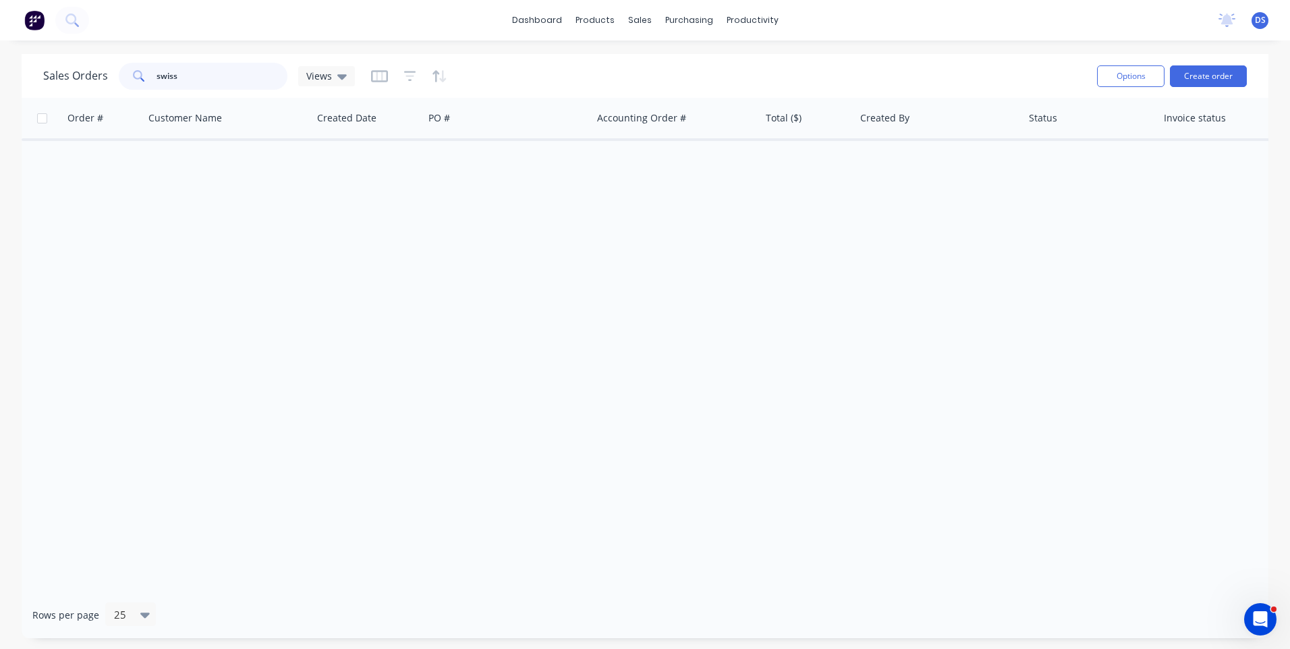
type input "swiss"
click at [206, 220] on div "Order # Customer Name Created Date PO # Accounting Order # Total ($) Created By…" at bounding box center [645, 345] width 1247 height 494
drag, startPoint x: 188, startPoint y: 76, endPoint x: 150, endPoint y: 69, distance: 39.0
click at [150, 69] on div "swiss" at bounding box center [203, 76] width 169 height 27
drag, startPoint x: 173, startPoint y: 75, endPoint x: 134, endPoint y: 77, distance: 39.2
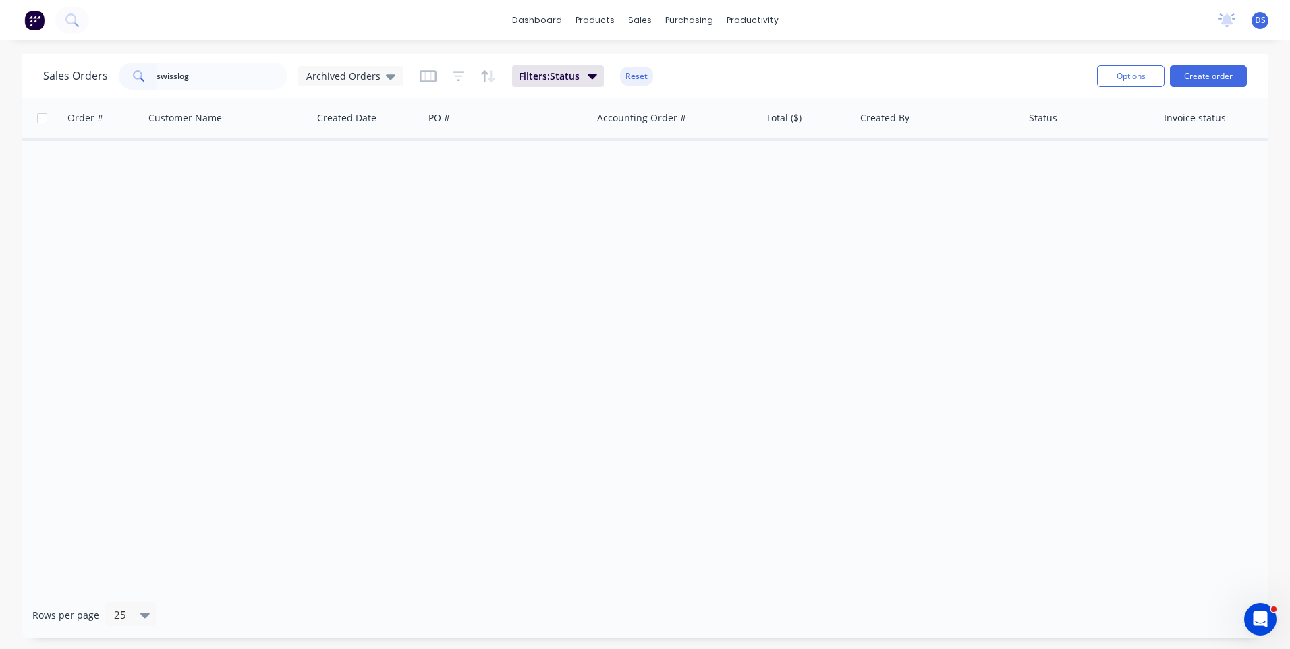
click at [134, 77] on div "swisslog" at bounding box center [203, 76] width 169 height 27
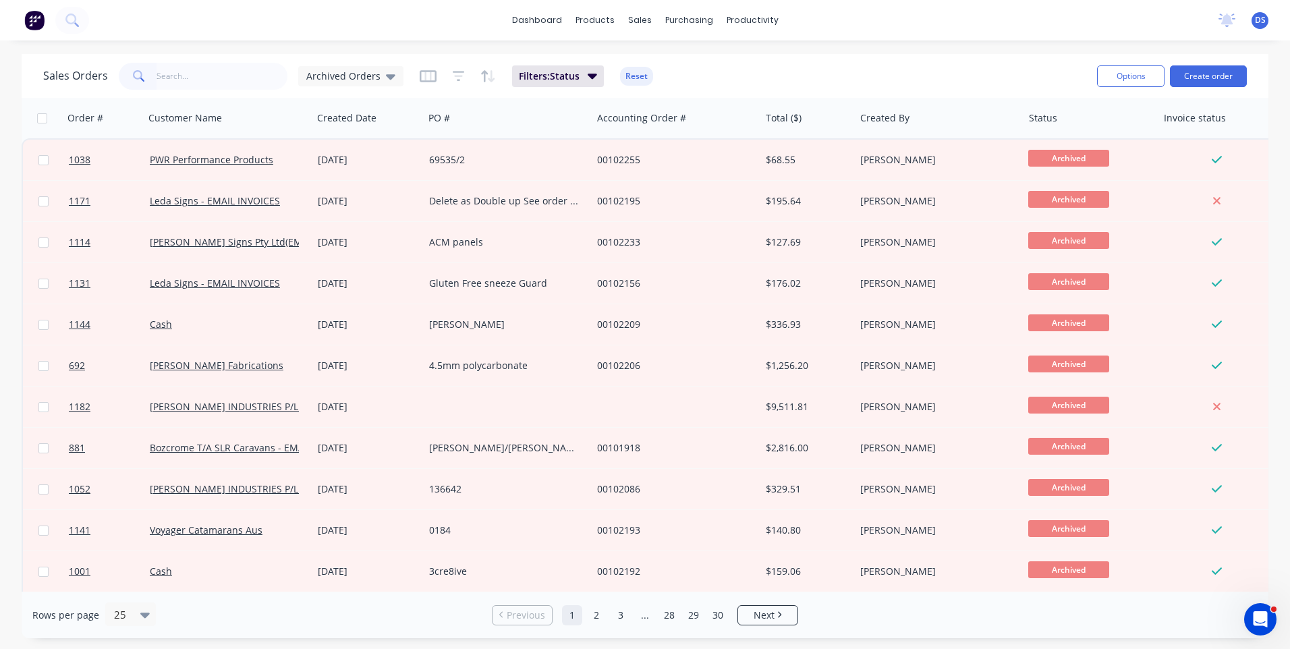
click at [192, 79] on input "text" at bounding box center [222, 76] width 132 height 27
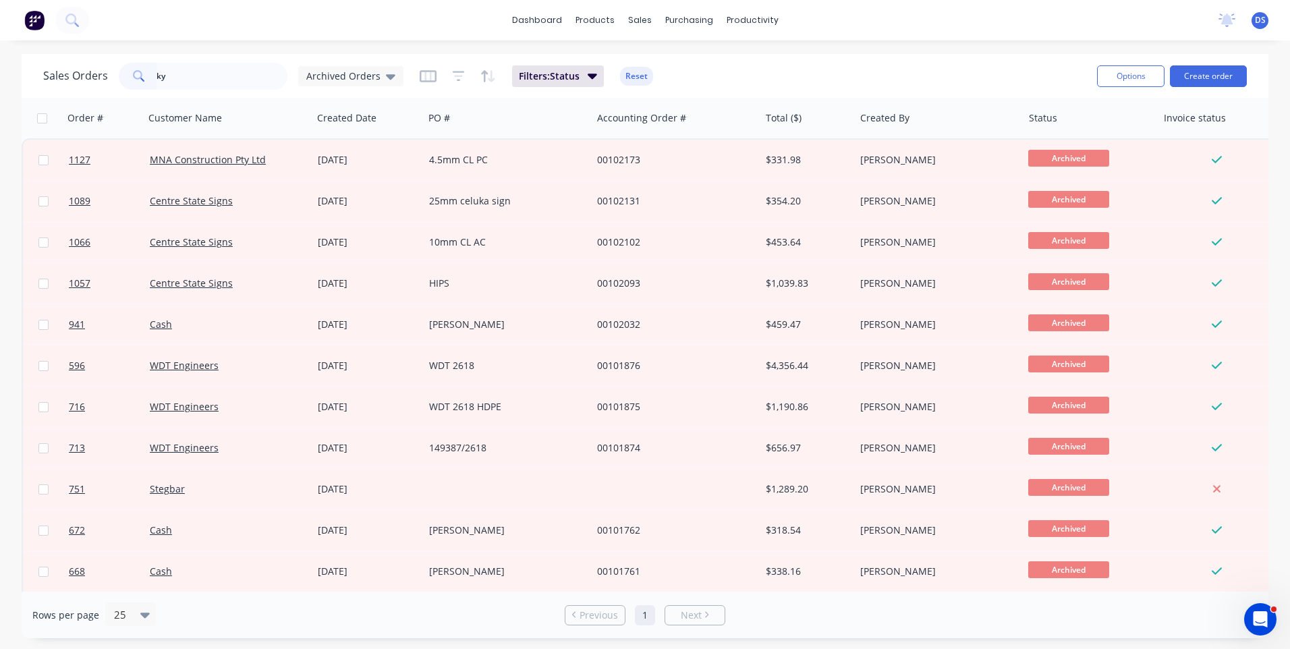
type input "k"
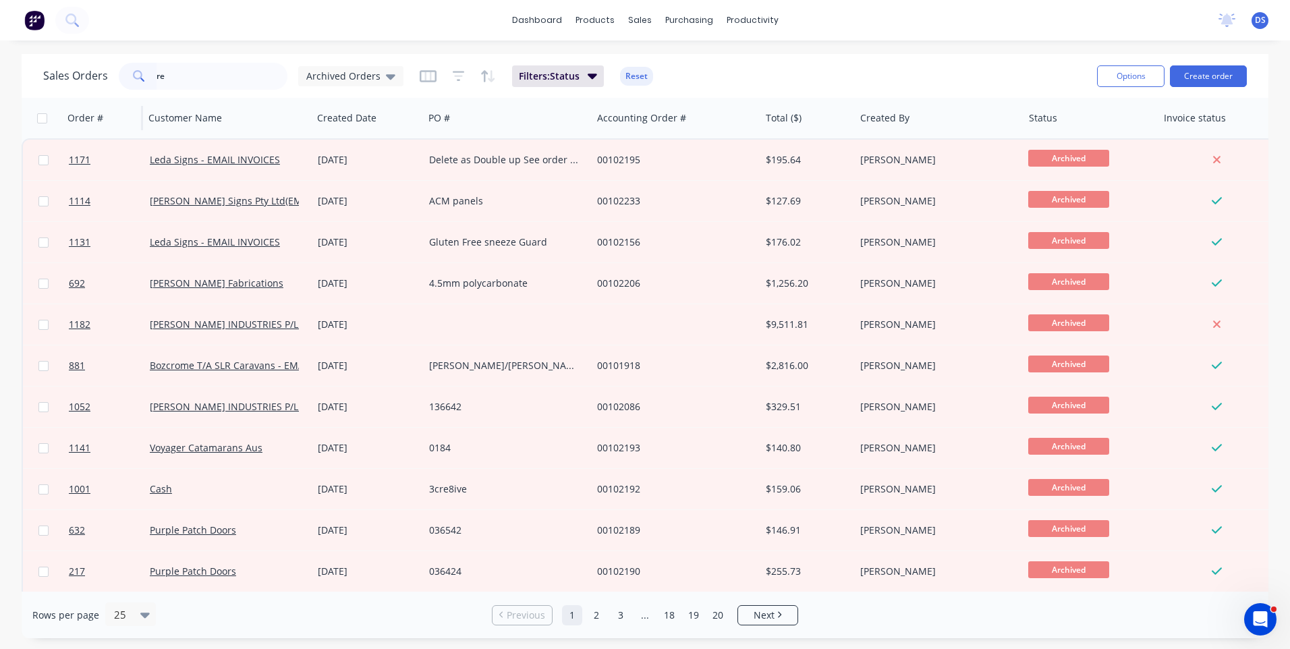
type input "r"
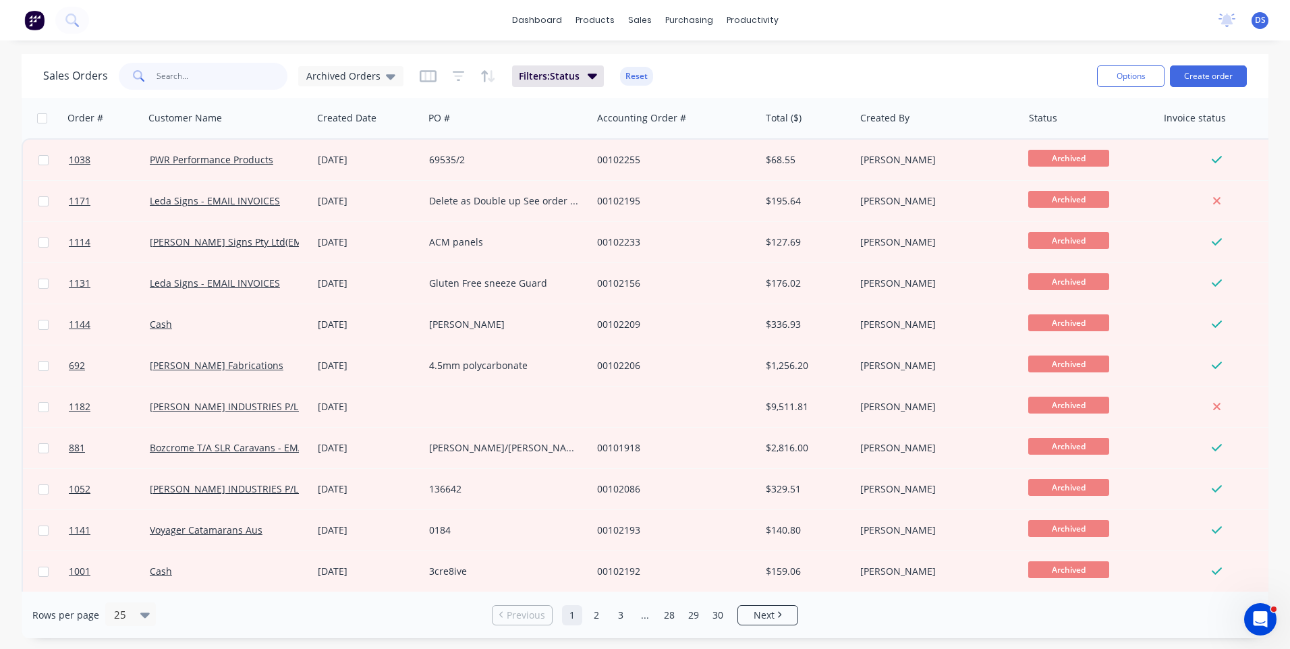
click at [215, 72] on input "text" at bounding box center [222, 76] width 132 height 27
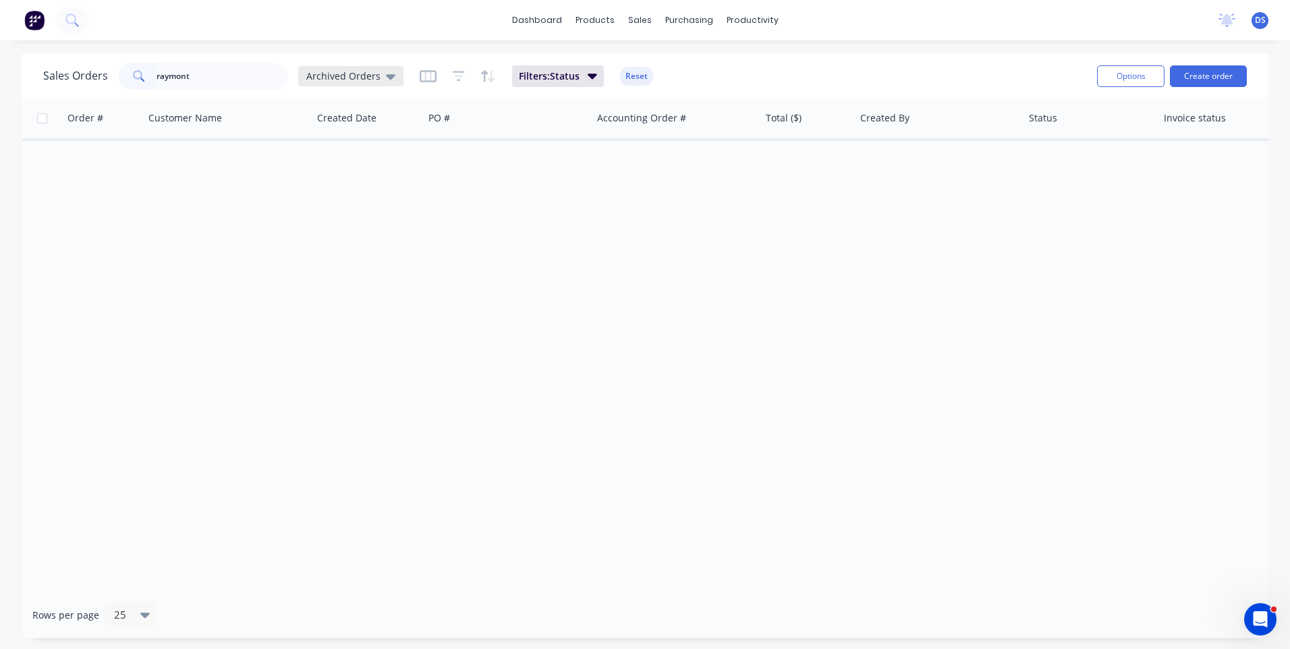
click at [386, 77] on icon at bounding box center [390, 76] width 9 height 5
click at [335, 195] on button "None (Default)" at bounding box center [379, 191] width 154 height 16
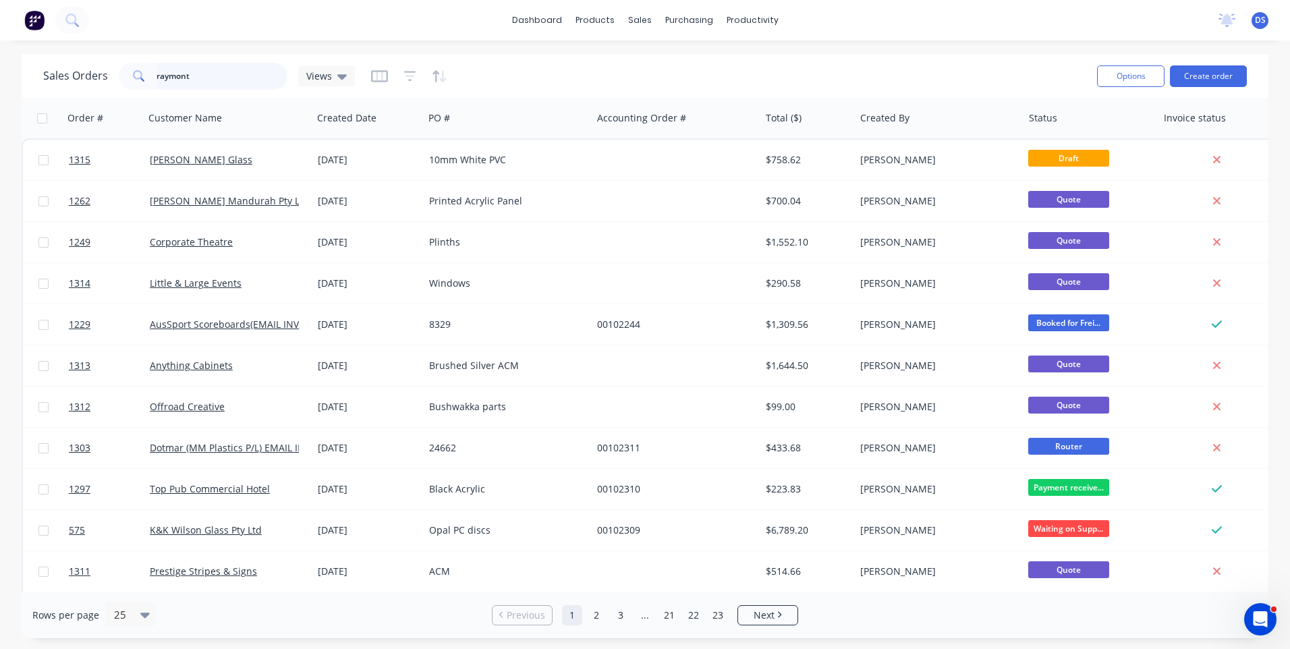
click at [208, 82] on input "raymont" at bounding box center [222, 76] width 132 height 27
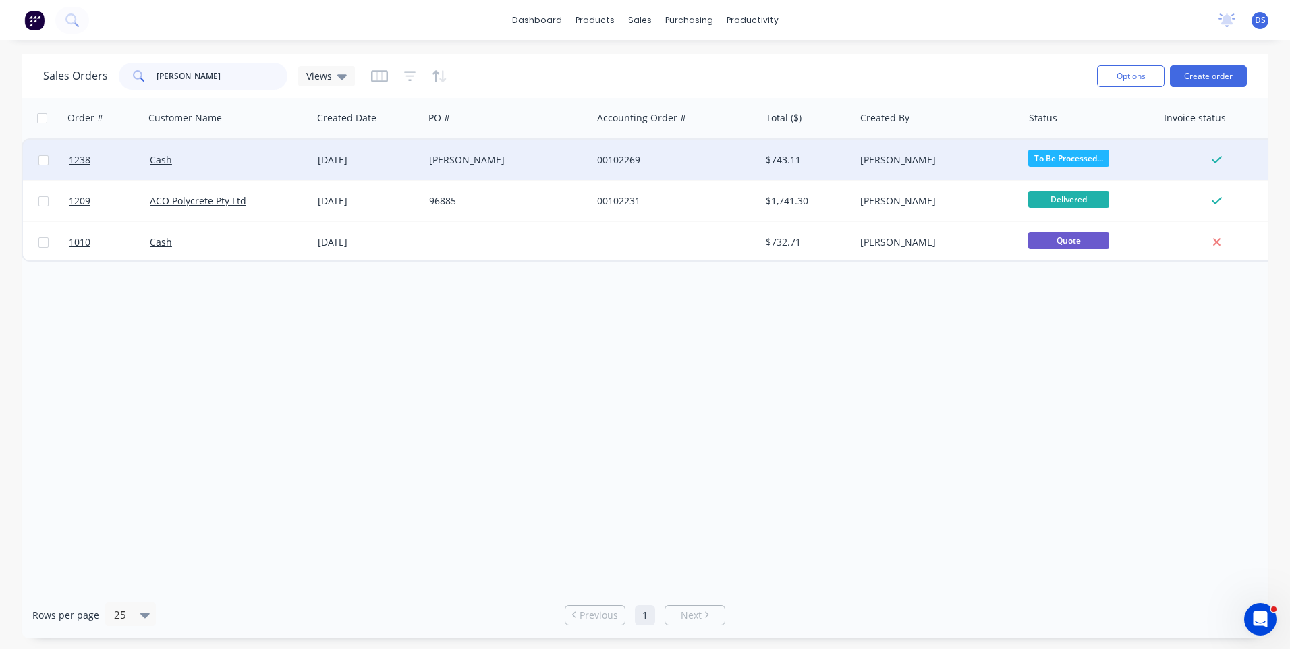
type input "kylie"
click at [413, 163] on div "[DATE]" at bounding box center [368, 159] width 101 height 13
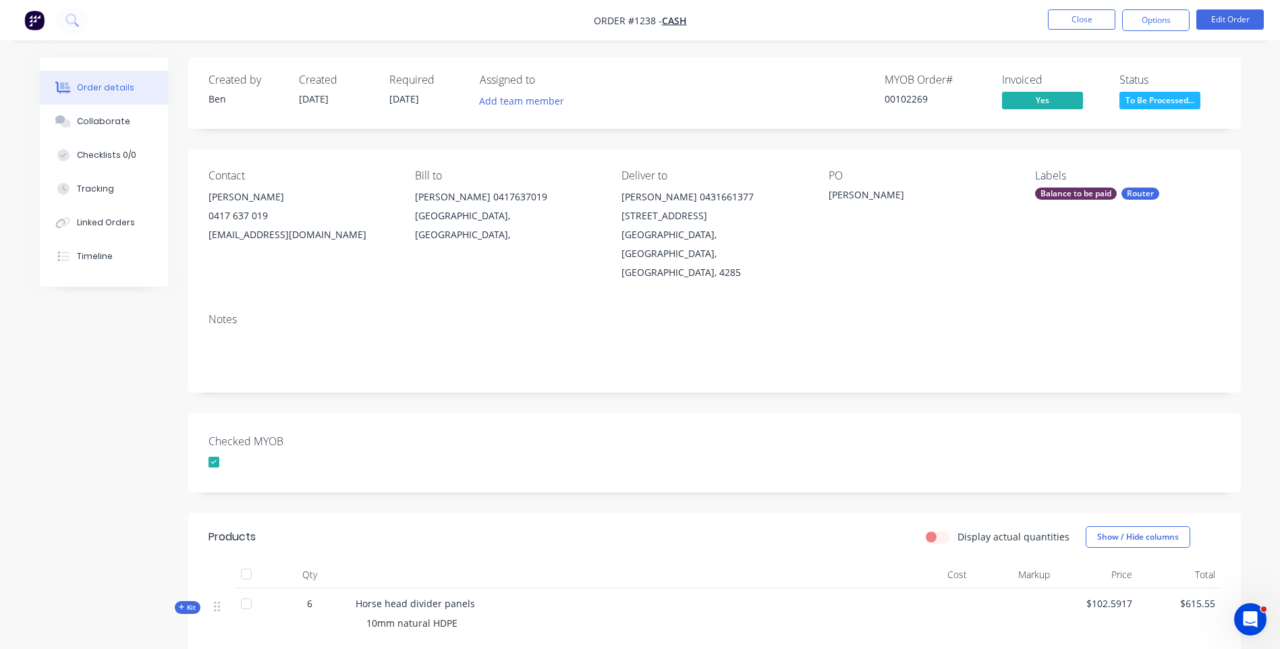
click at [92, 96] on button "Order details" at bounding box center [104, 88] width 128 height 34
